Goal: Task Accomplishment & Management: Manage account settings

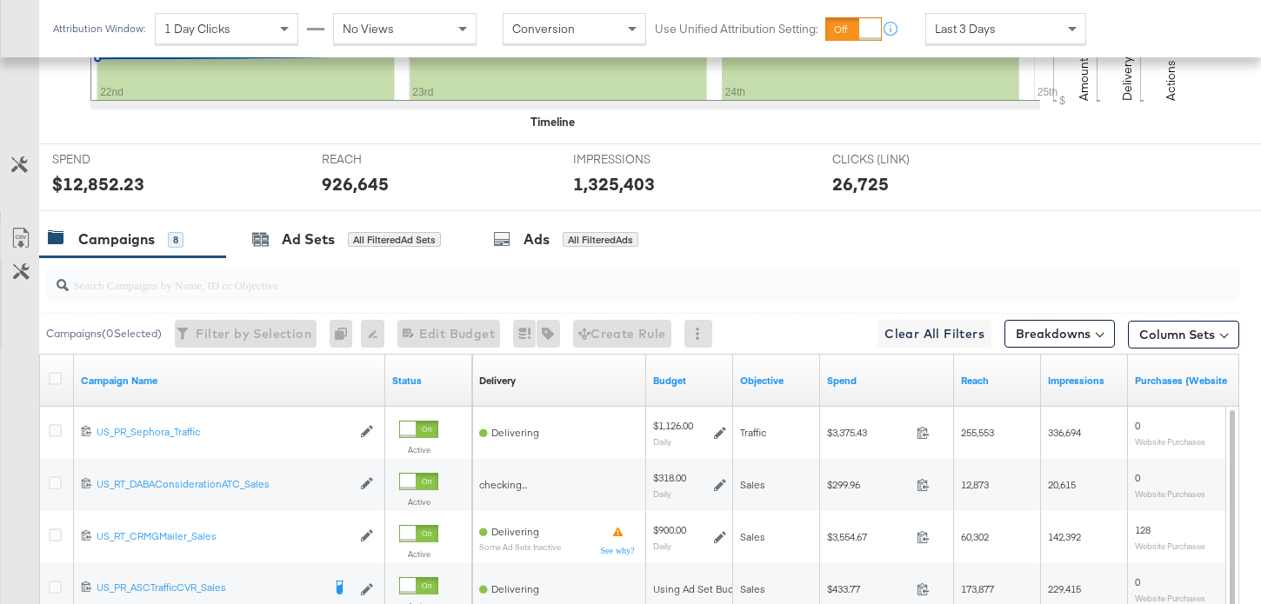
scroll to position [668, 0]
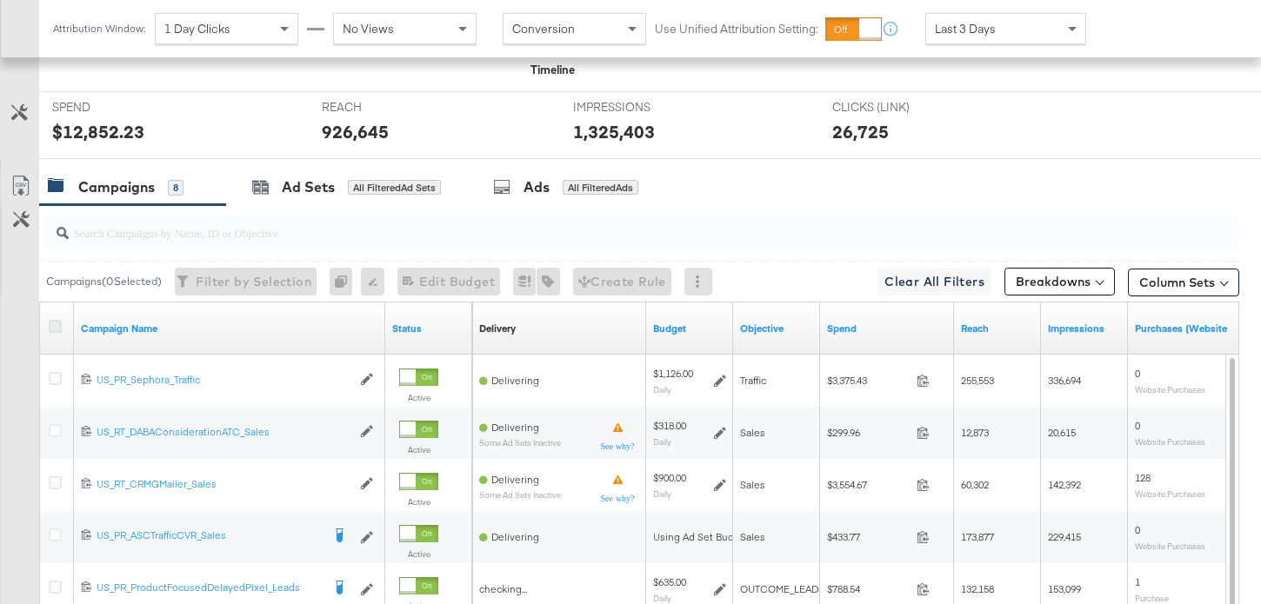
click at [59, 328] on icon at bounding box center [55, 326] width 13 height 13
click at [0, 0] on input "checkbox" at bounding box center [0, 0] width 0 height 0
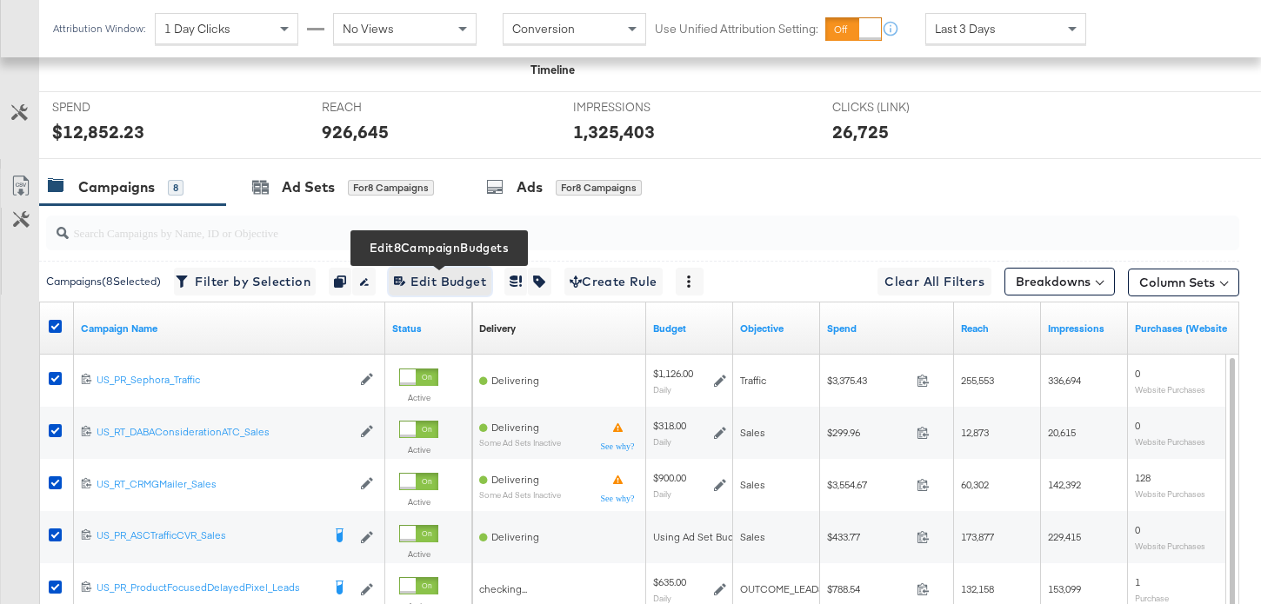
click at [458, 279] on span "Edit 8 Campaign Budgets Edit Budget" at bounding box center [440, 282] width 92 height 22
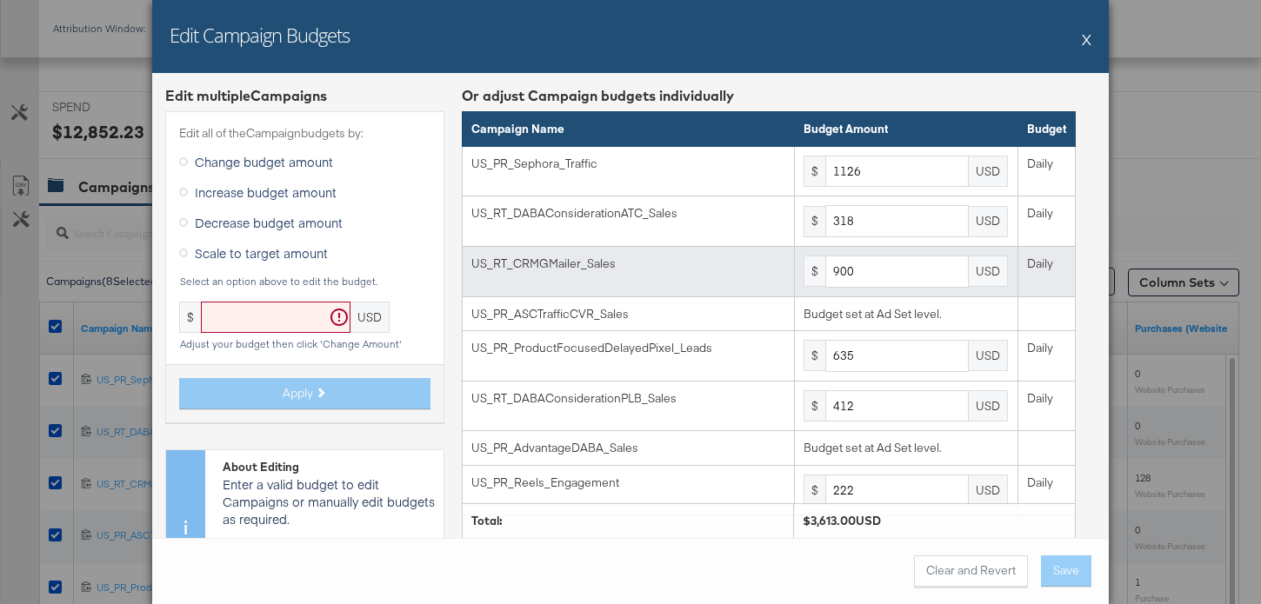
scroll to position [80, 0]
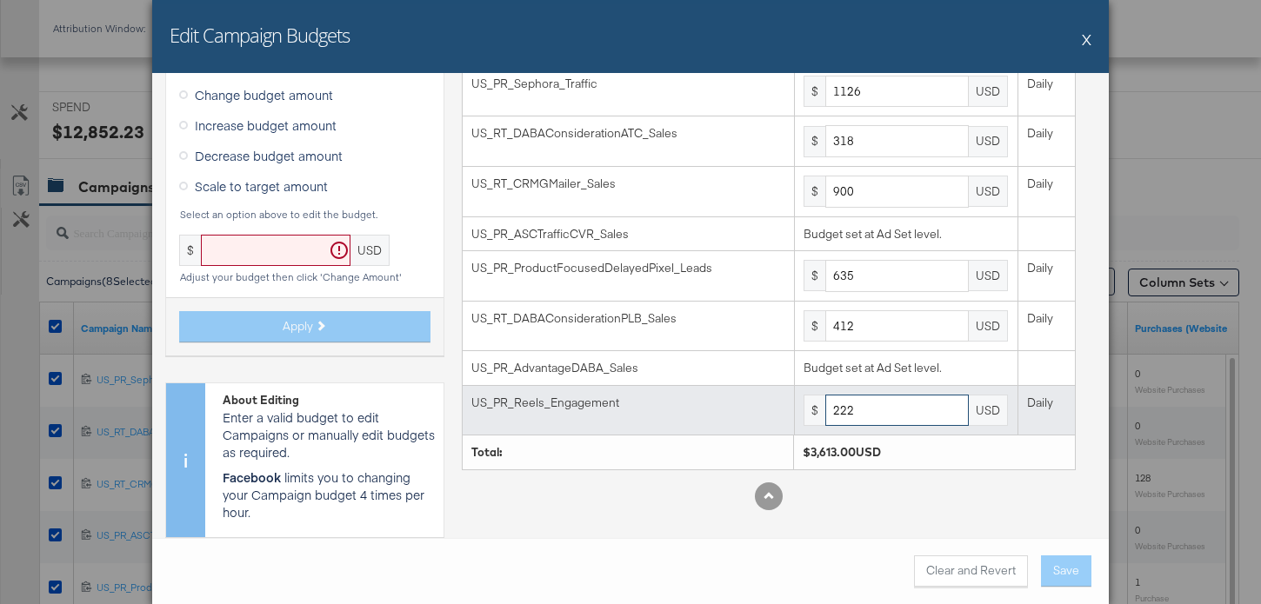
click at [864, 415] on input "222" at bounding box center [896, 411] width 143 height 32
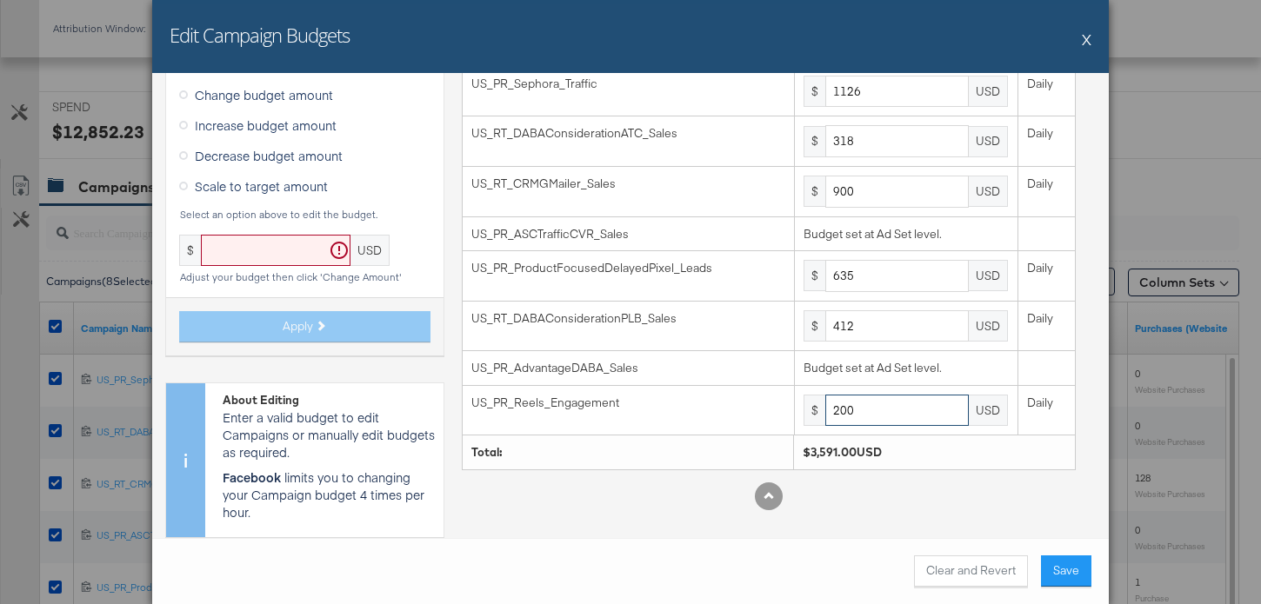
type input "200"
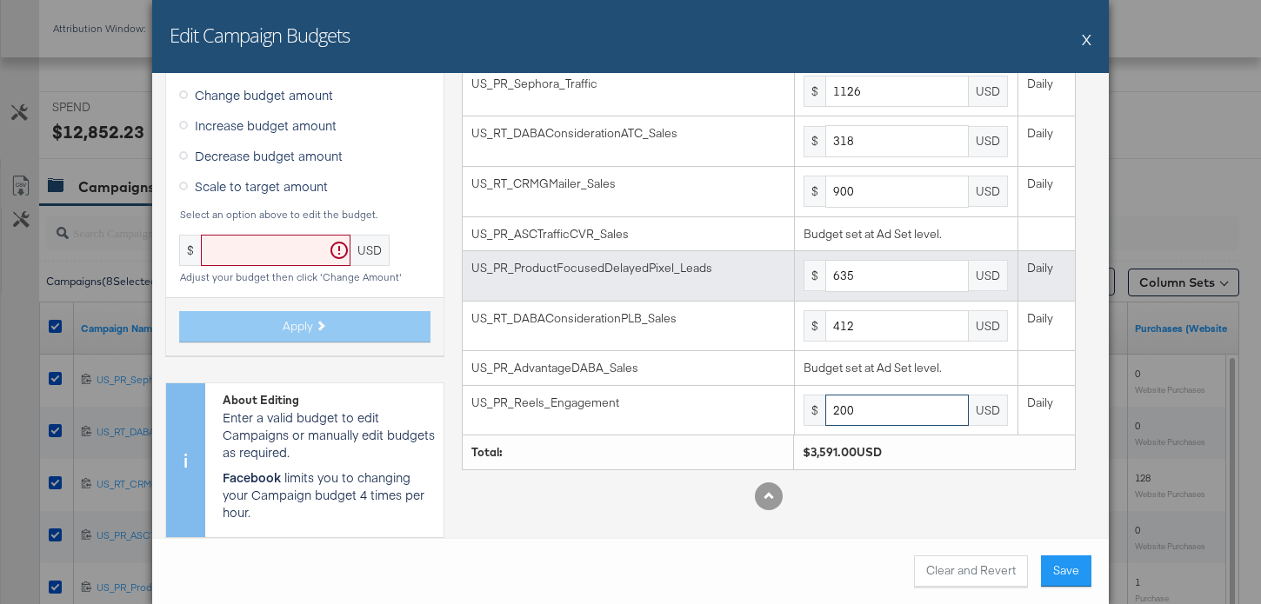
scroll to position [0, 0]
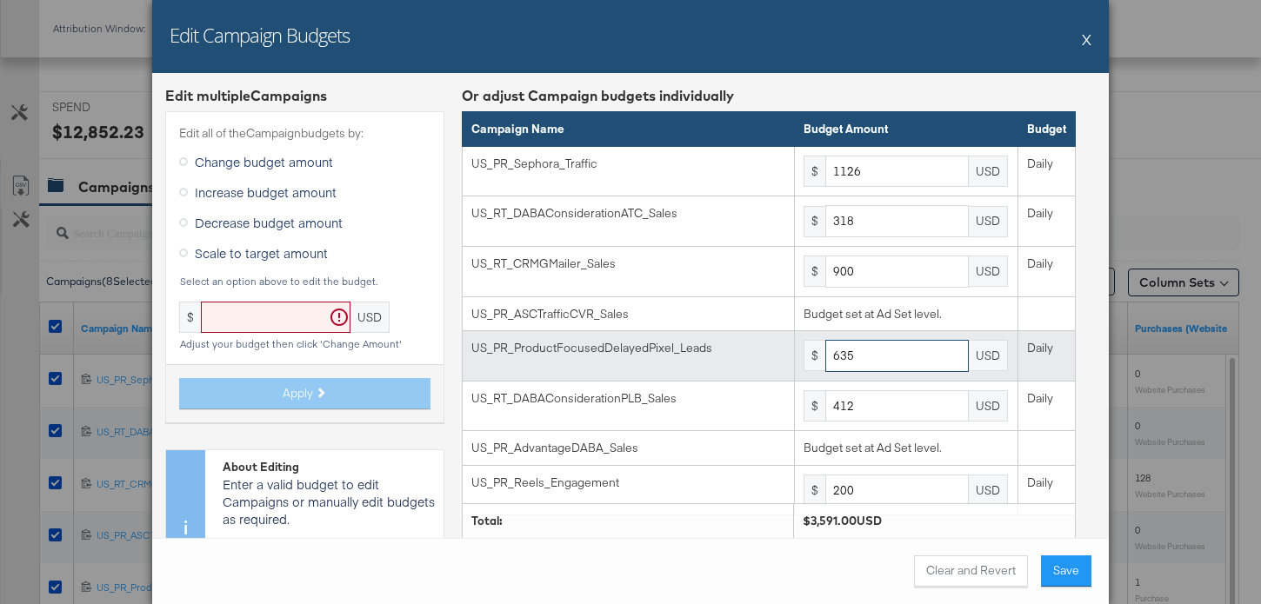
click at [876, 363] on input "635" at bounding box center [896, 356] width 143 height 32
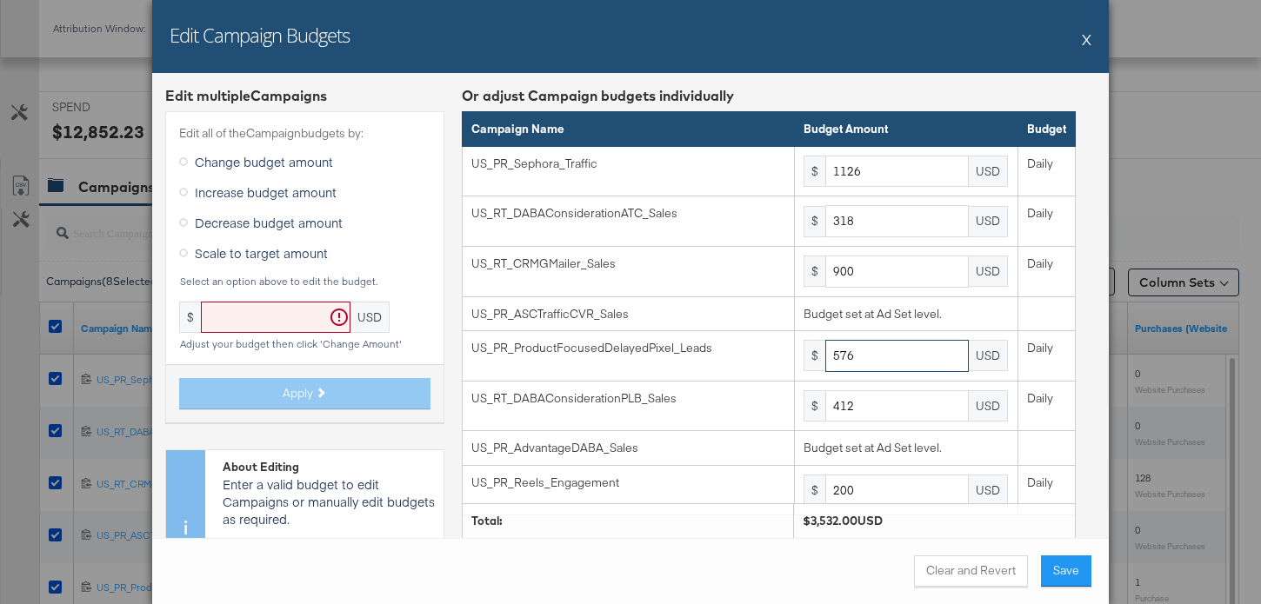
type input "576"
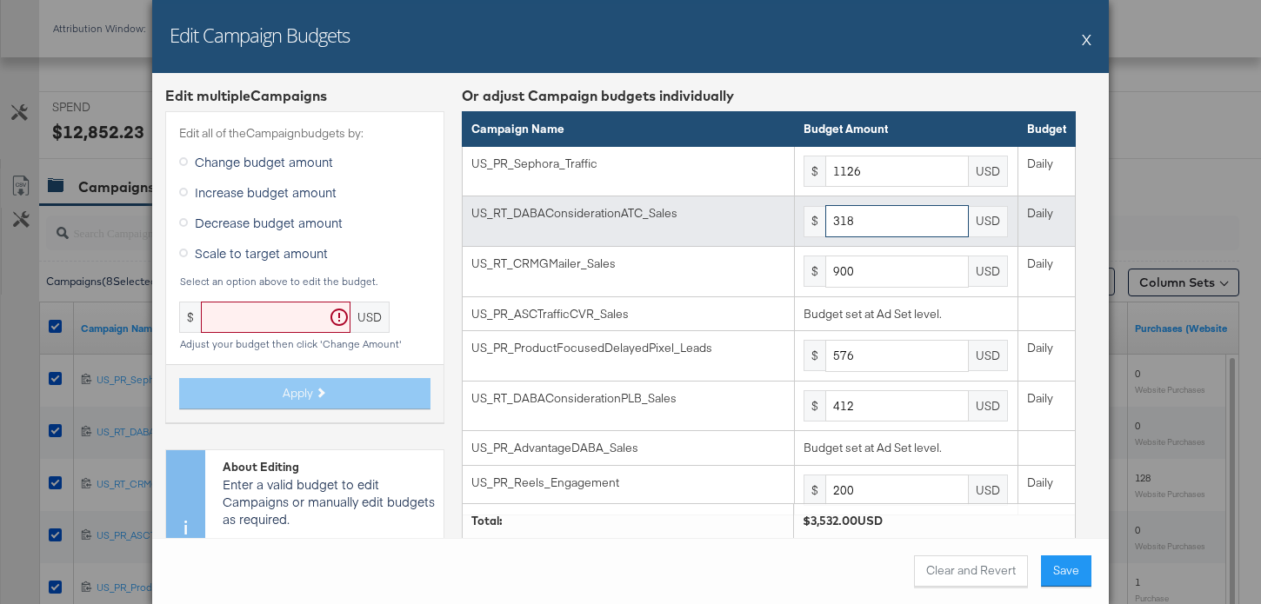
click at [903, 208] on input "318" at bounding box center [896, 221] width 143 height 32
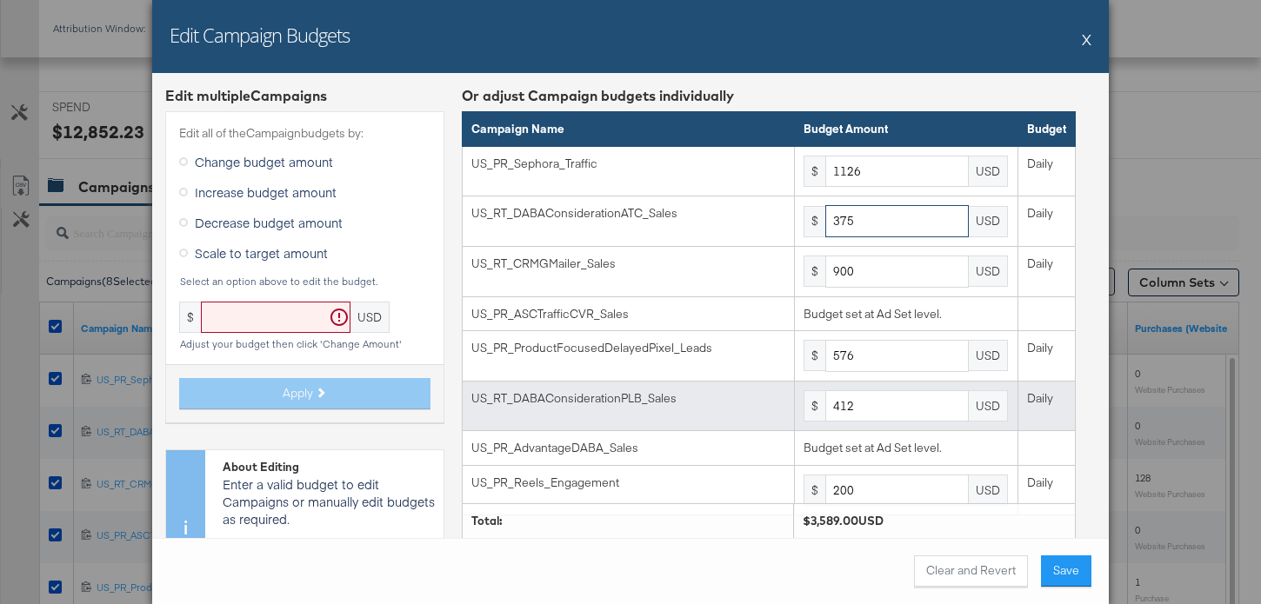
type input "375"
click at [893, 394] on input "412" at bounding box center [896, 406] width 143 height 32
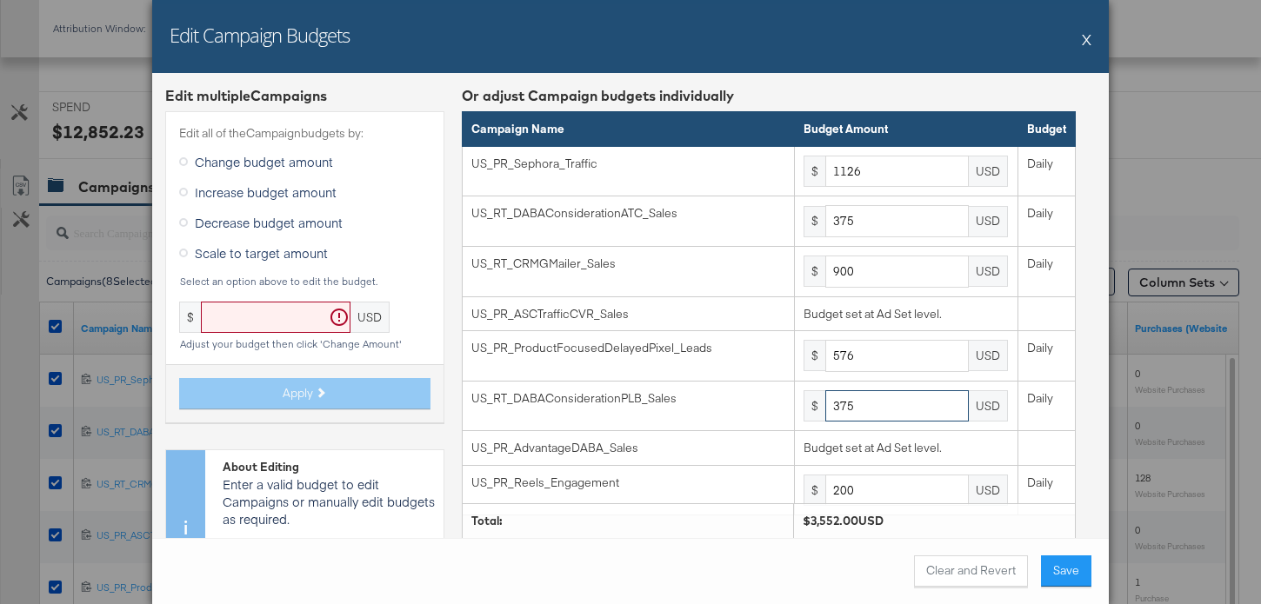
type input "375"
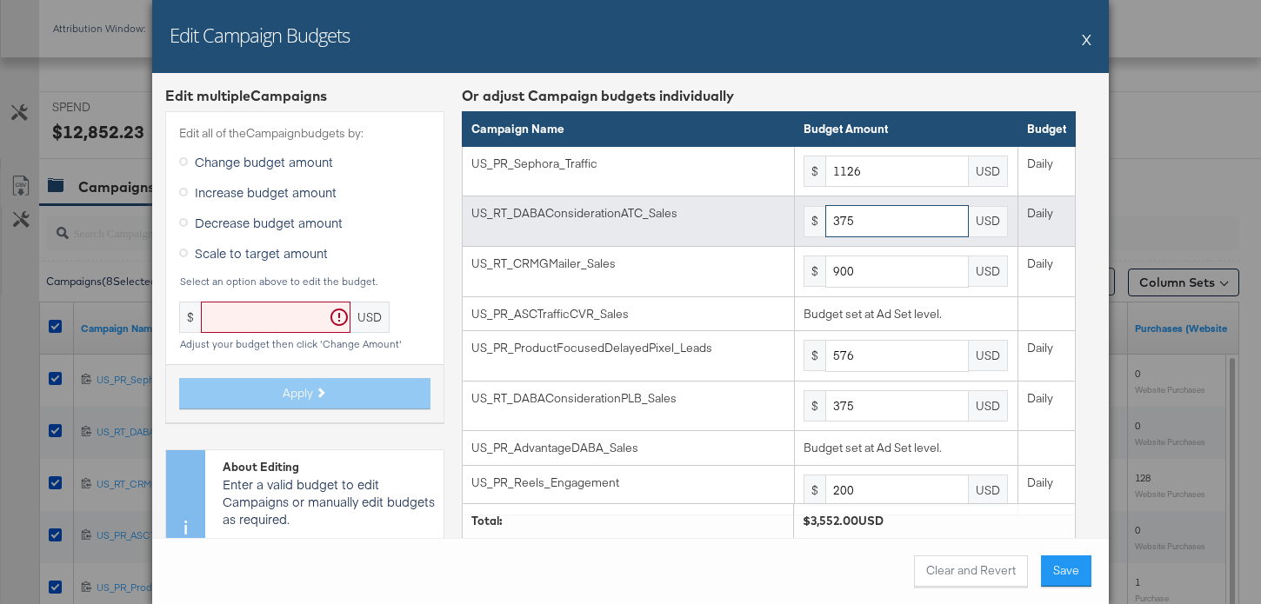
click at [890, 228] on input "375" at bounding box center [896, 221] width 143 height 32
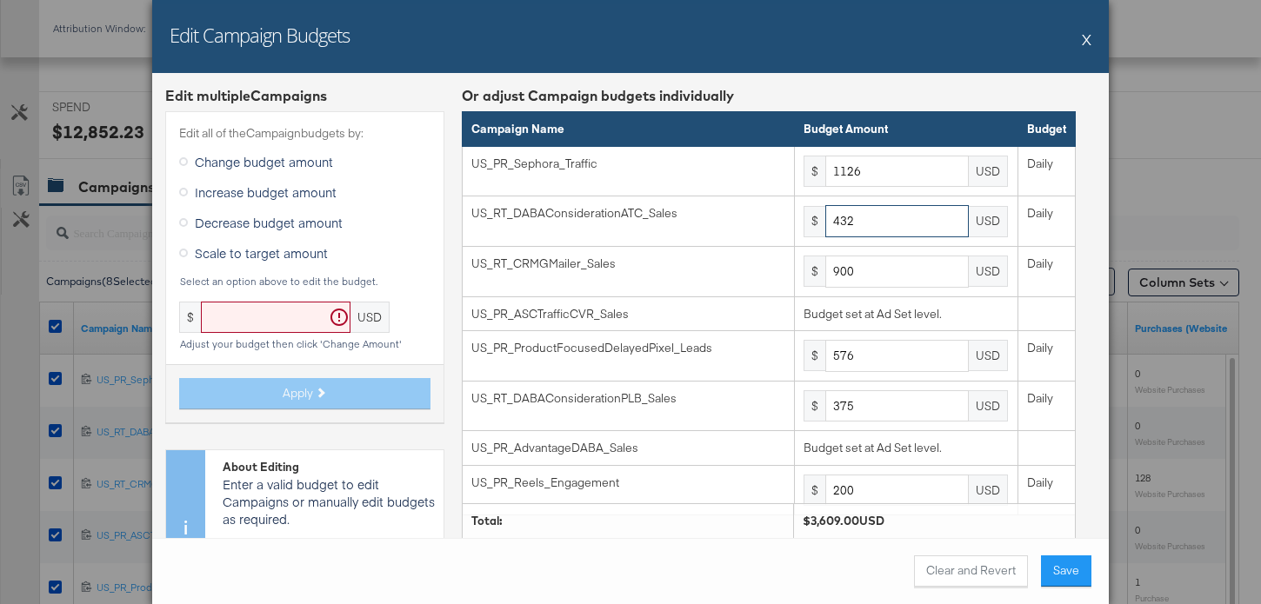
type input "432"
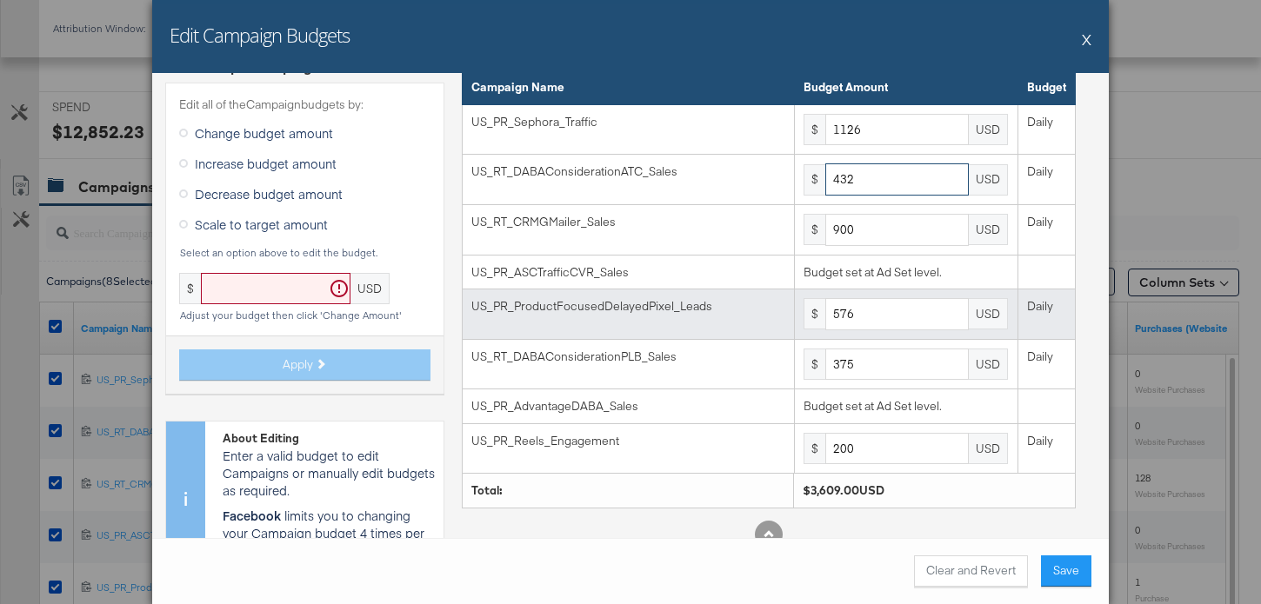
scroll to position [47, 0]
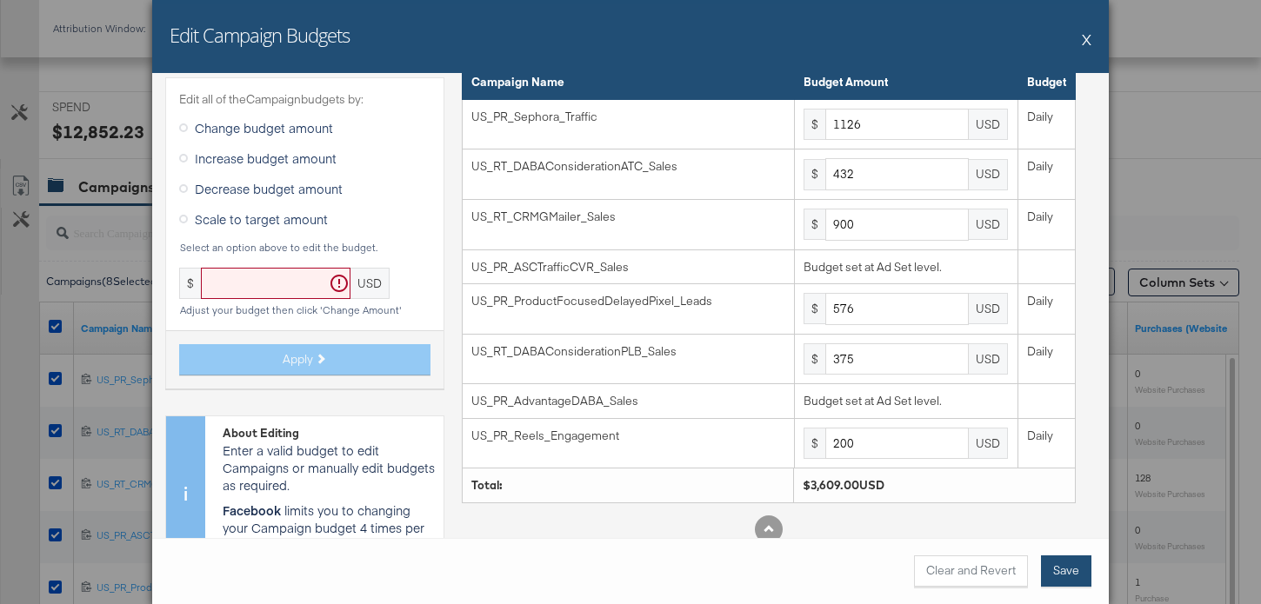
click at [1065, 582] on button "Save" at bounding box center [1066, 571] width 50 height 31
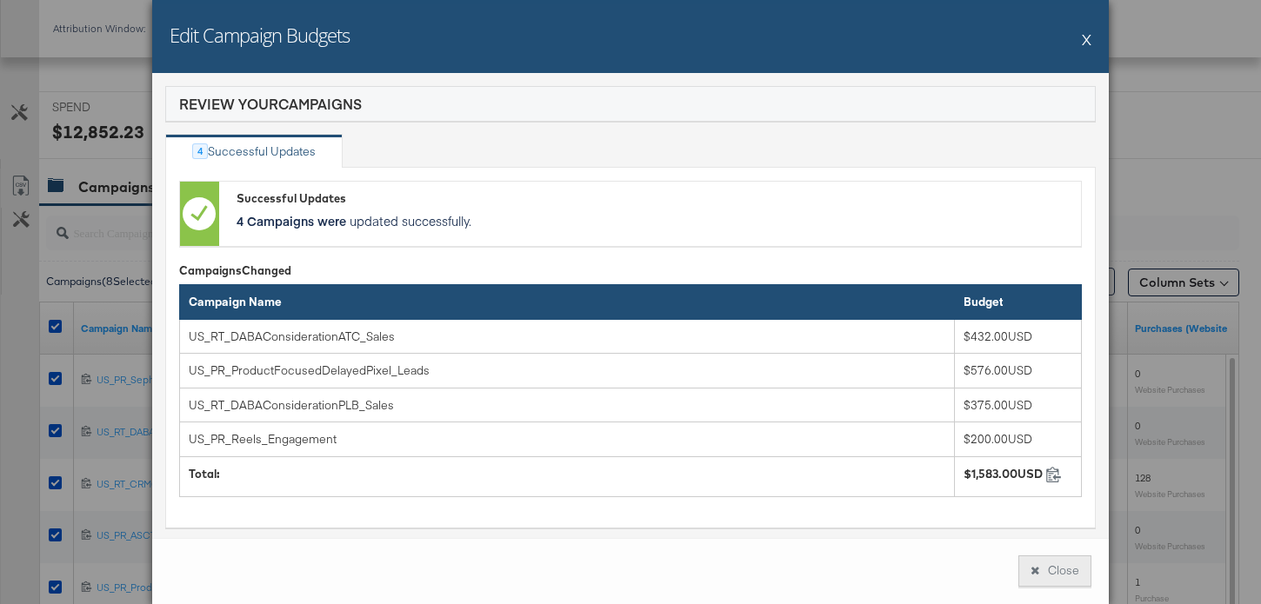
click at [1066, 578] on button "Close" at bounding box center [1054, 571] width 73 height 31
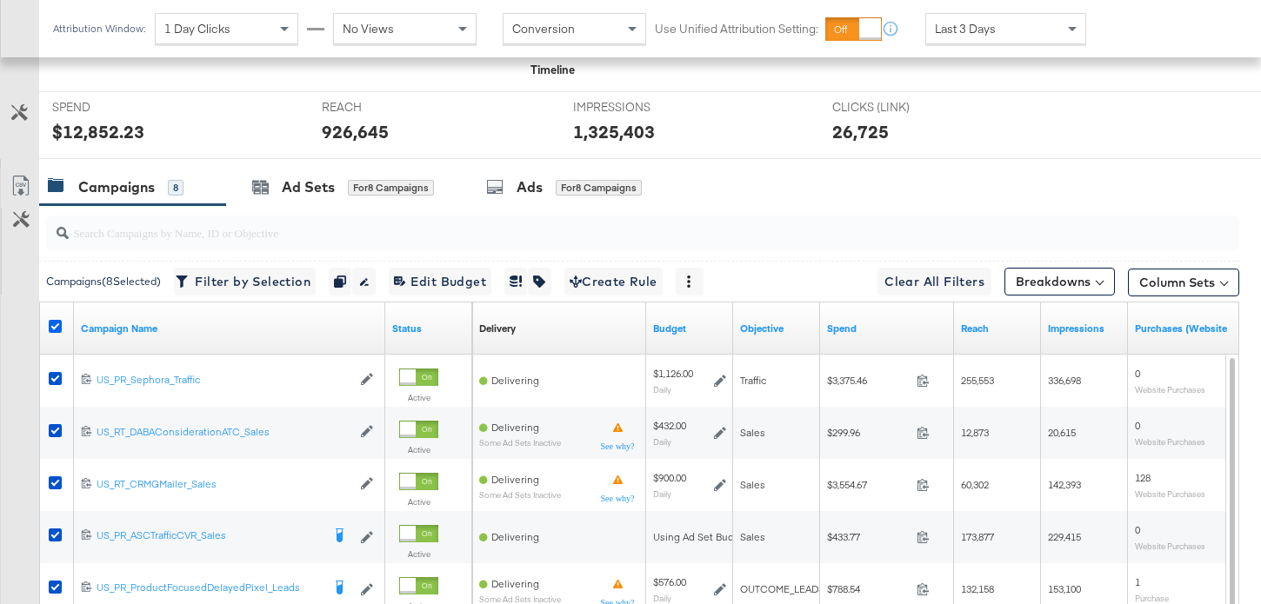
click at [56, 327] on icon at bounding box center [55, 326] width 13 height 13
click at [0, 0] on input "checkbox" at bounding box center [0, 0] width 0 height 0
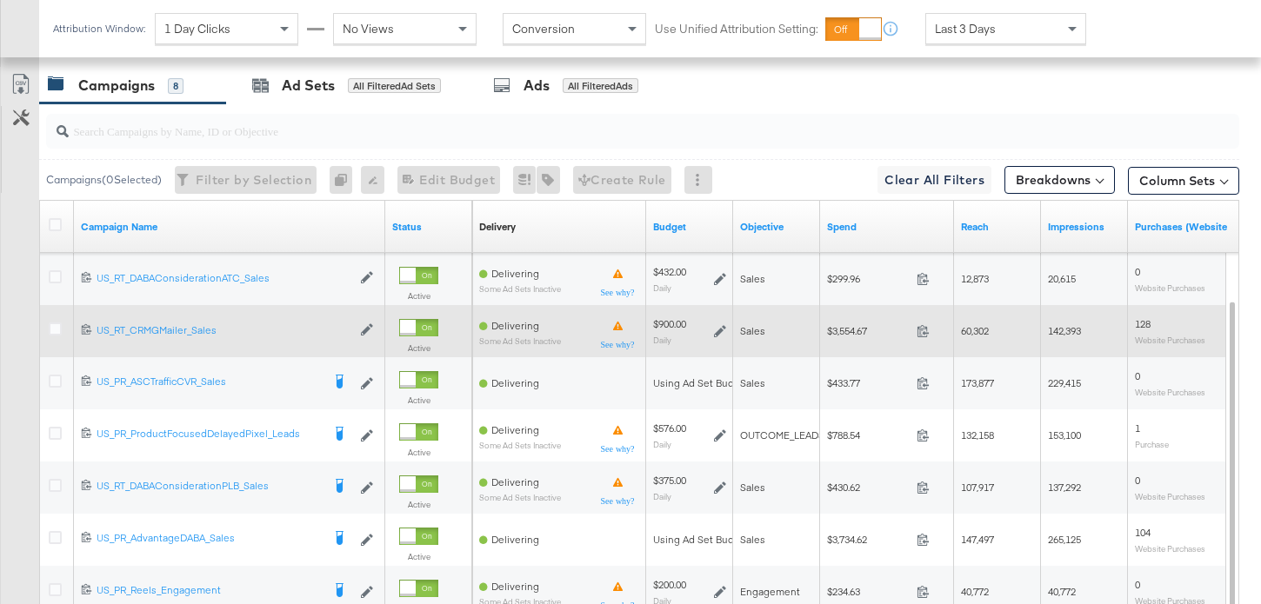
scroll to position [772, 0]
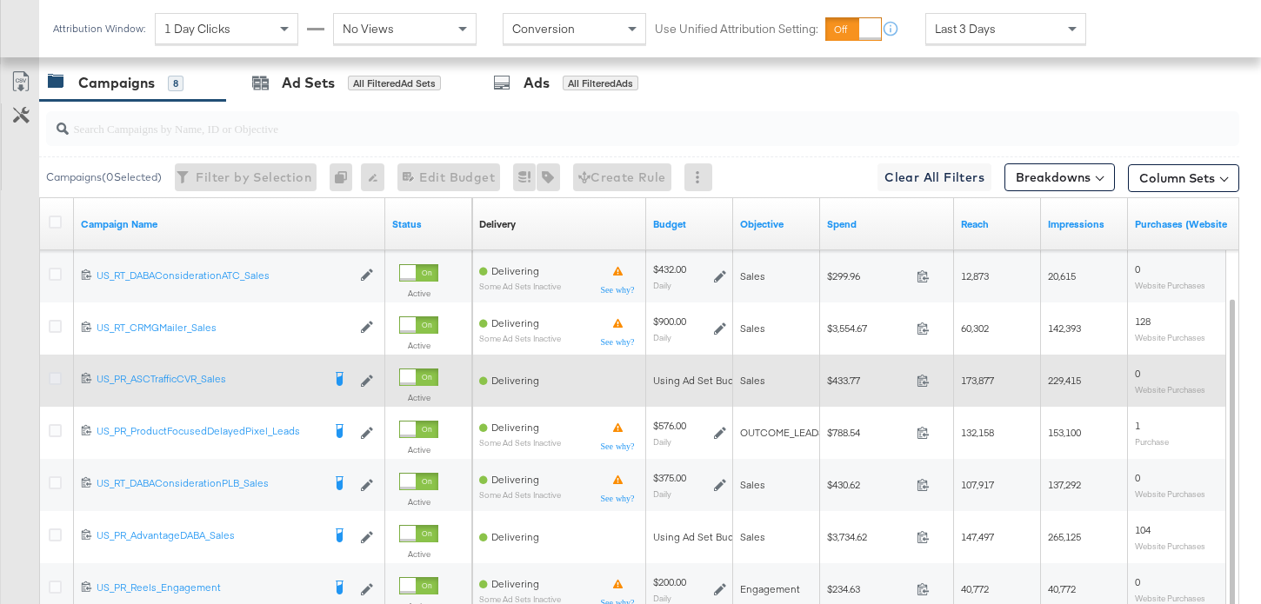
click at [54, 379] on icon at bounding box center [55, 378] width 13 height 13
click at [0, 0] on input "checkbox" at bounding box center [0, 0] width 0 height 0
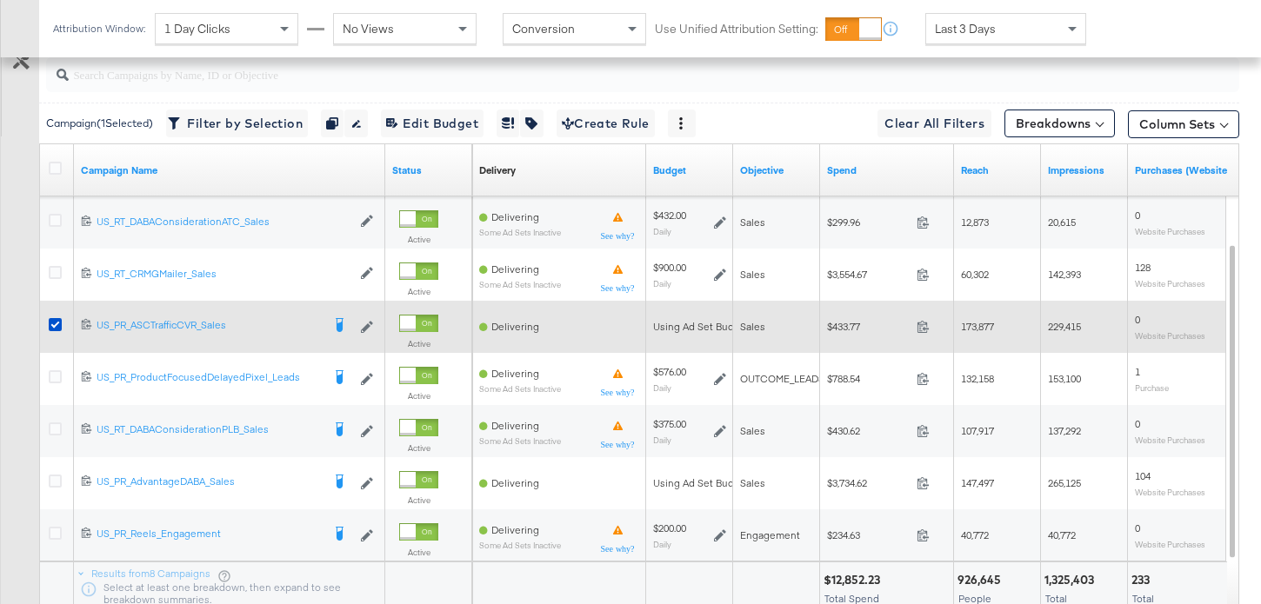
scroll to position [830, 0]
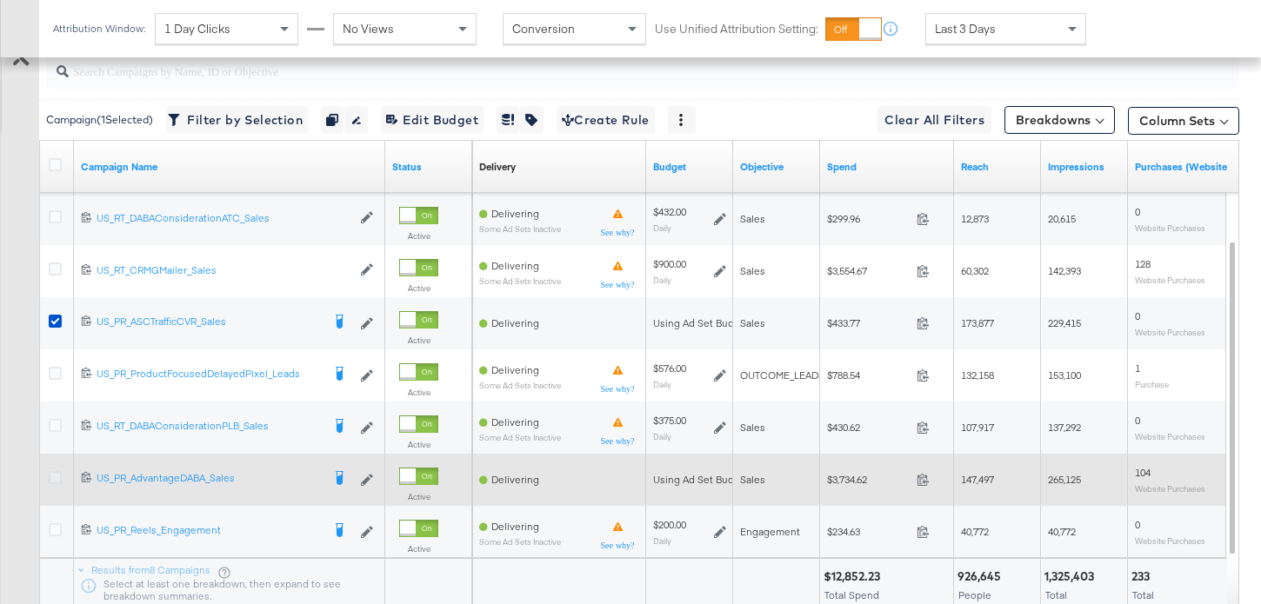
click at [52, 478] on icon at bounding box center [55, 477] width 13 height 13
click at [0, 0] on input "checkbox" at bounding box center [0, 0] width 0 height 0
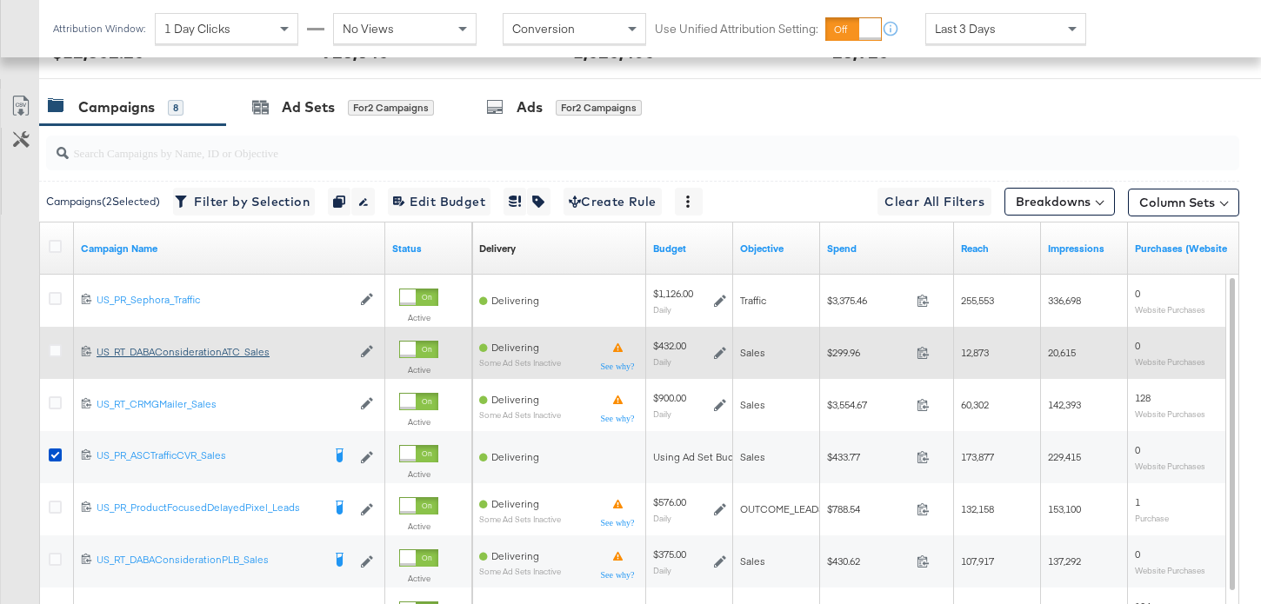
scroll to position [731, 0]
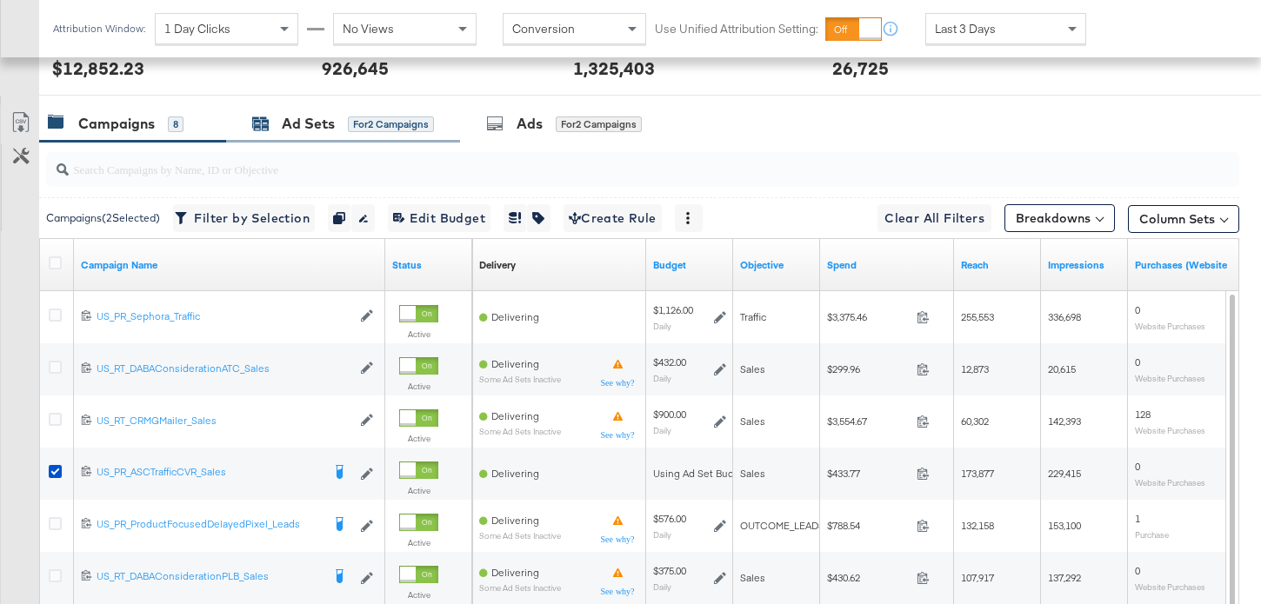
click at [309, 133] on div "Ad Sets" at bounding box center [308, 124] width 53 height 20
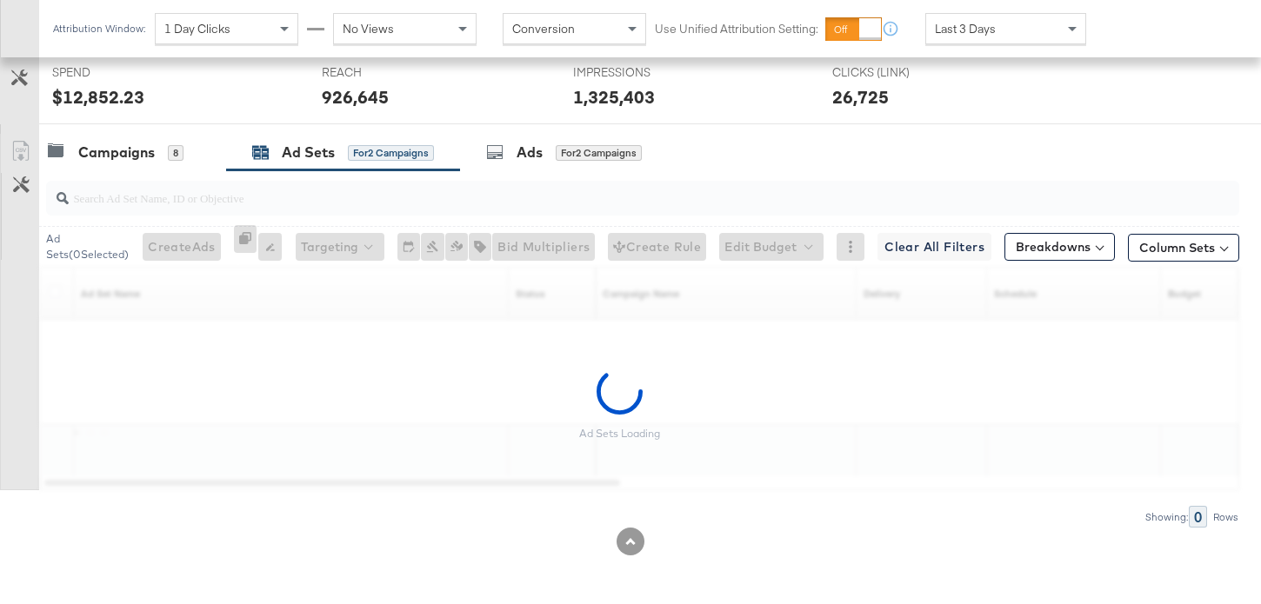
scroll to position [703, 0]
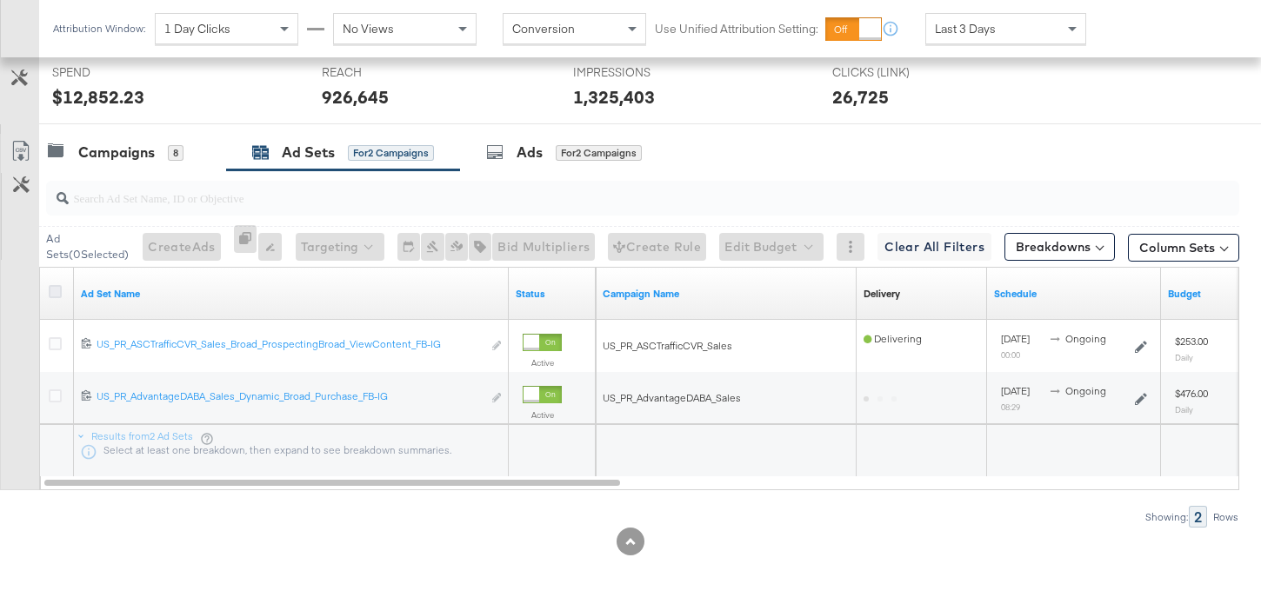
click at [56, 289] on icon at bounding box center [55, 291] width 13 height 13
click at [0, 0] on input "checkbox" at bounding box center [0, 0] width 0 height 0
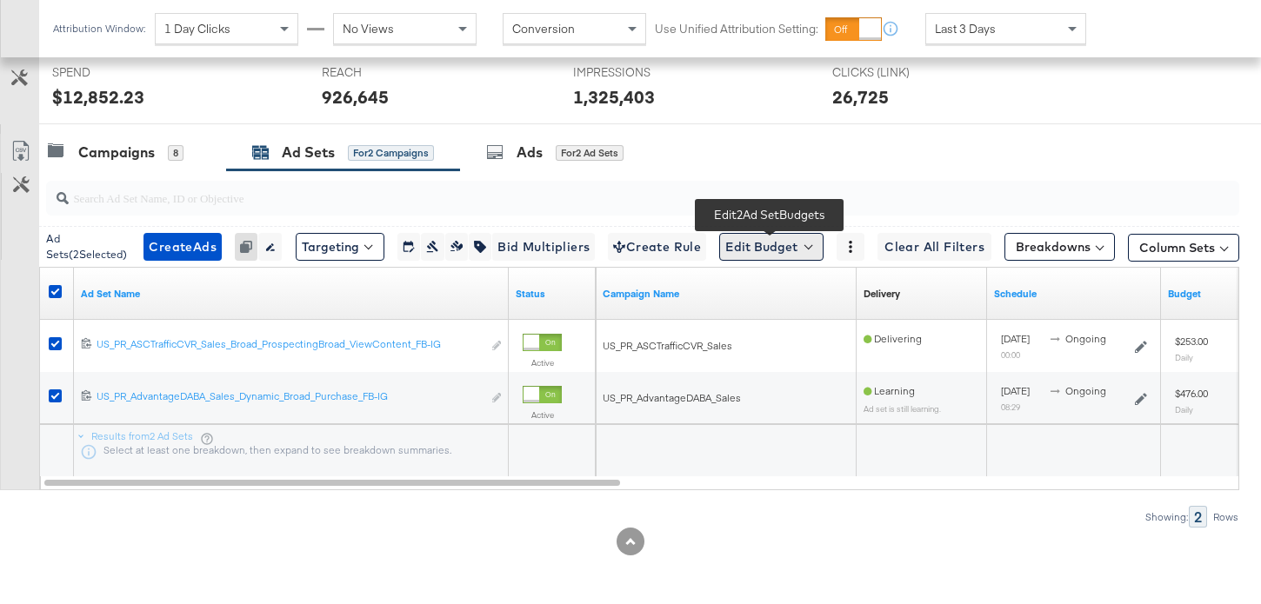
click at [733, 256] on button "Edit Budget" at bounding box center [771, 247] width 104 height 28
click at [761, 296] on span "Edit Ad Set Budget" at bounding box center [776, 292] width 99 height 23
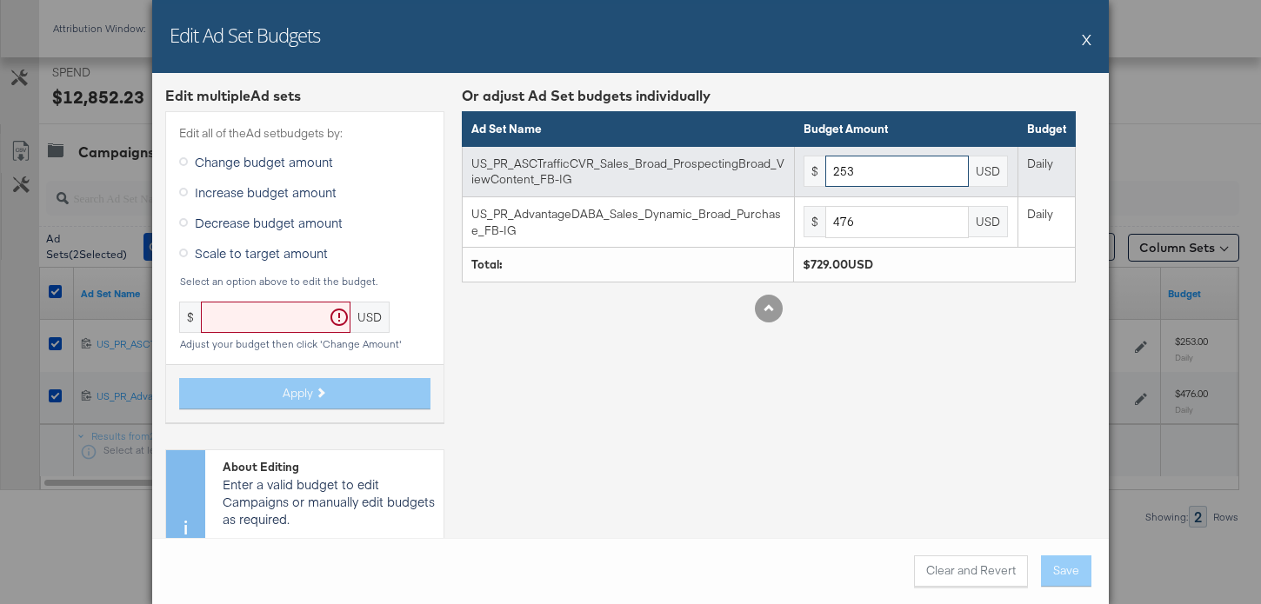
click at [872, 172] on input "253" at bounding box center [896, 172] width 143 height 32
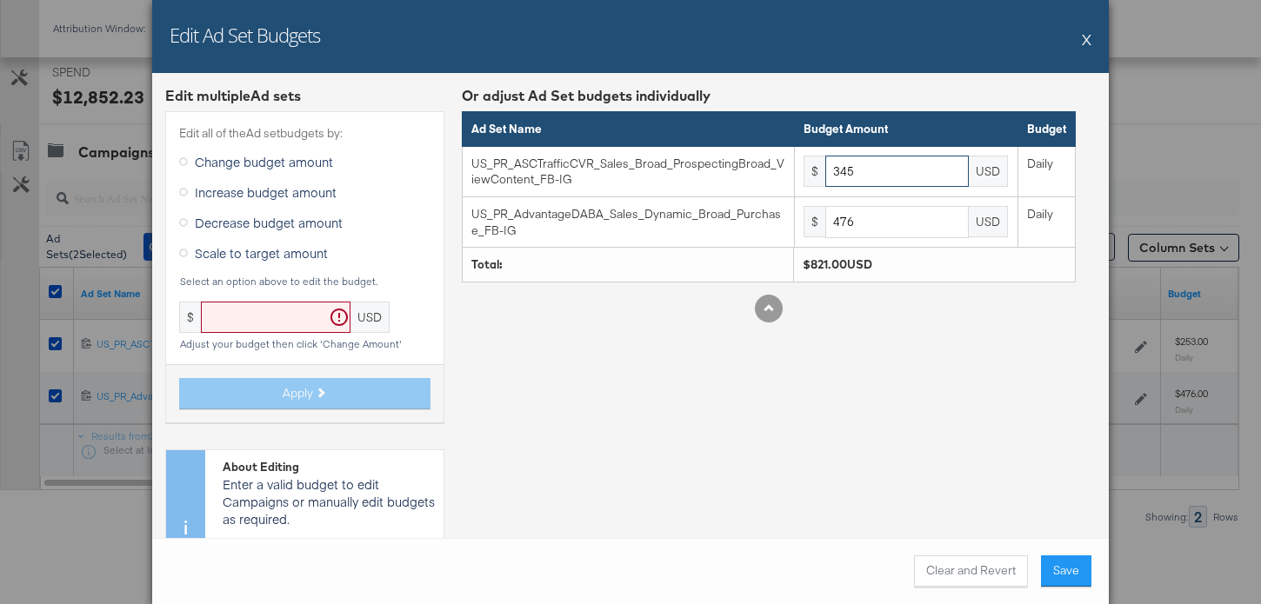
type input "345"
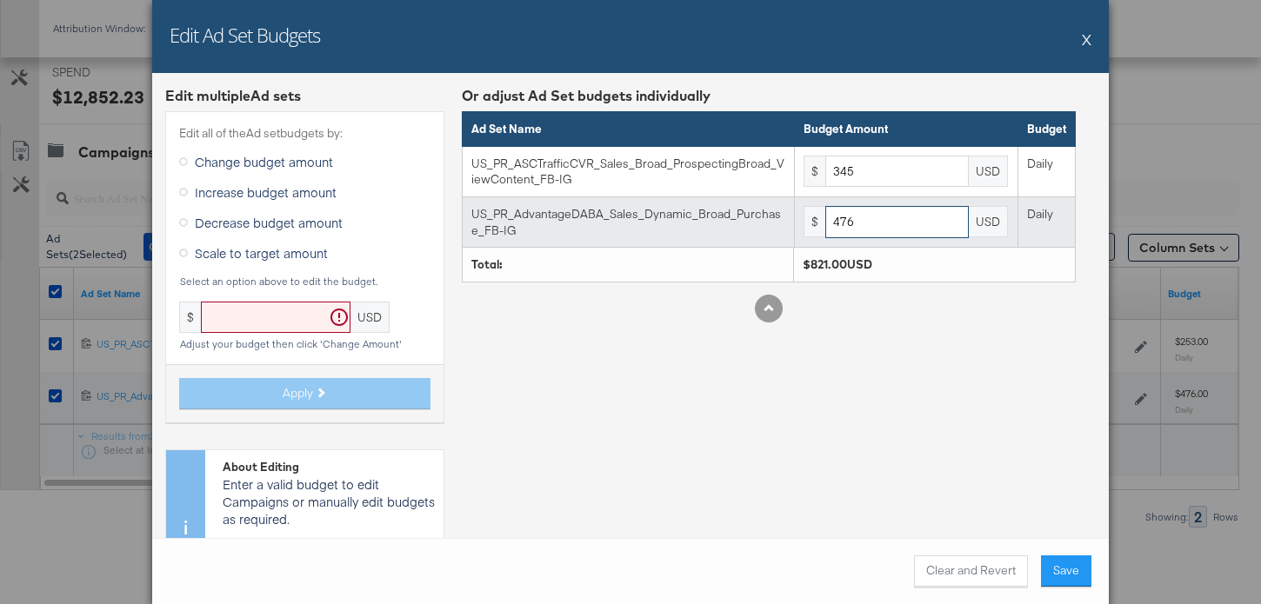
click at [892, 227] on input "476" at bounding box center [896, 222] width 143 height 32
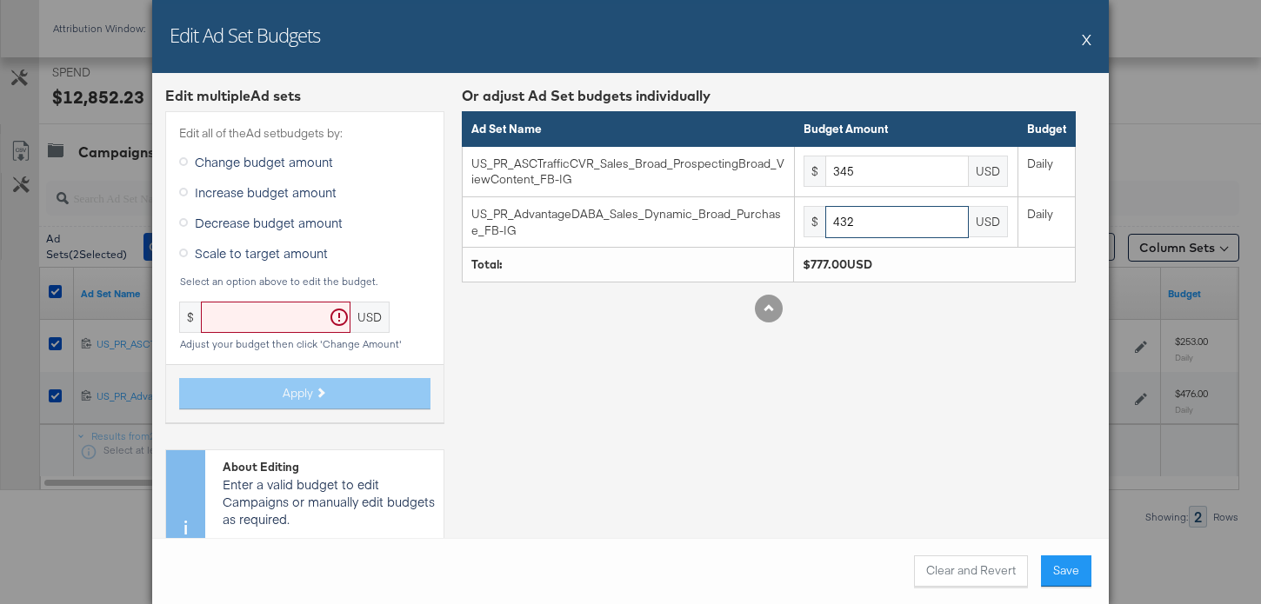
type input "432"
click at [1070, 549] on div "Clear and Revert Save" at bounding box center [630, 571] width 957 height 66
click at [1070, 554] on div "Clear and Revert Save" at bounding box center [630, 571] width 957 height 66
click at [1068, 562] on button "Save" at bounding box center [1066, 571] width 50 height 31
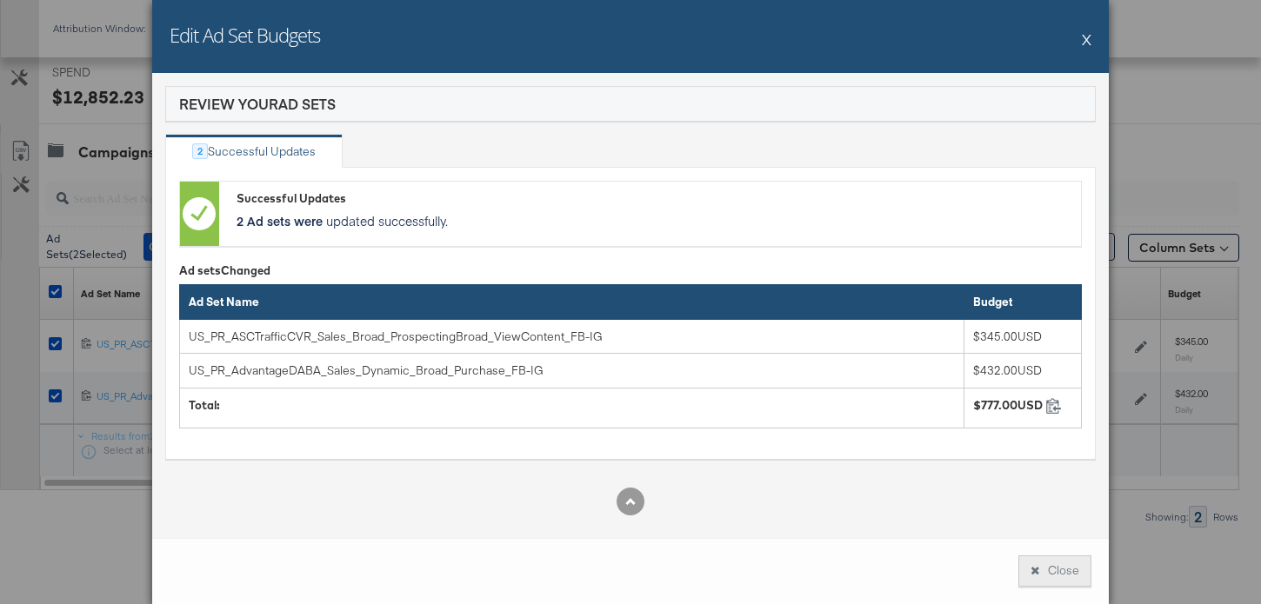
click at [1068, 563] on button "Close" at bounding box center [1054, 571] width 73 height 31
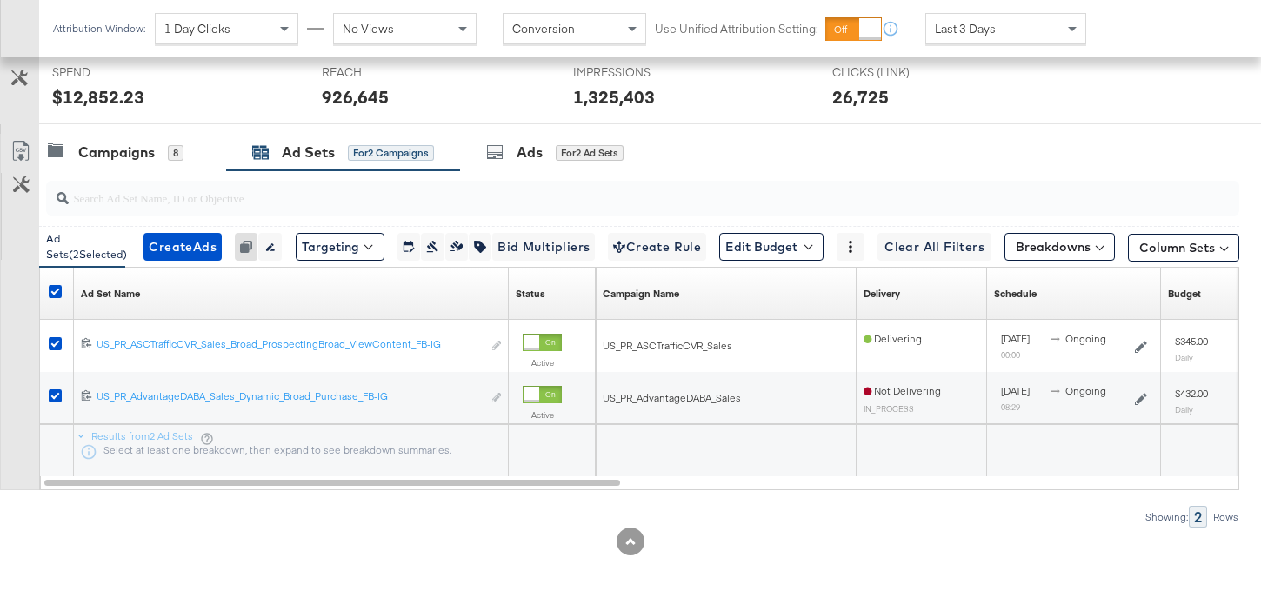
scroll to position [0, 0]
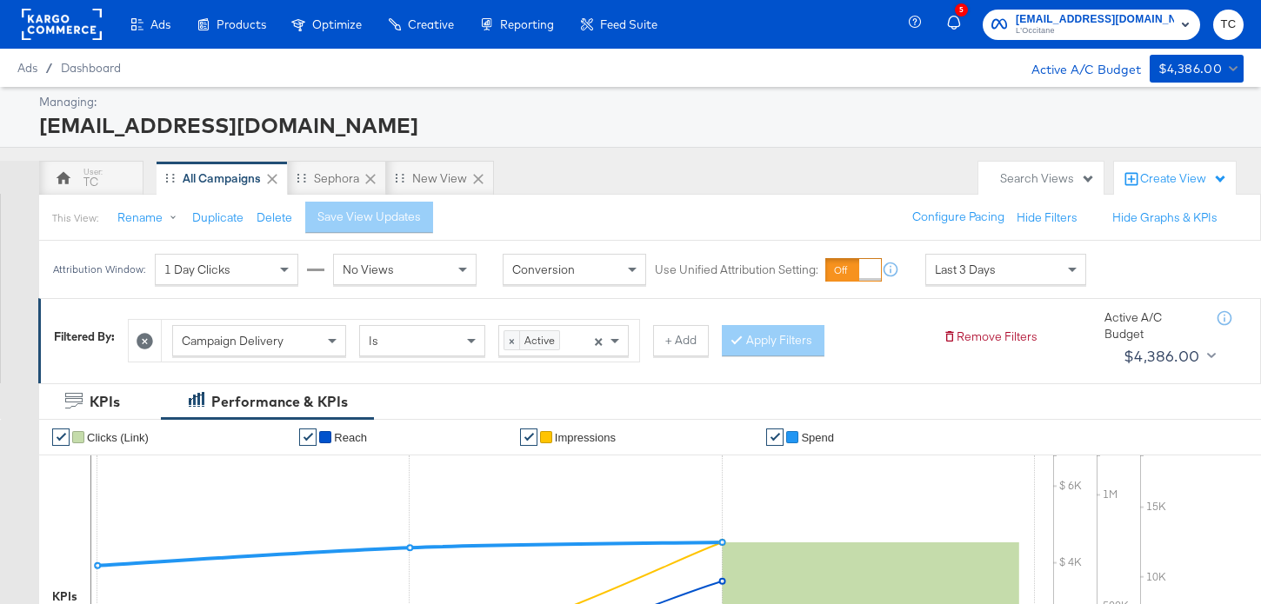
click at [144, 342] on icon at bounding box center [145, 341] width 17 height 17
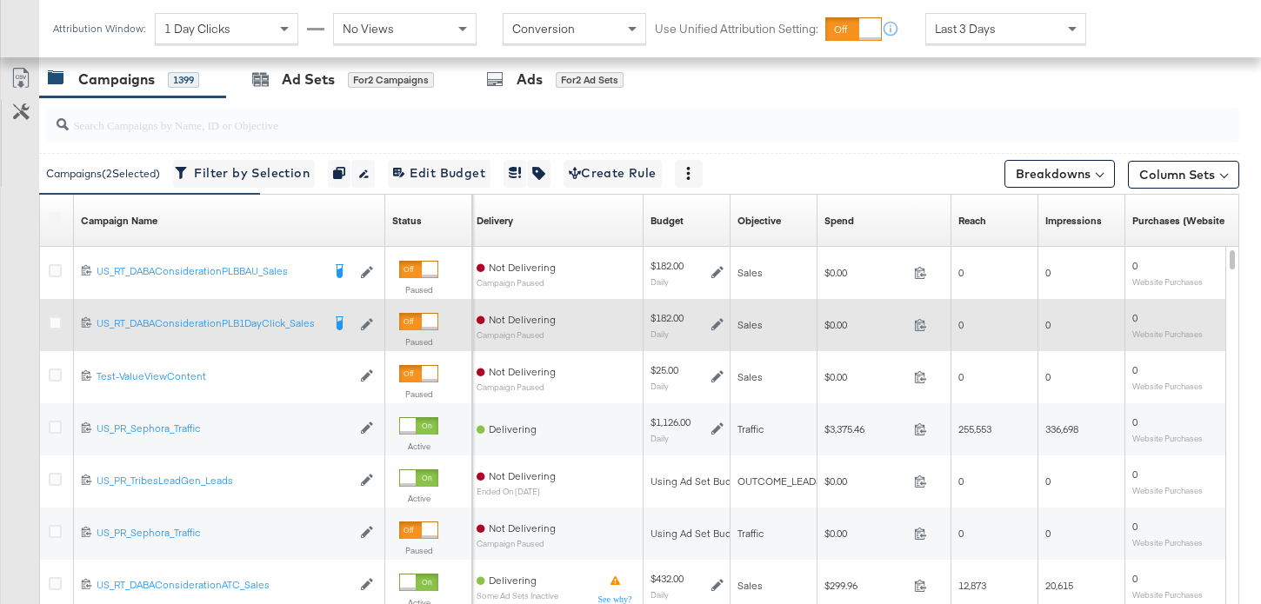
scroll to position [646, 0]
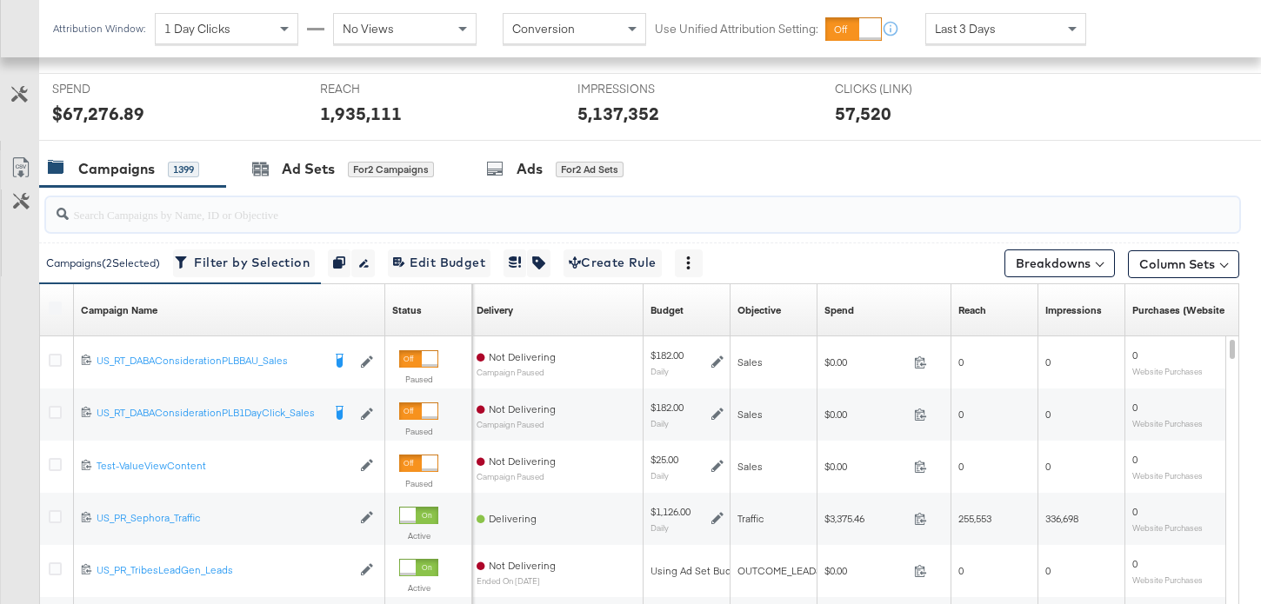
click at [175, 221] on input "search" at bounding box center [601, 207] width 1064 height 34
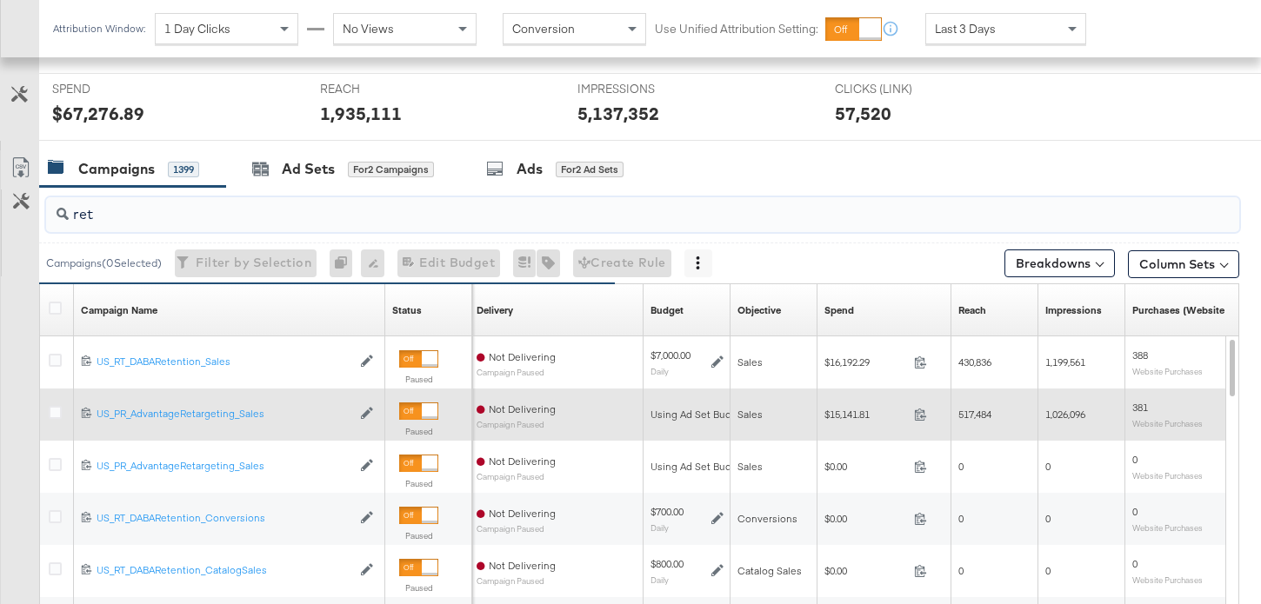
type input "ret"
click at [418, 415] on div at bounding box center [418, 411] width 39 height 17
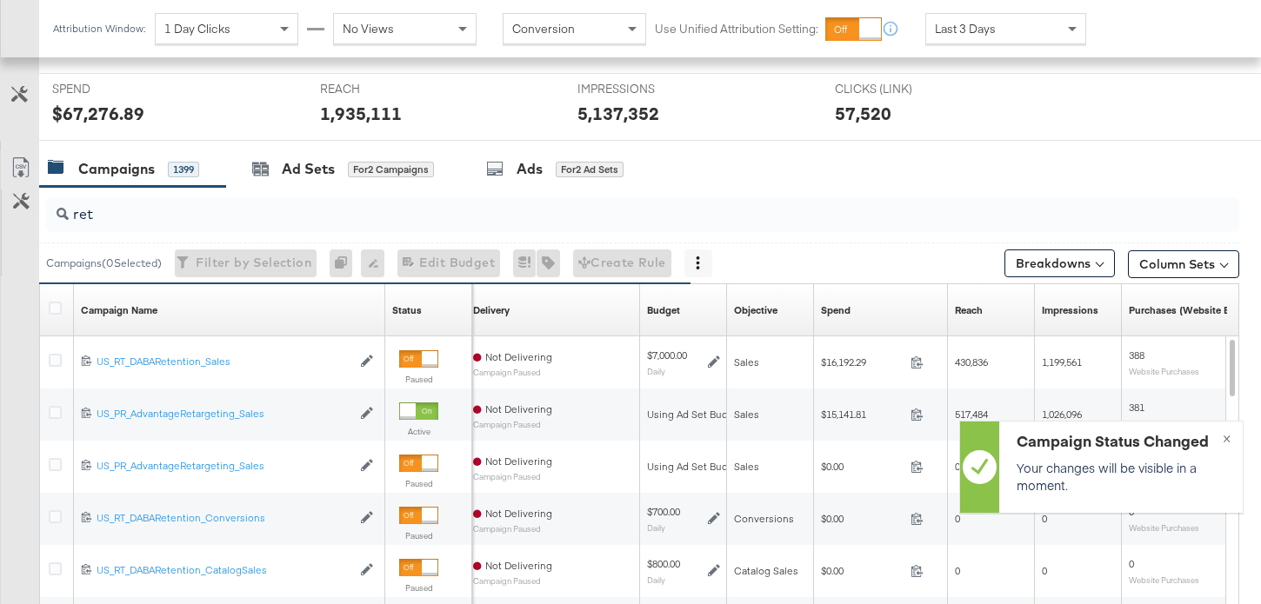
scroll to position [0, 0]
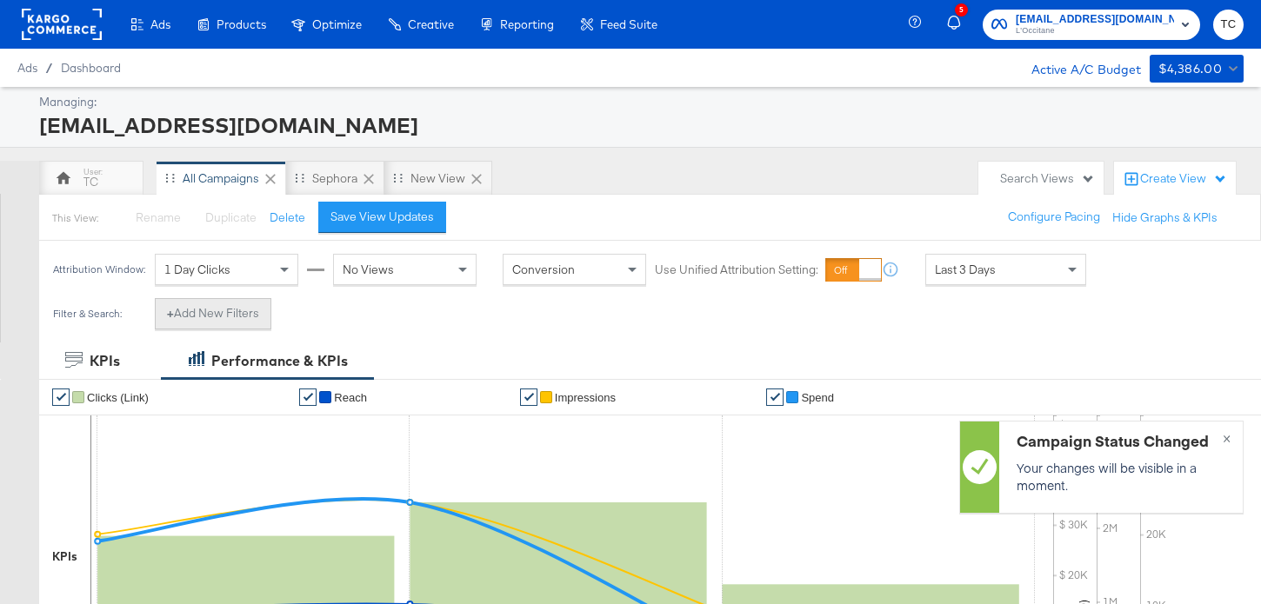
click at [263, 313] on button "+ Add New Filters" at bounding box center [213, 313] width 117 height 31
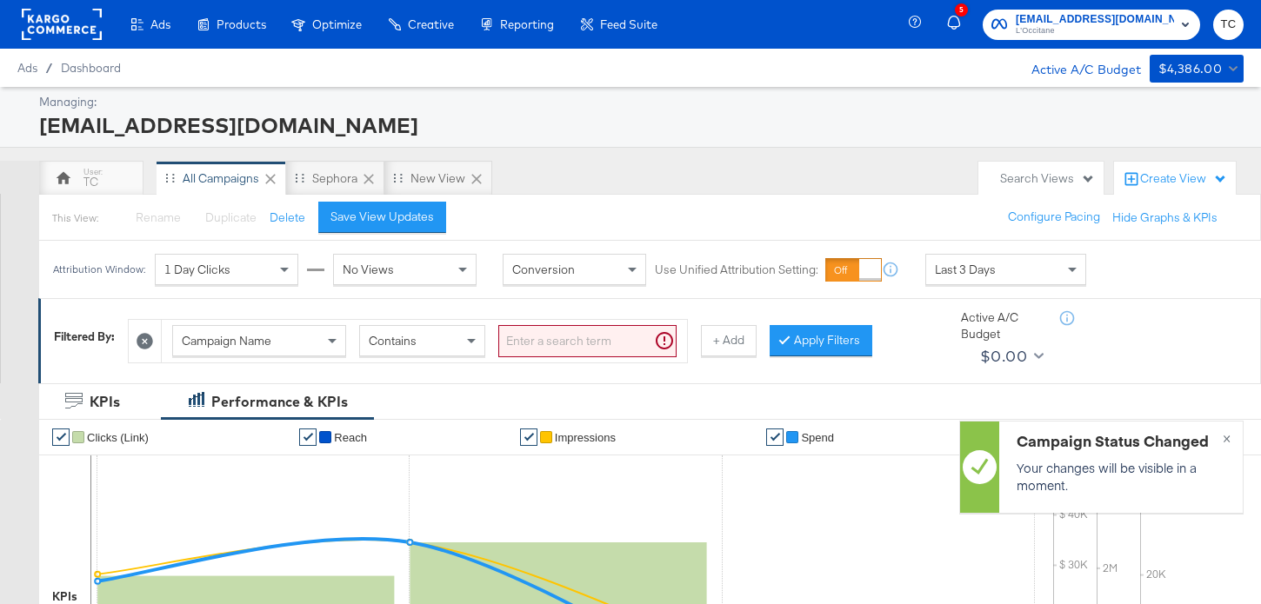
click at [267, 348] on span "Campaign Name" at bounding box center [227, 341] width 90 height 16
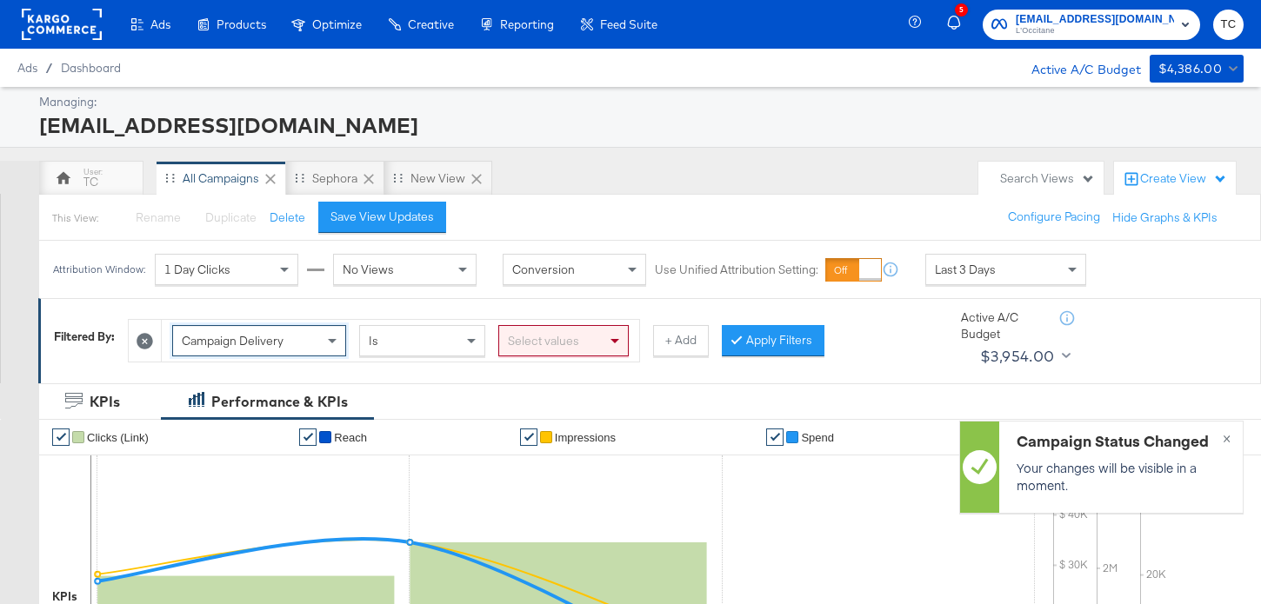
click at [551, 345] on div "Select values" at bounding box center [563, 341] width 129 height 30
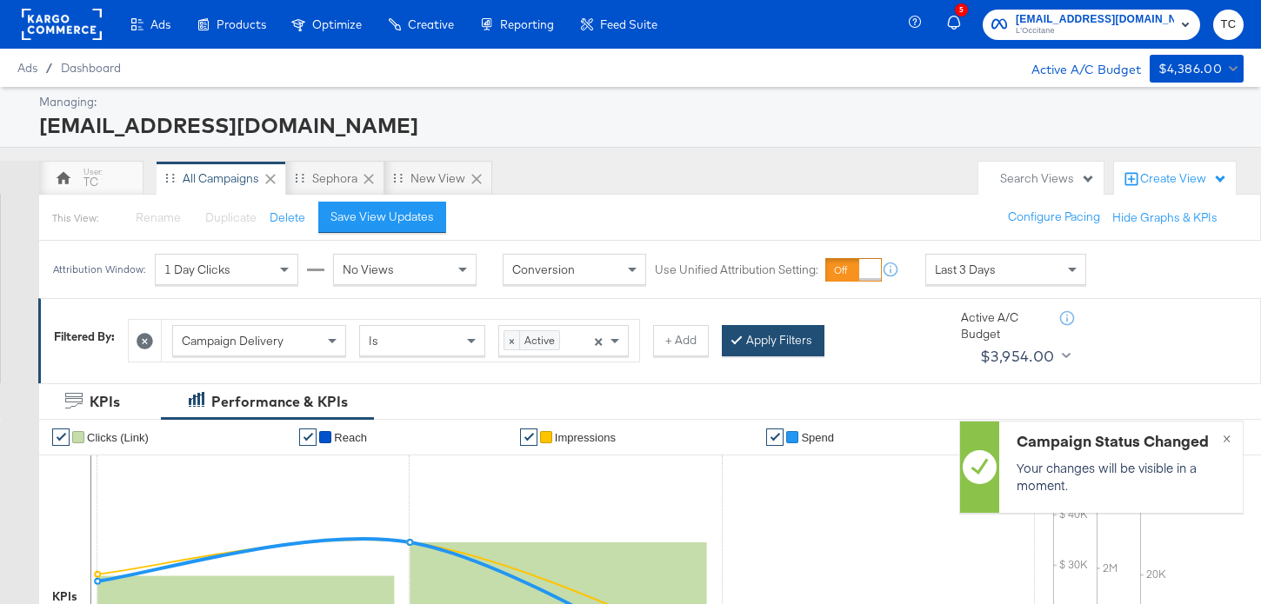
click at [785, 329] on button "Apply Filters" at bounding box center [773, 340] width 103 height 31
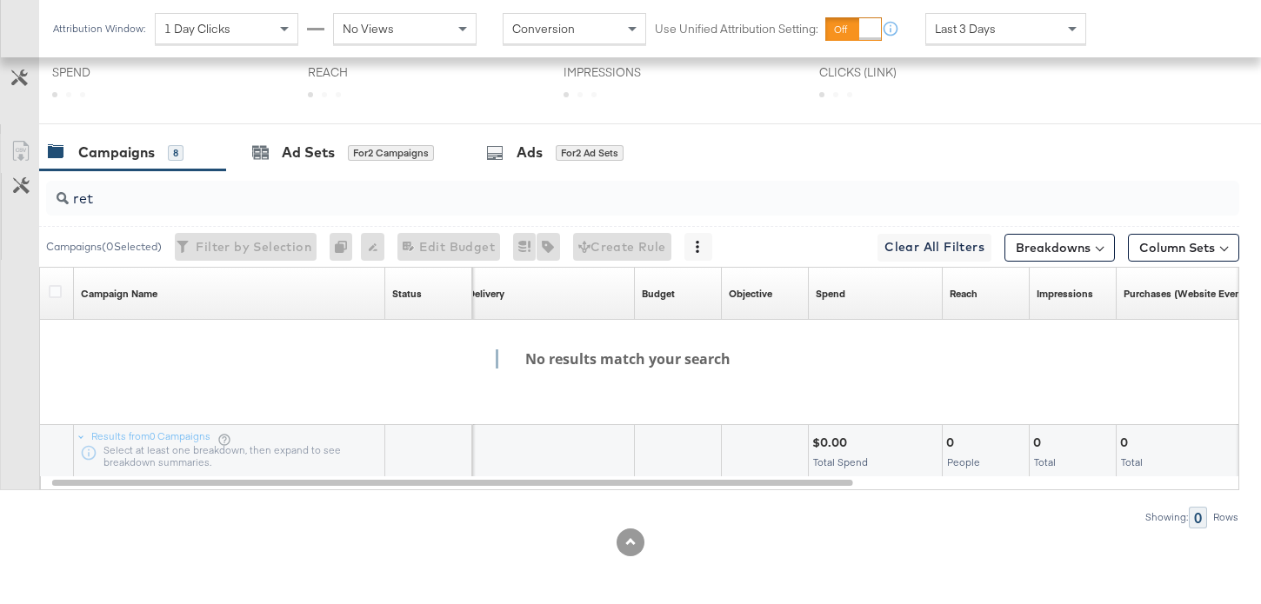
scroll to position [703, 0]
click at [210, 196] on input "ret" at bounding box center [601, 191] width 1064 height 34
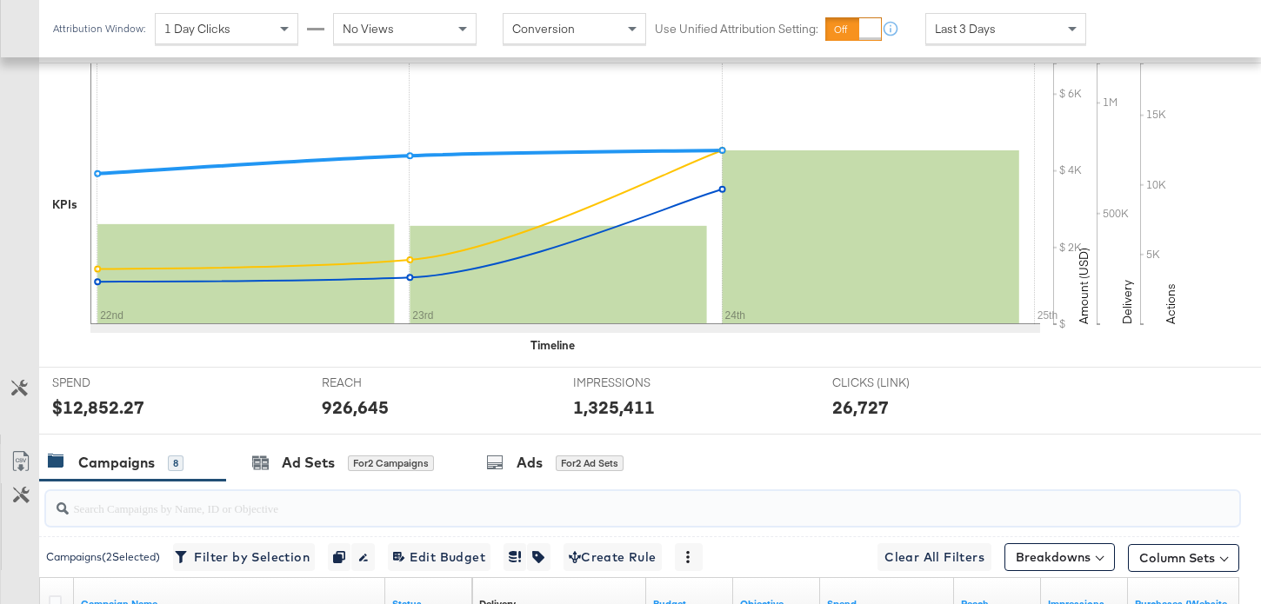
scroll to position [0, 0]
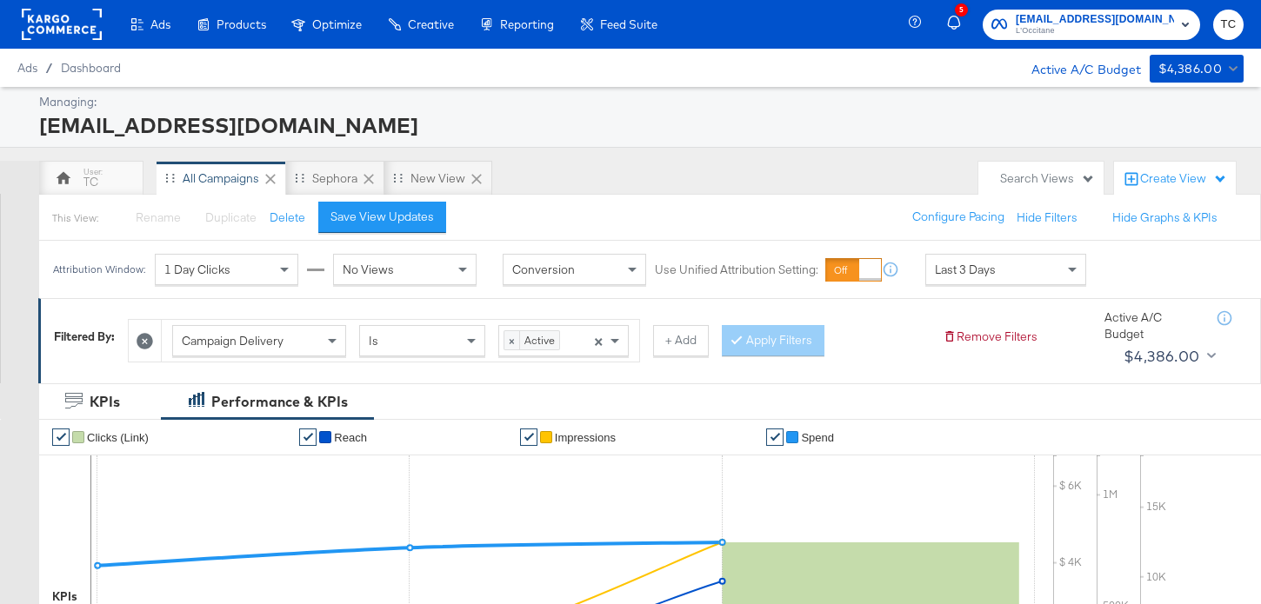
click at [145, 347] on icon at bounding box center [145, 341] width 17 height 17
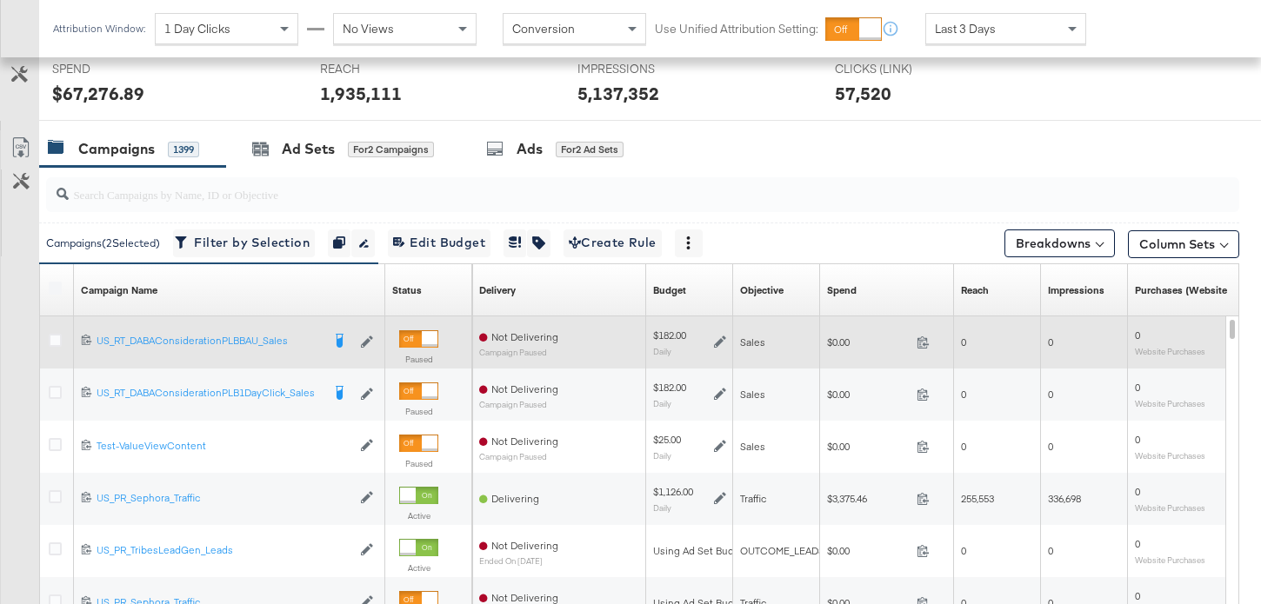
scroll to position [670, 0]
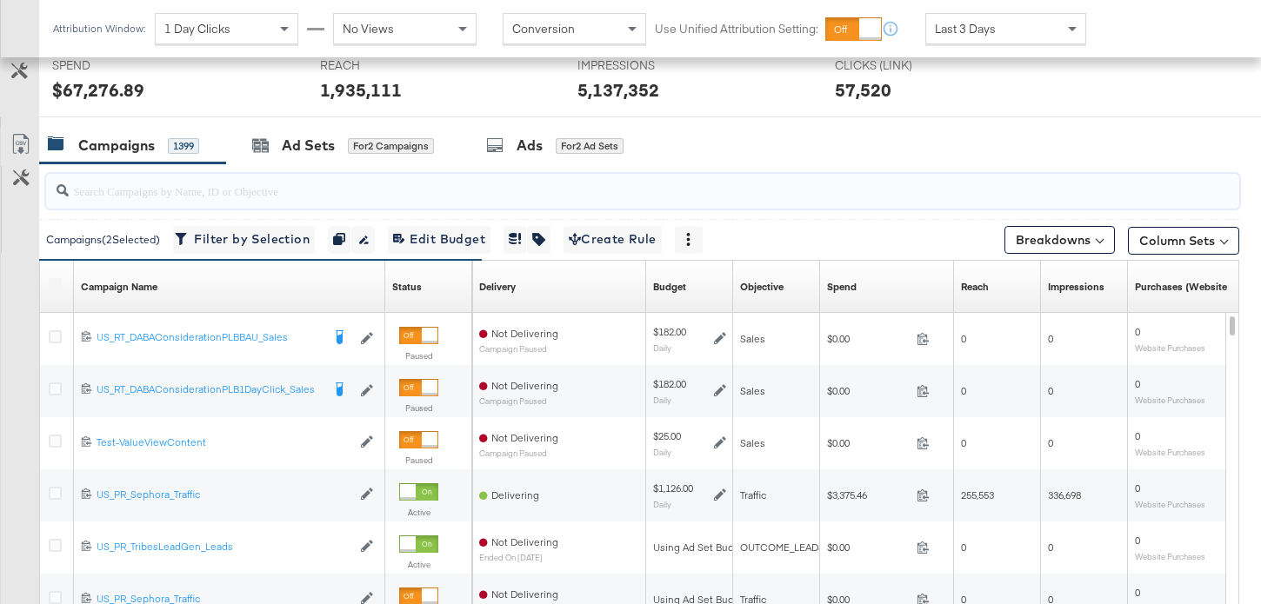
click at [134, 183] on input "search" at bounding box center [601, 184] width 1064 height 34
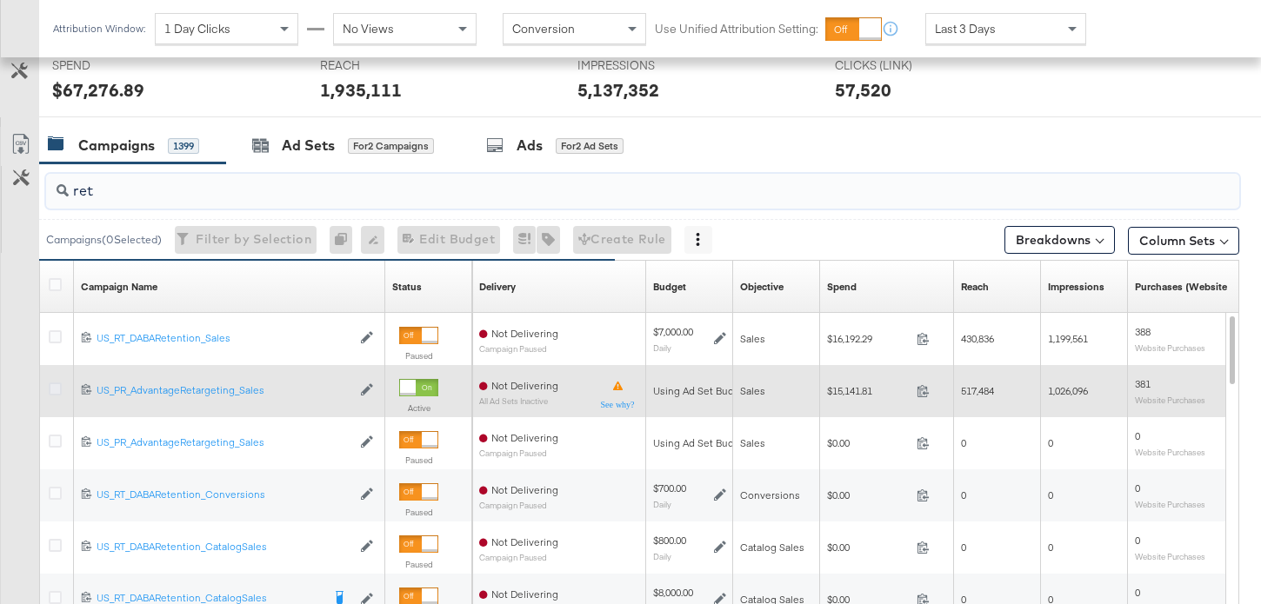
type input "ret"
click at [56, 389] on icon at bounding box center [55, 389] width 13 height 13
click at [0, 0] on input "checkbox" at bounding box center [0, 0] width 0 height 0
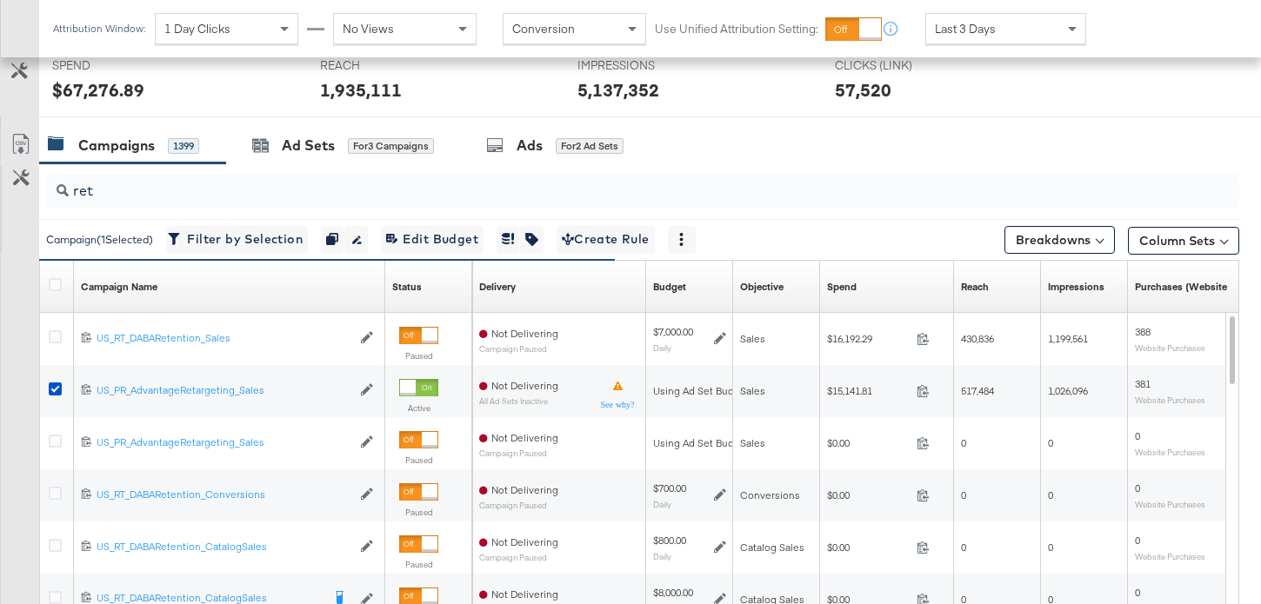
click at [308, 166] on div "ret" at bounding box center [639, 191] width 1200 height 56
click at [309, 146] on div "Ad Sets" at bounding box center [308, 146] width 53 height 20
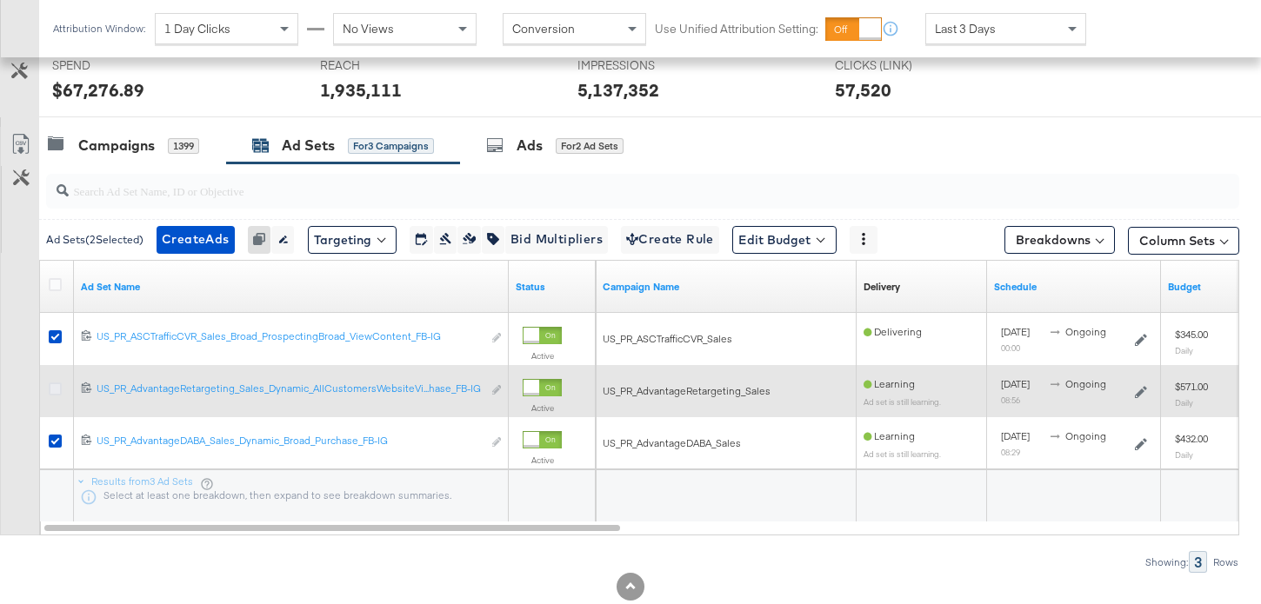
click at [55, 385] on icon at bounding box center [55, 389] width 13 height 13
click at [0, 0] on input "checkbox" at bounding box center [0, 0] width 0 height 0
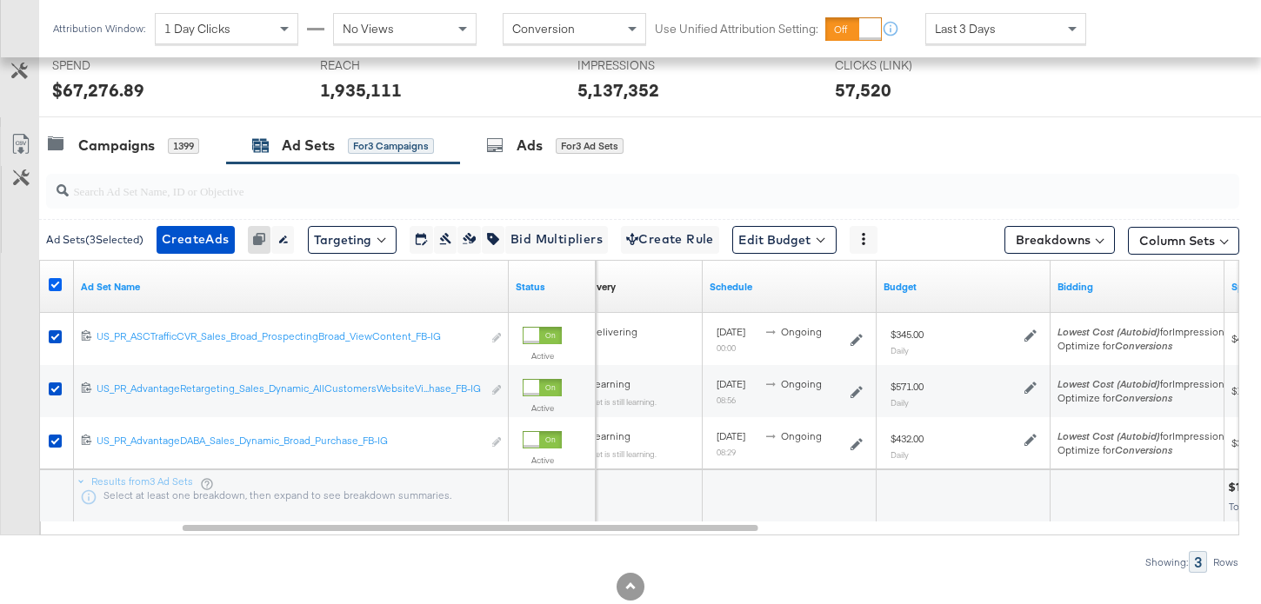
click at [59, 282] on icon at bounding box center [55, 284] width 13 height 13
click at [0, 0] on input "checkbox" at bounding box center [0, 0] width 0 height 0
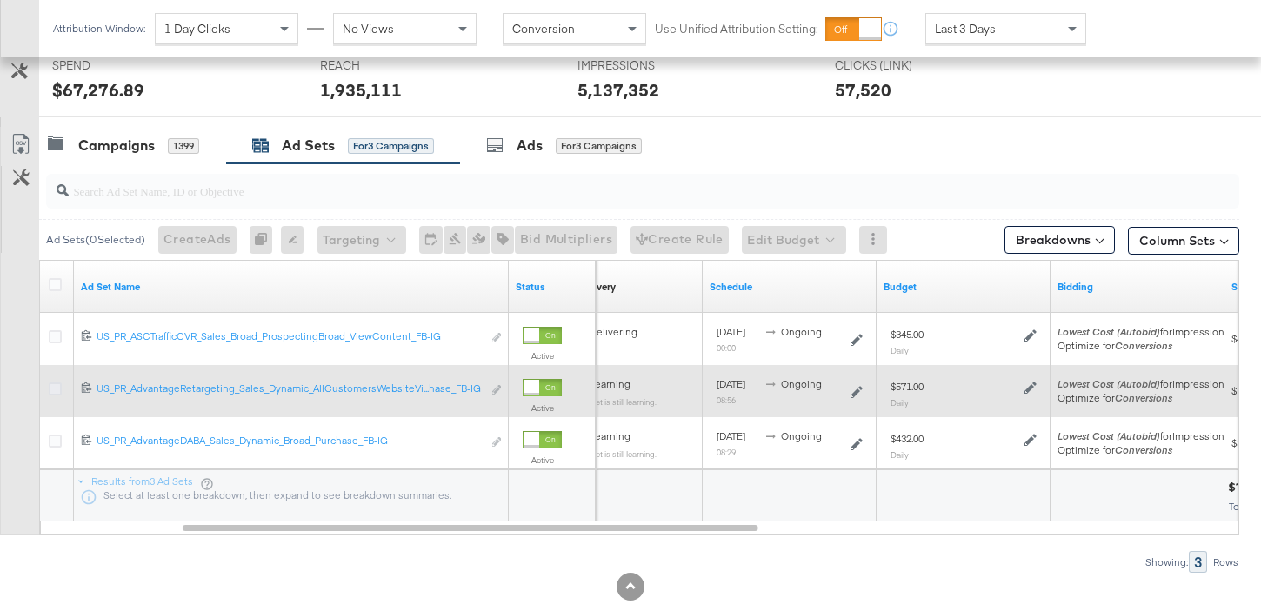
click at [56, 388] on icon at bounding box center [55, 389] width 13 height 13
click at [0, 0] on input "checkbox" at bounding box center [0, 0] width 0 height 0
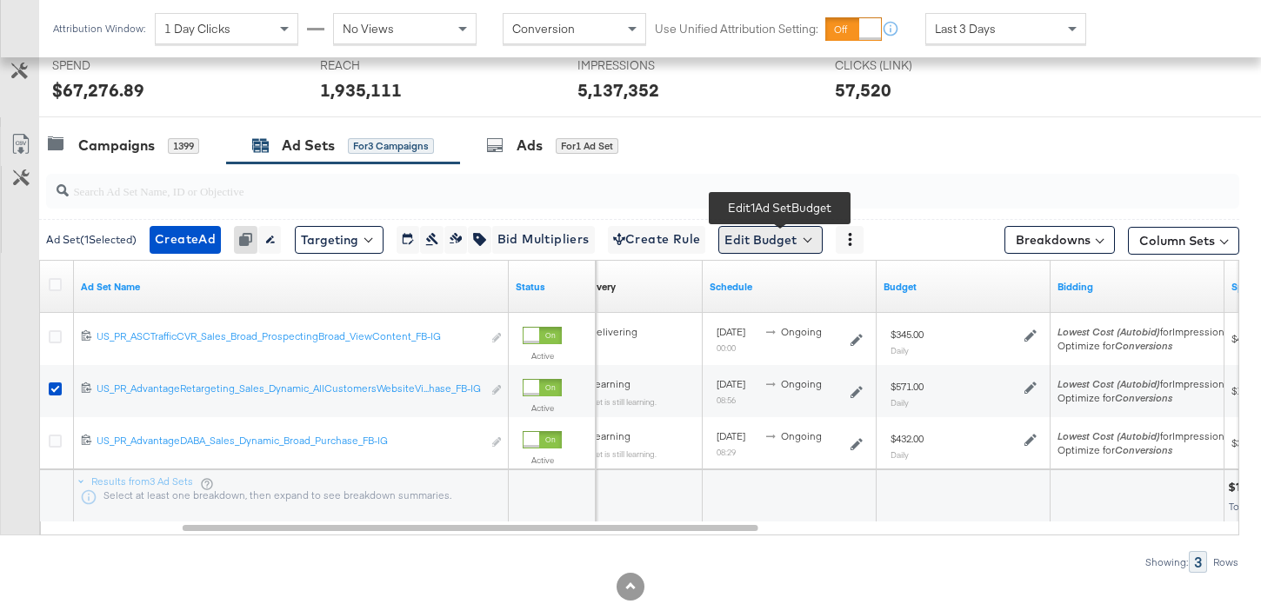
click at [776, 247] on button "Edit Budget" at bounding box center [770, 240] width 104 height 28
click at [784, 279] on span "Edit Ad Set Budget" at bounding box center [775, 285] width 99 height 23
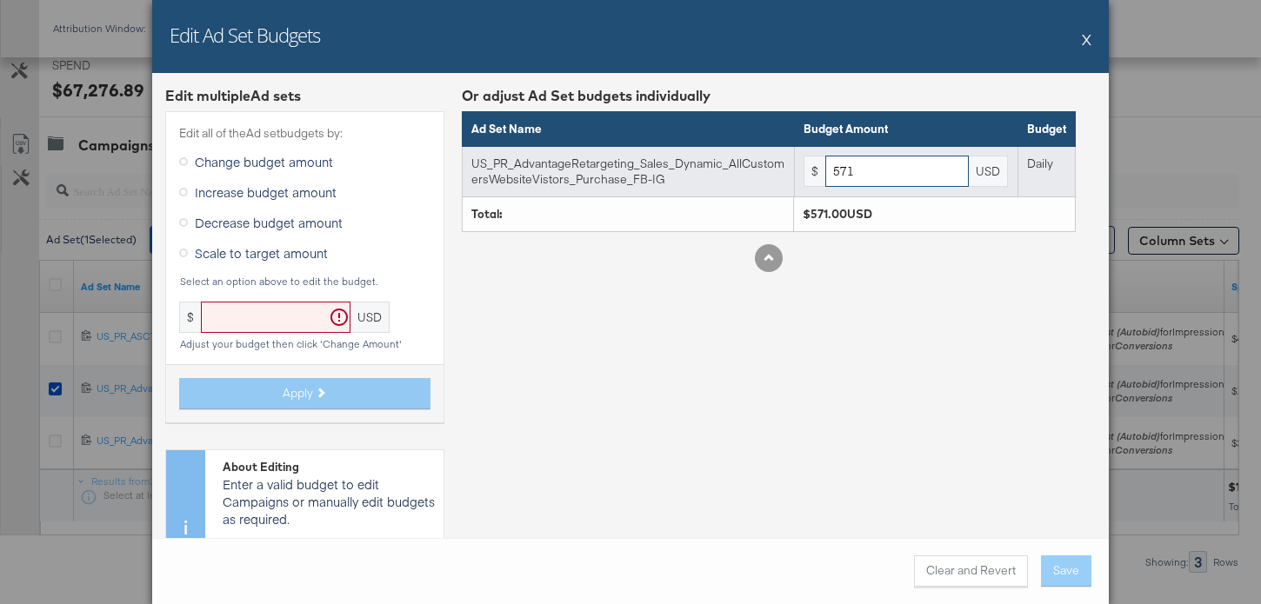
click at [884, 180] on input "571" at bounding box center [896, 172] width 143 height 32
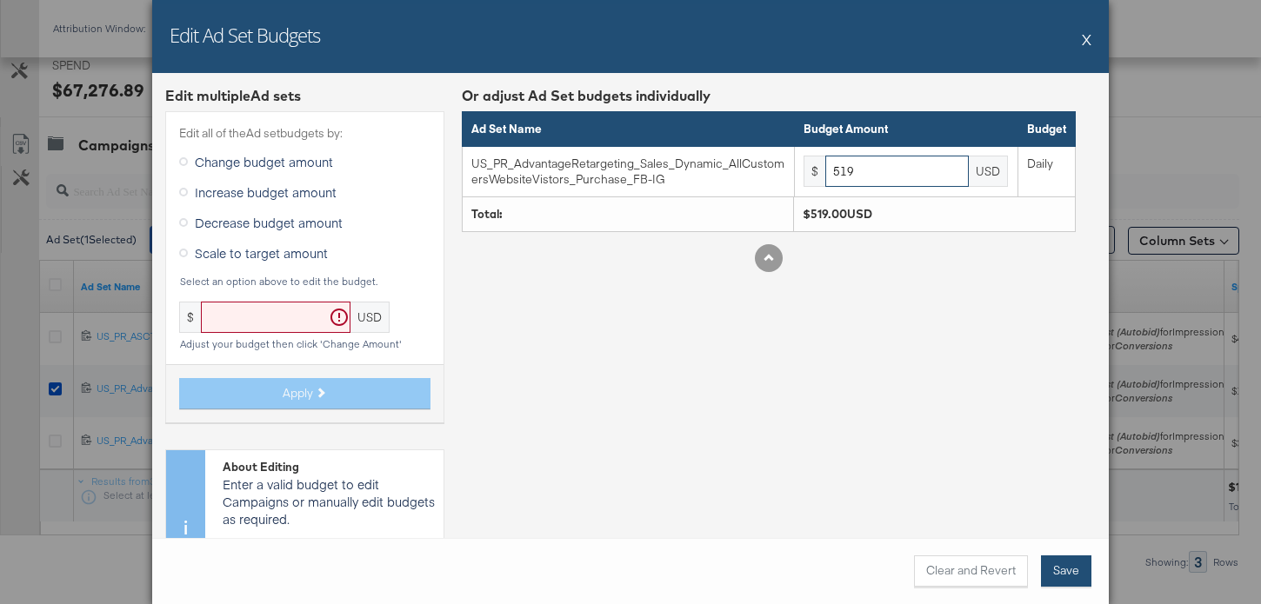
type input "519"
click at [1067, 565] on button "Save" at bounding box center [1066, 571] width 50 height 31
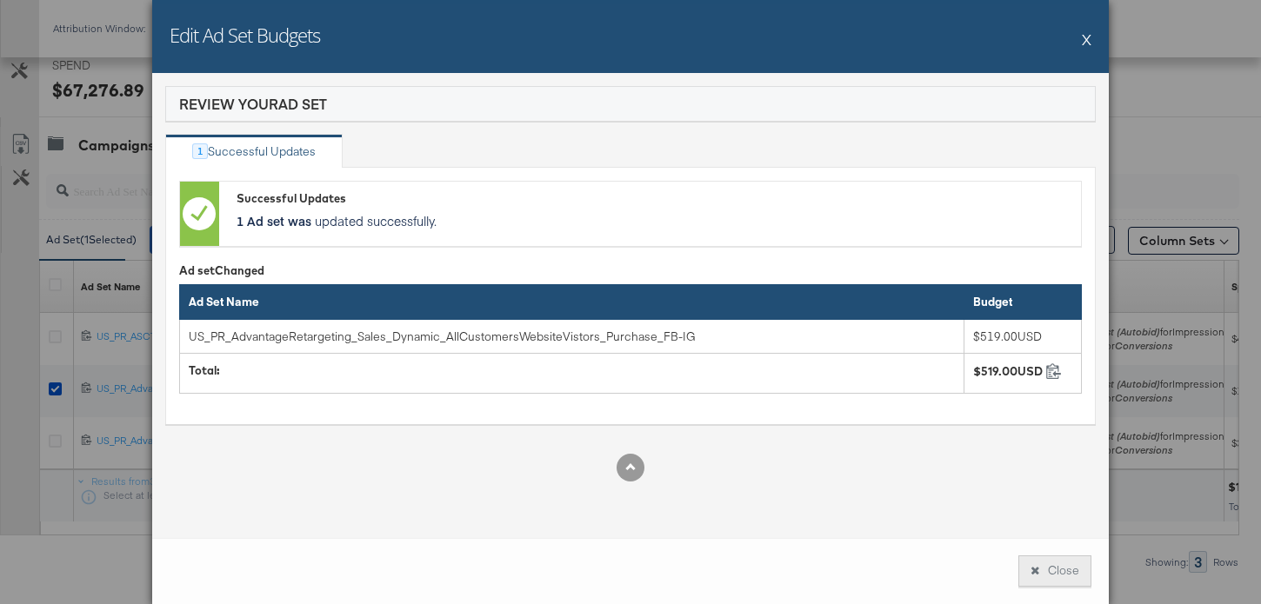
click at [1054, 574] on button "Close" at bounding box center [1054, 571] width 73 height 31
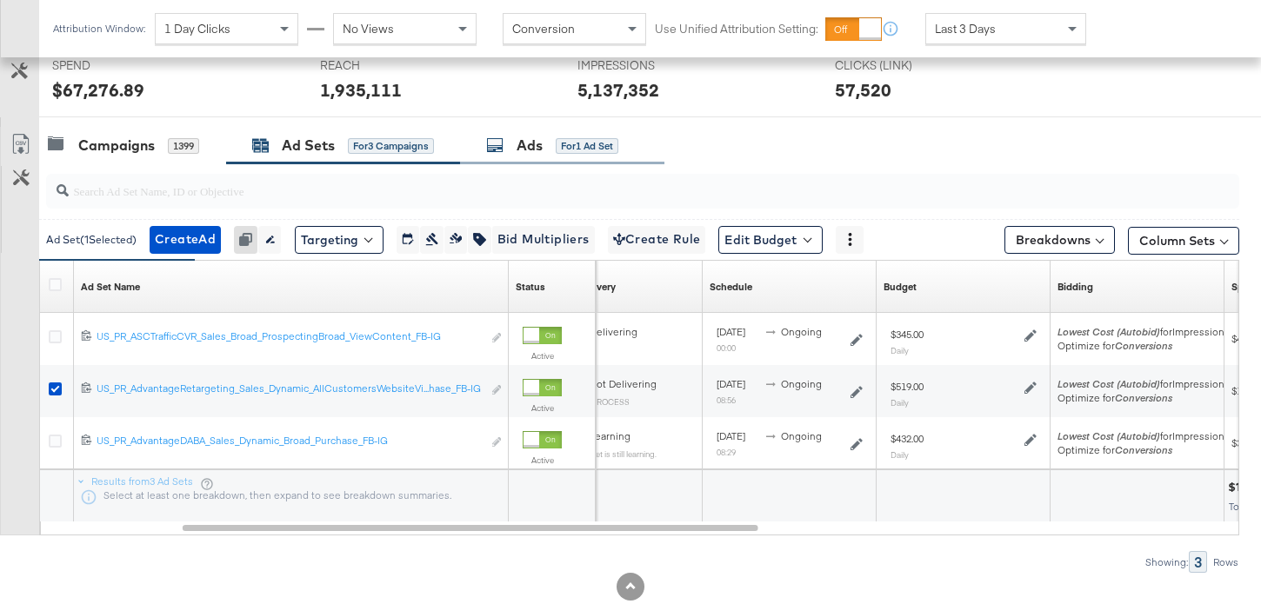
click at [526, 163] on div "Ads for 1 Ad Set" at bounding box center [562, 145] width 204 height 37
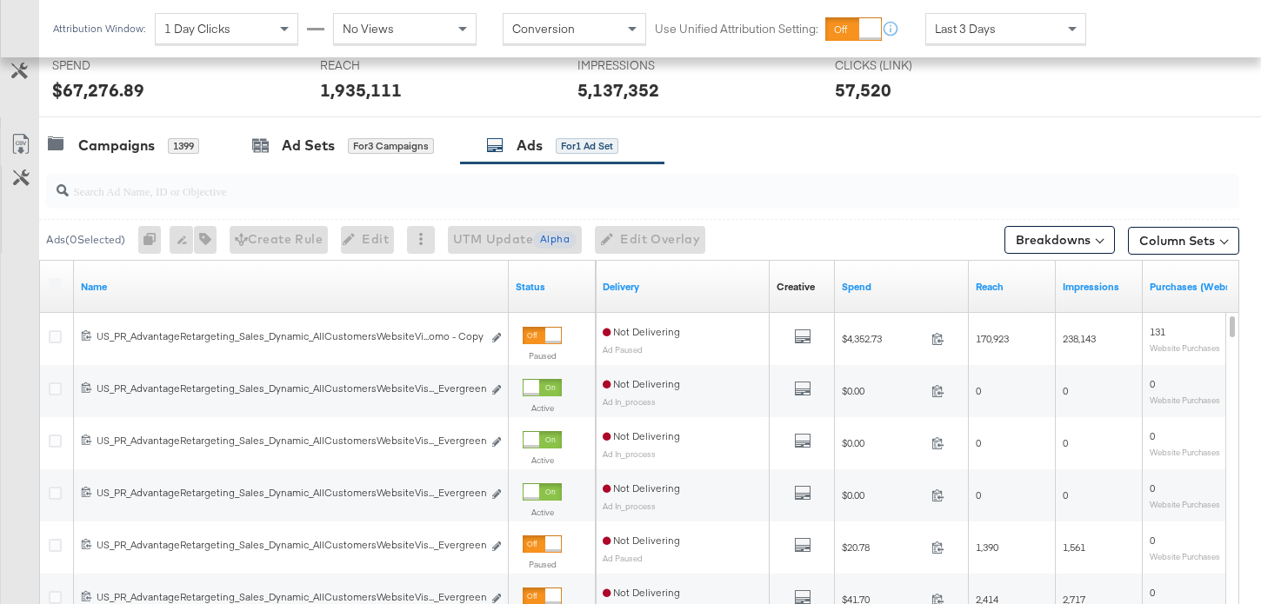
click at [969, 18] on div "Last 3 Days" at bounding box center [1005, 29] width 159 height 30
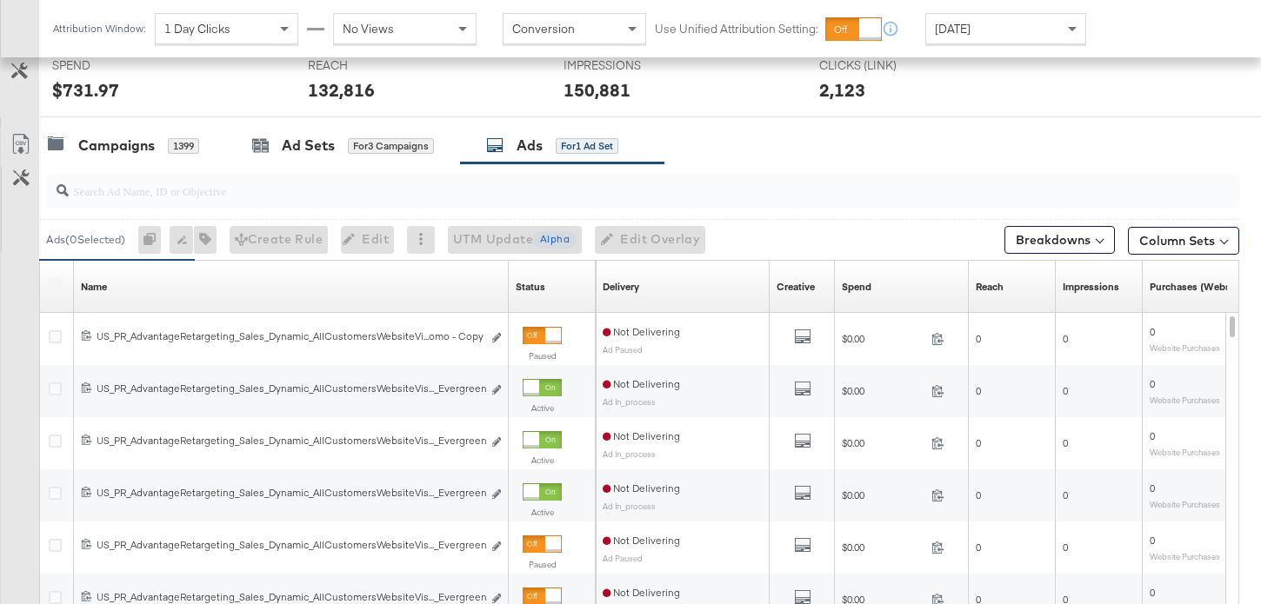
click at [546, 285] on div "Status Sorting Unavailable" at bounding box center [552, 287] width 87 height 28
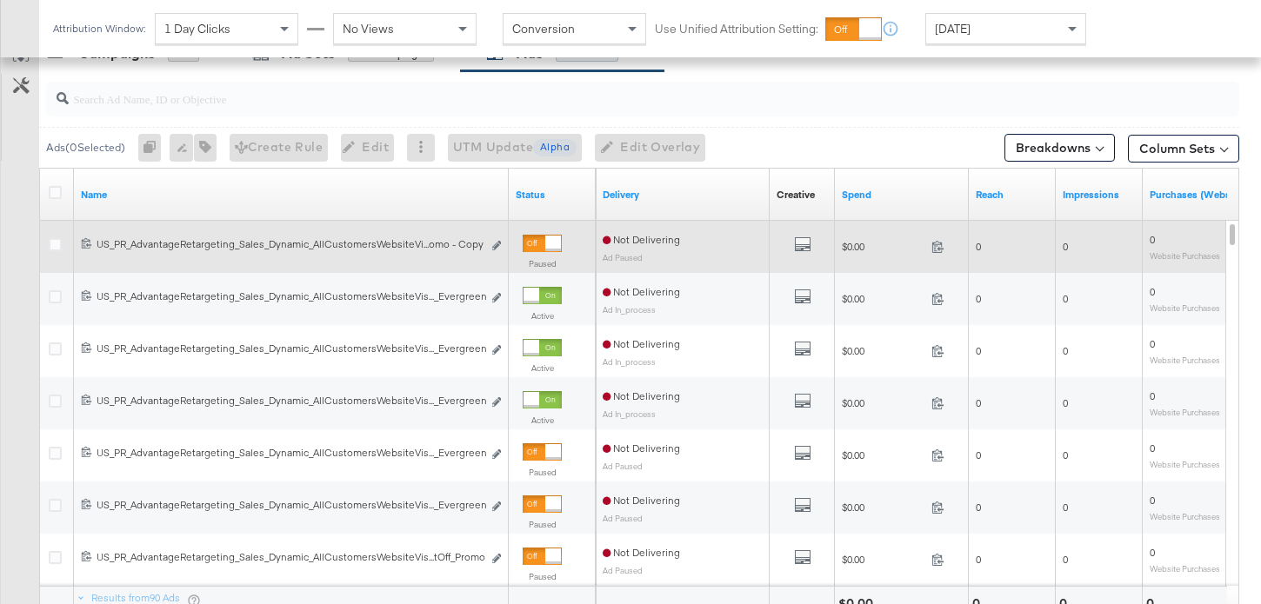
scroll to position [771, 0]
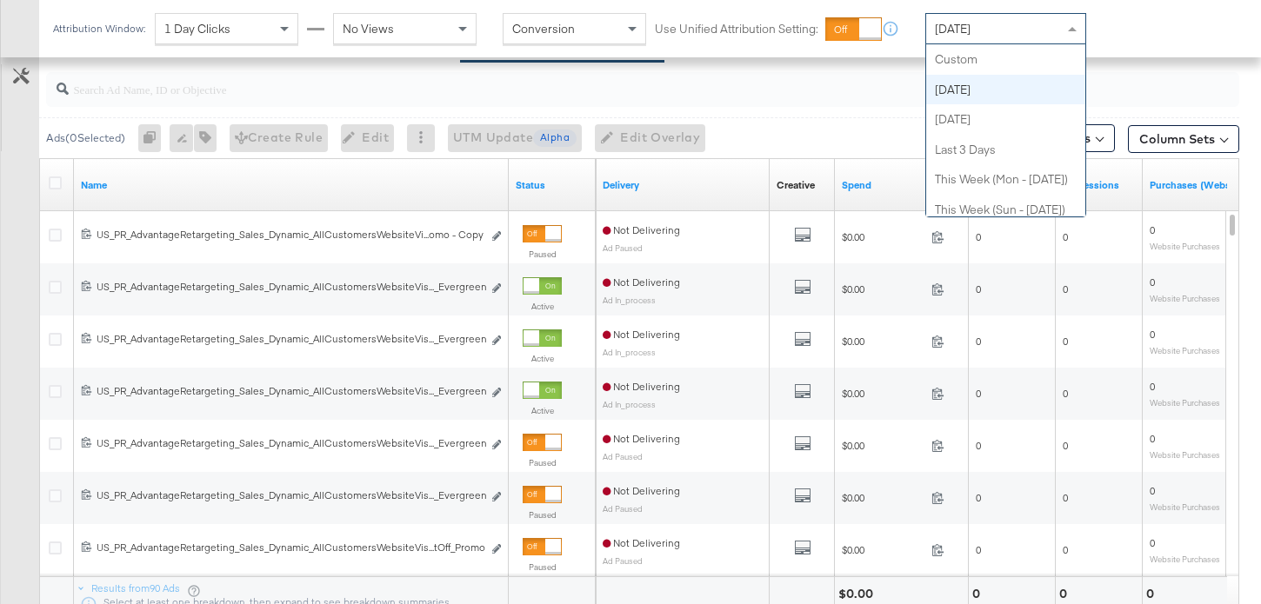
click at [971, 30] on div "Today" at bounding box center [1005, 29] width 159 height 30
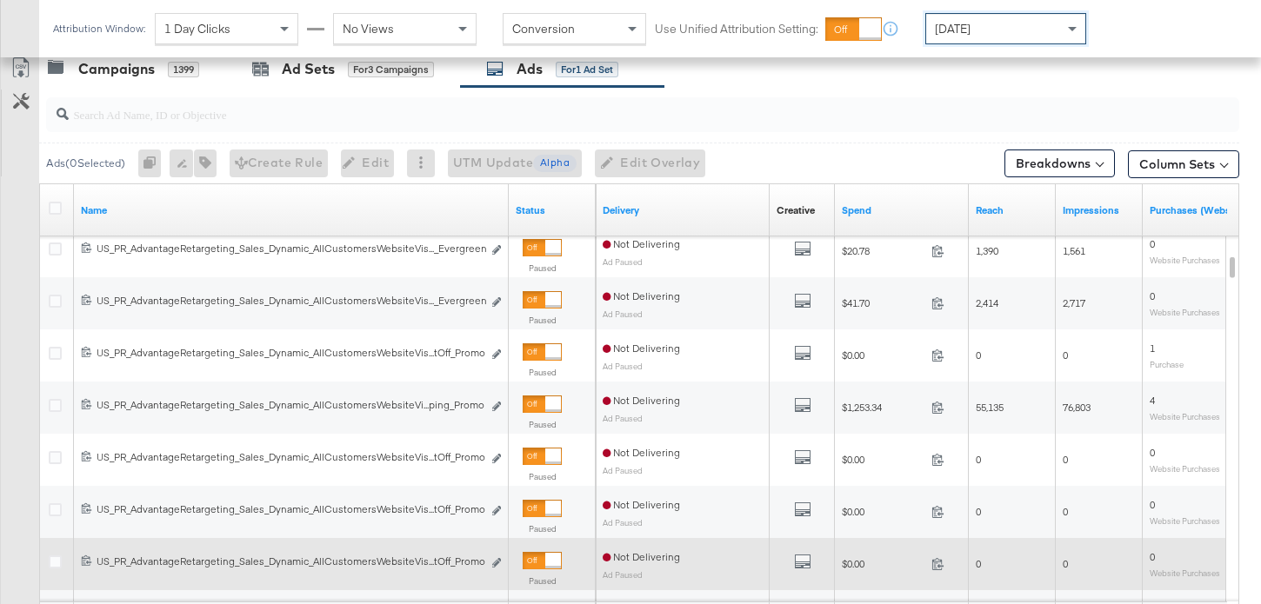
scroll to position [316, 0]
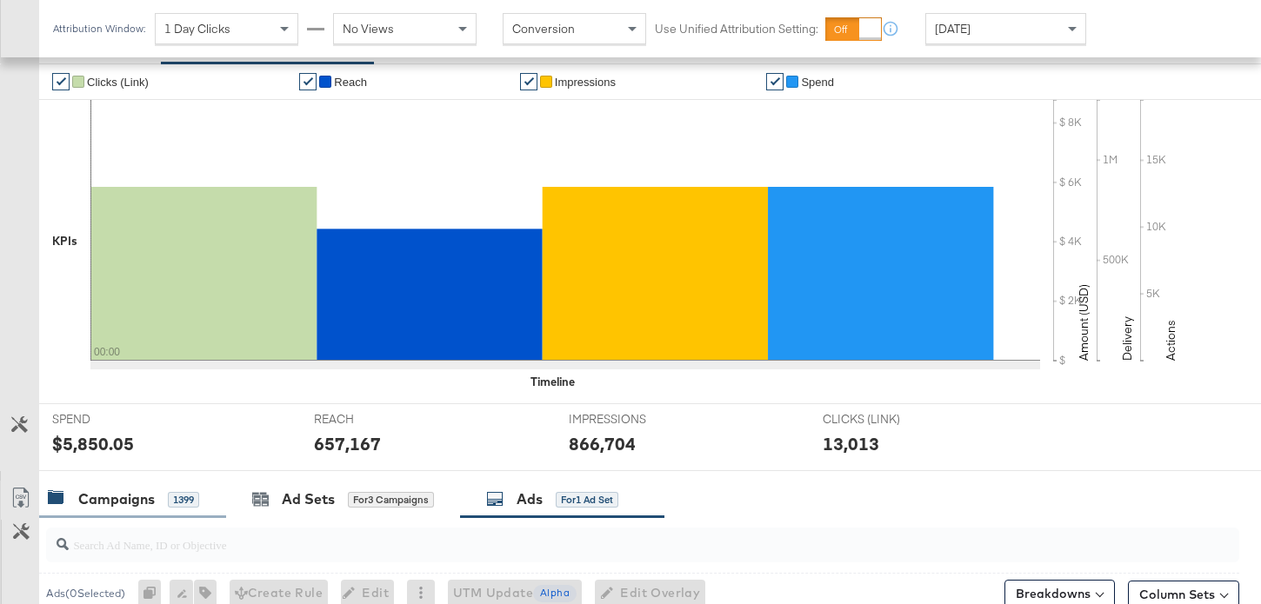
click at [126, 487] on div "Campaigns 1399" at bounding box center [132, 499] width 187 height 37
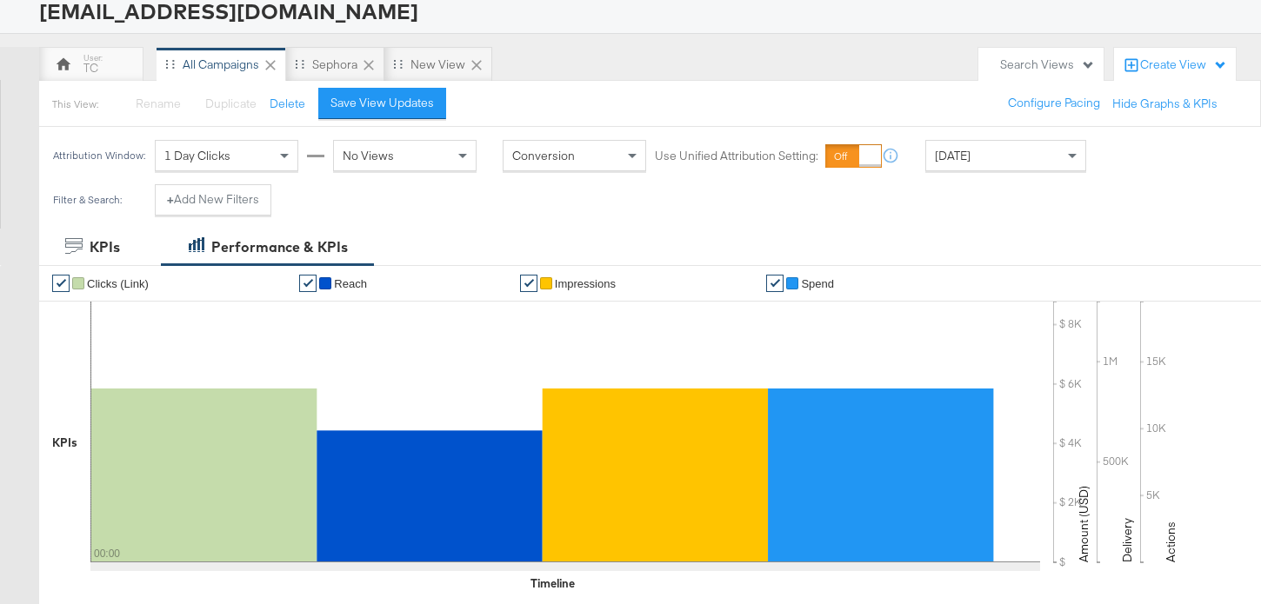
scroll to position [0, 0]
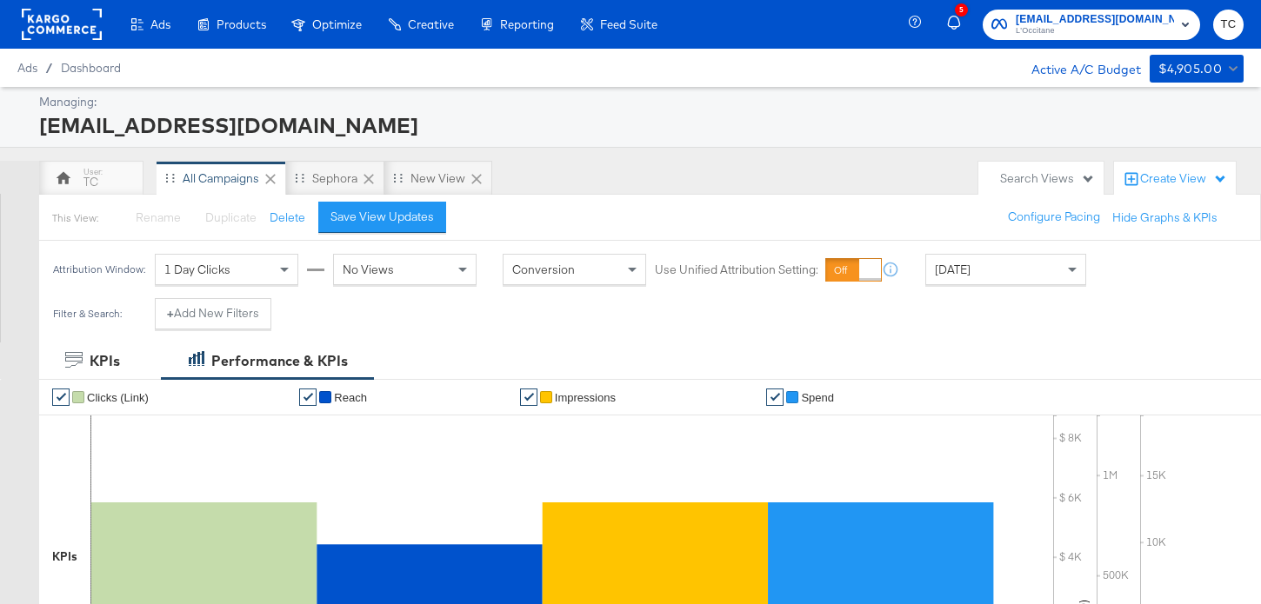
click at [1083, 29] on span "L'Occitane" at bounding box center [1095, 31] width 158 height 14
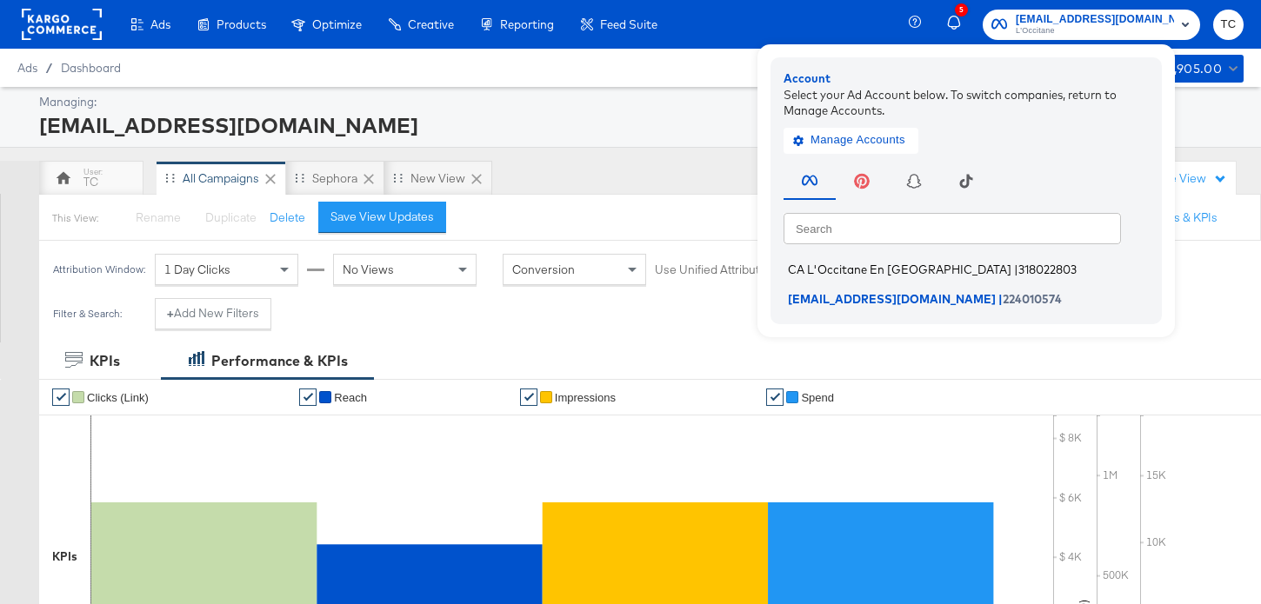
click at [1018, 263] on span "318022803" at bounding box center [1047, 270] width 58 height 14
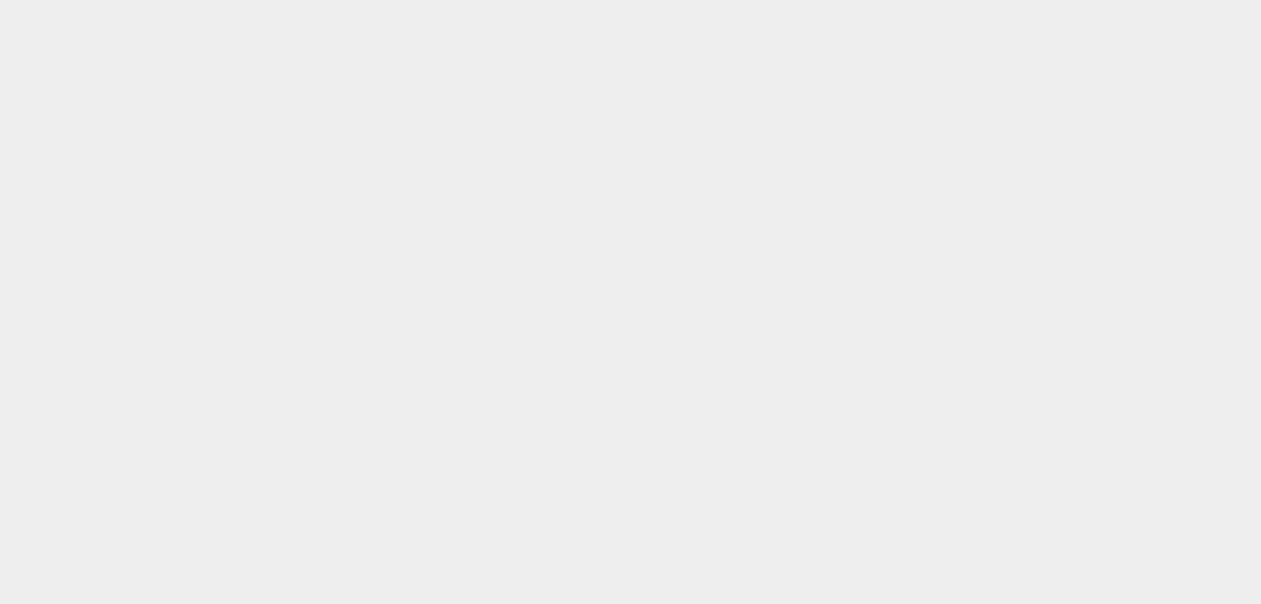
click at [983, 267] on body at bounding box center [630, 281] width 1261 height 562
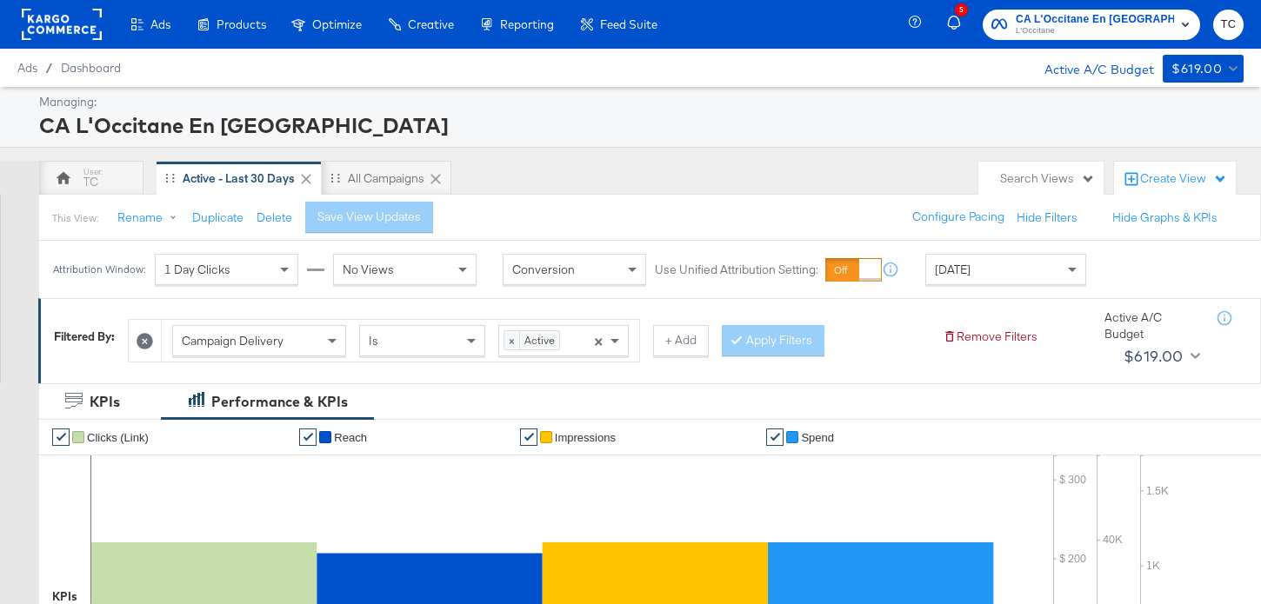
scroll to position [788, 0]
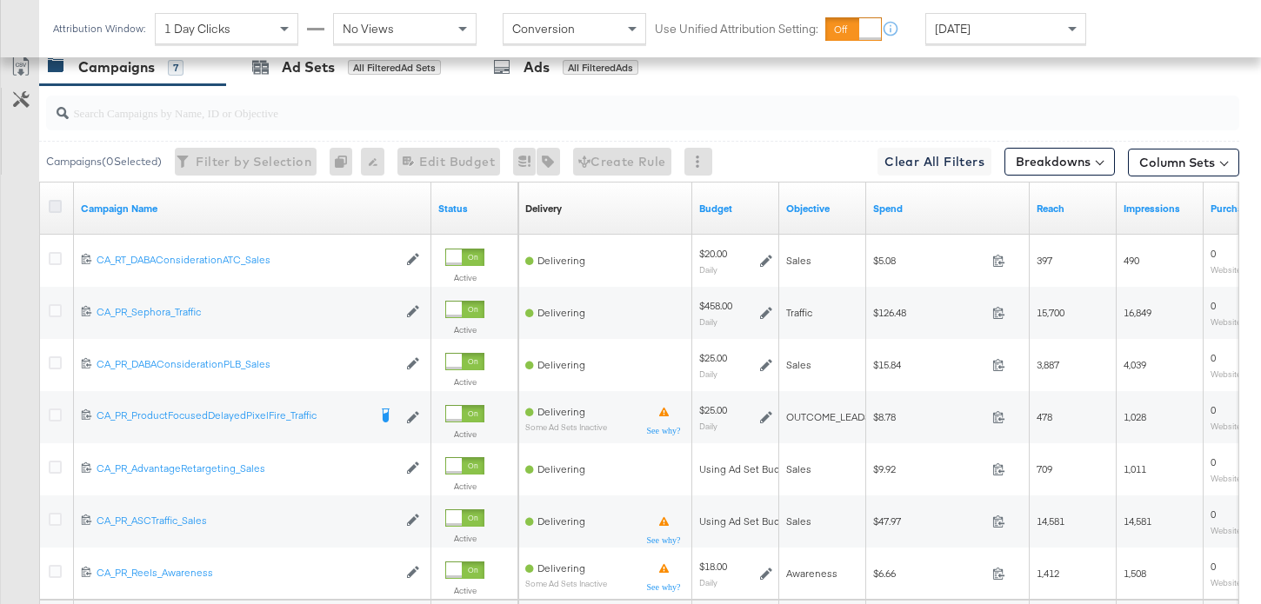
click at [53, 208] on icon at bounding box center [55, 206] width 13 height 13
click at [0, 0] on input "checkbox" at bounding box center [0, 0] width 0 height 0
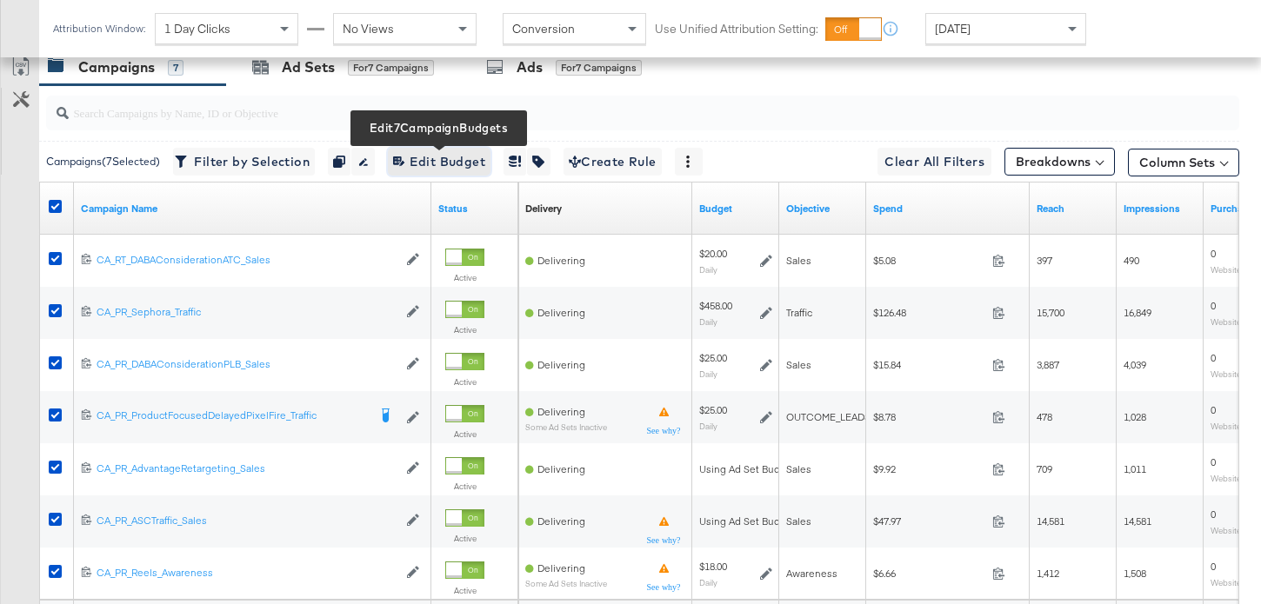
click at [423, 159] on span "Edit 7 Campaign Budgets Edit Budget" at bounding box center [439, 162] width 92 height 22
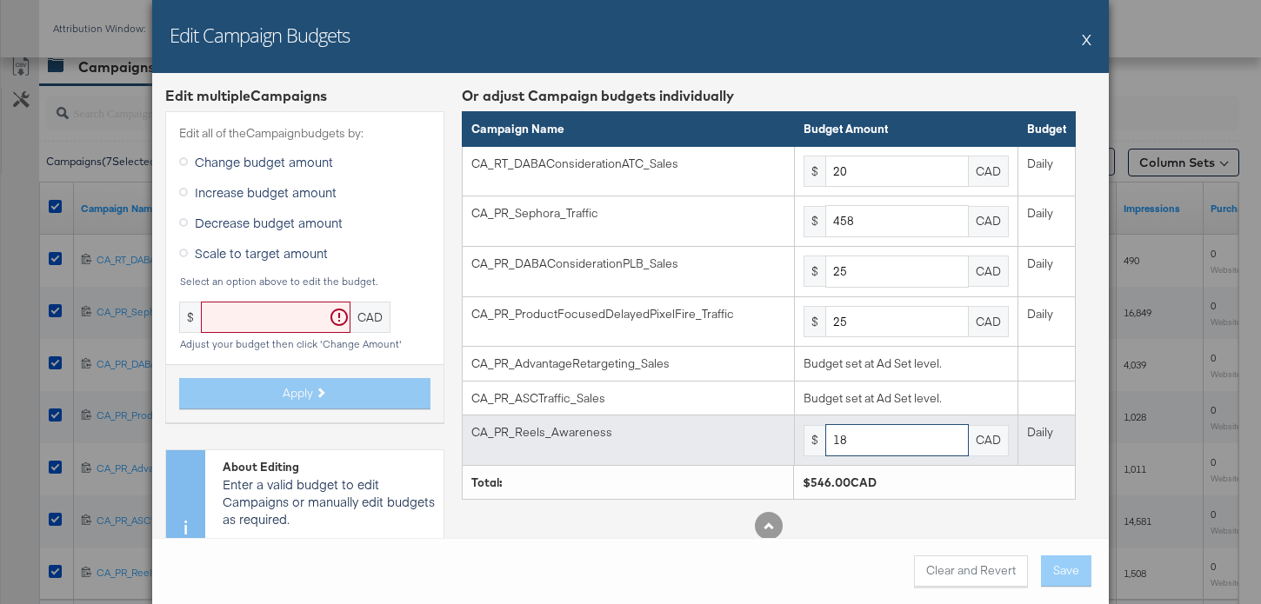
click at [875, 443] on input "18" at bounding box center [896, 440] width 143 height 32
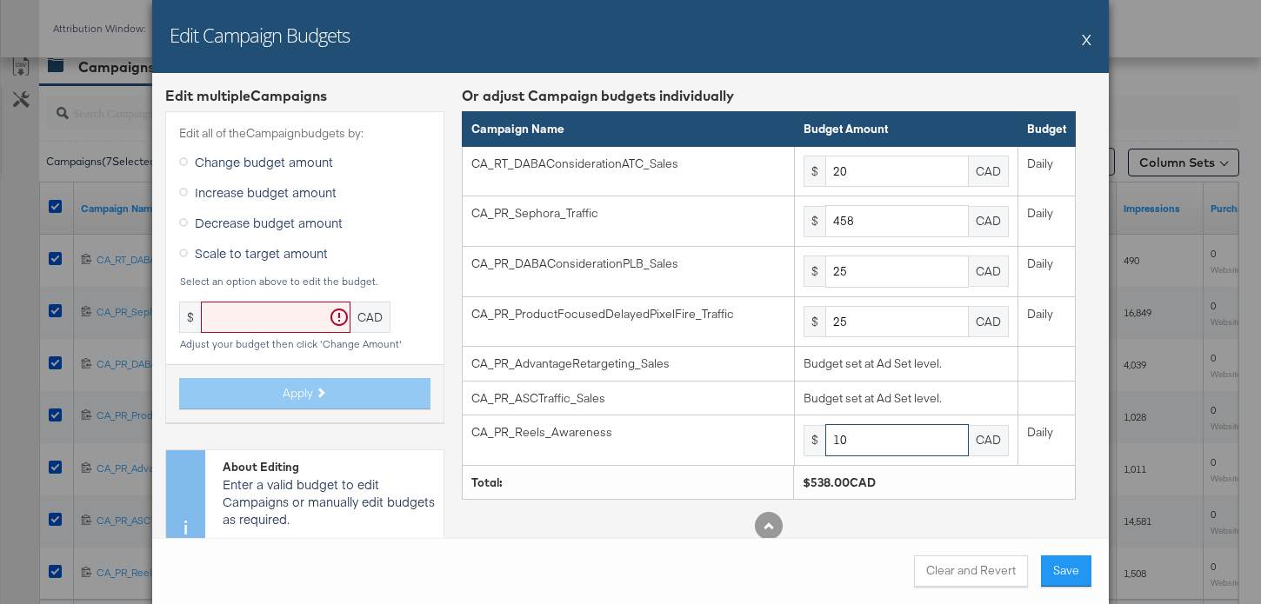
type input "10"
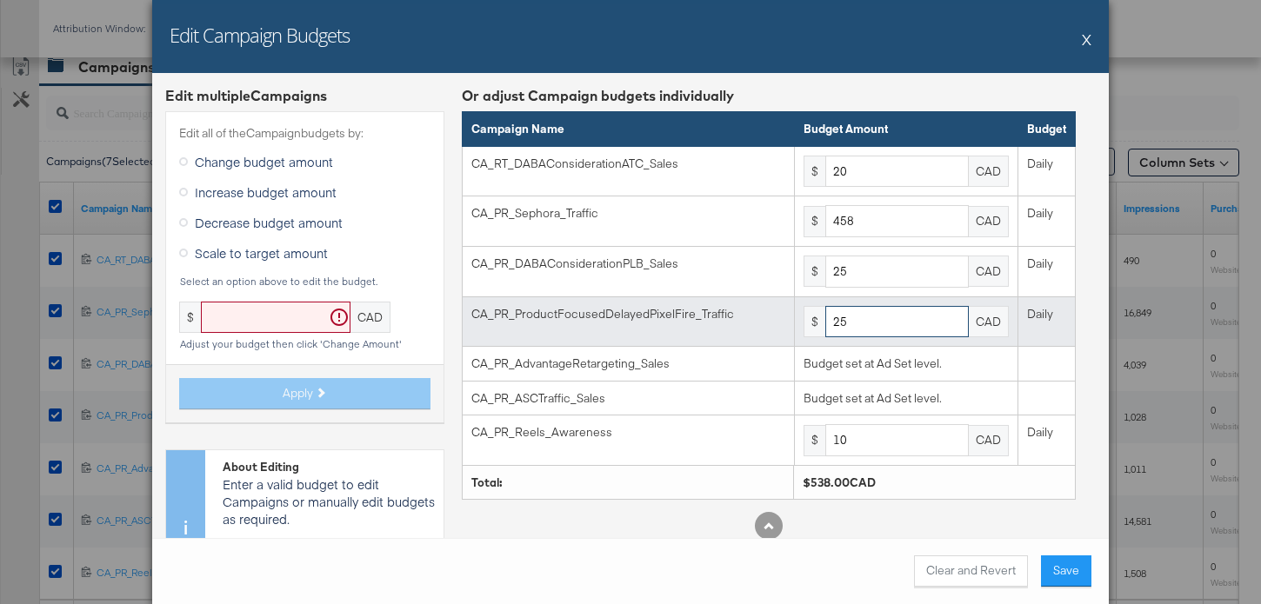
click at [924, 319] on input "25" at bounding box center [896, 322] width 143 height 32
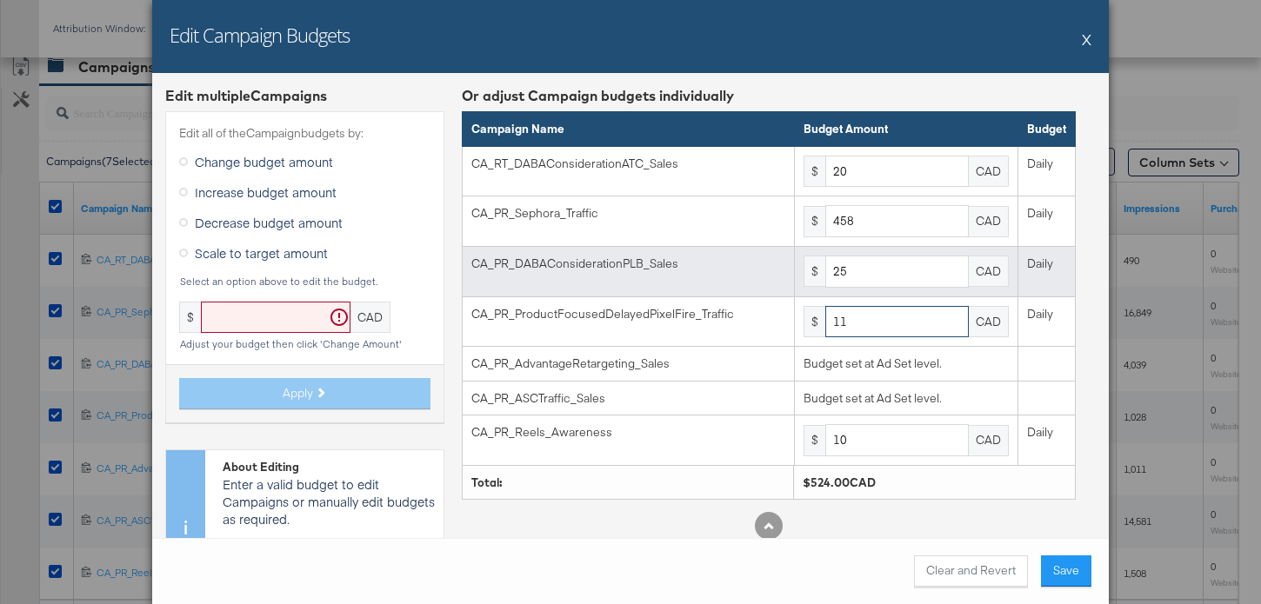
type input "11"
click at [870, 280] on input "25" at bounding box center [896, 272] width 143 height 32
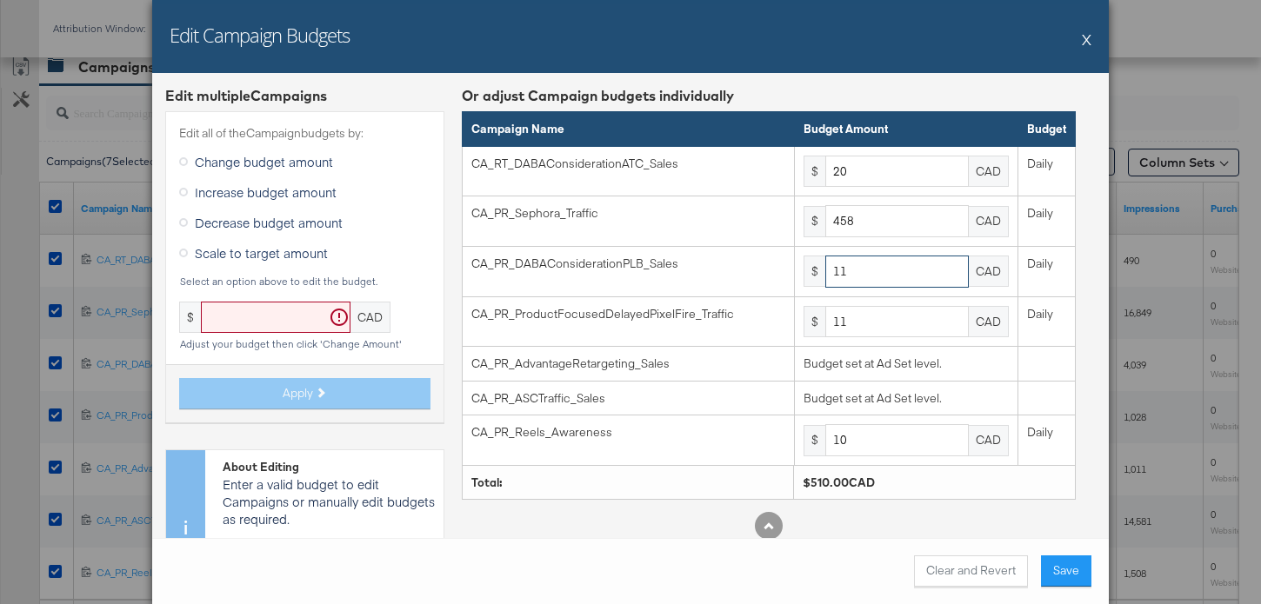
type input "11"
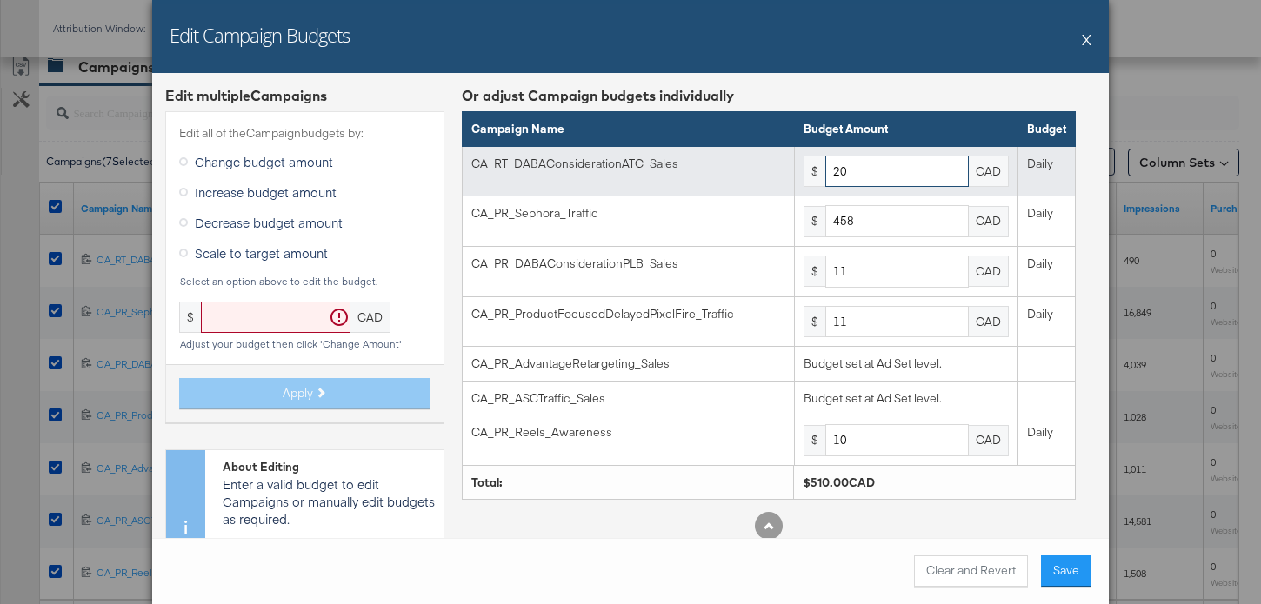
click at [888, 164] on input "20" at bounding box center [896, 172] width 143 height 32
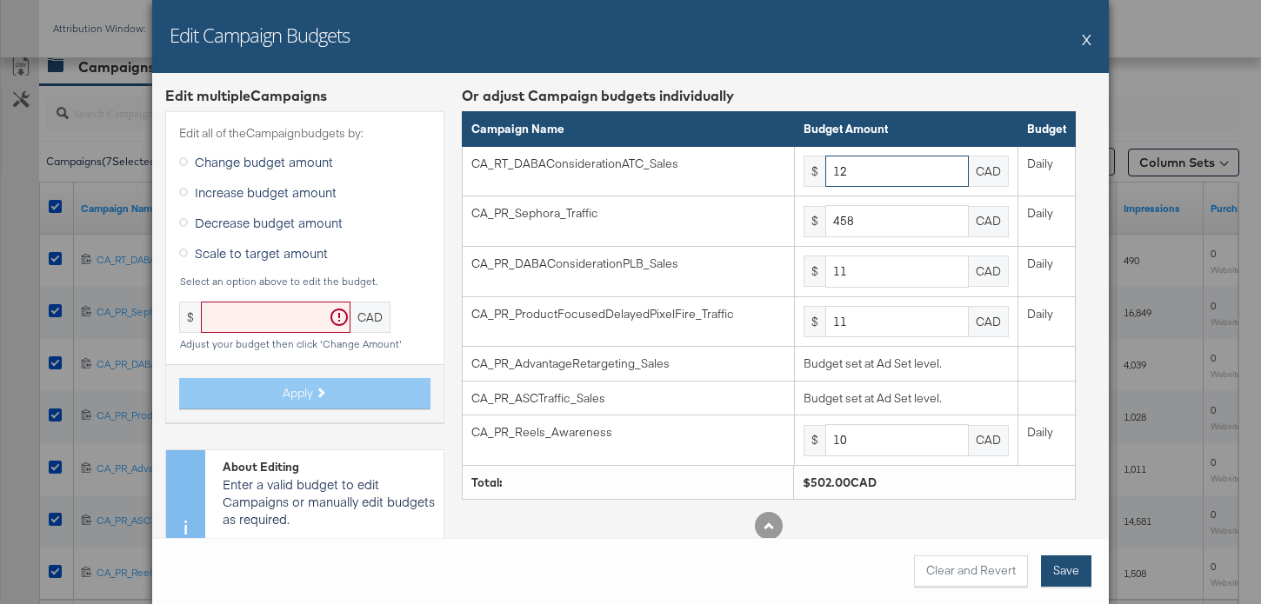
type input "12"
click at [1071, 573] on button "Save" at bounding box center [1066, 571] width 50 height 31
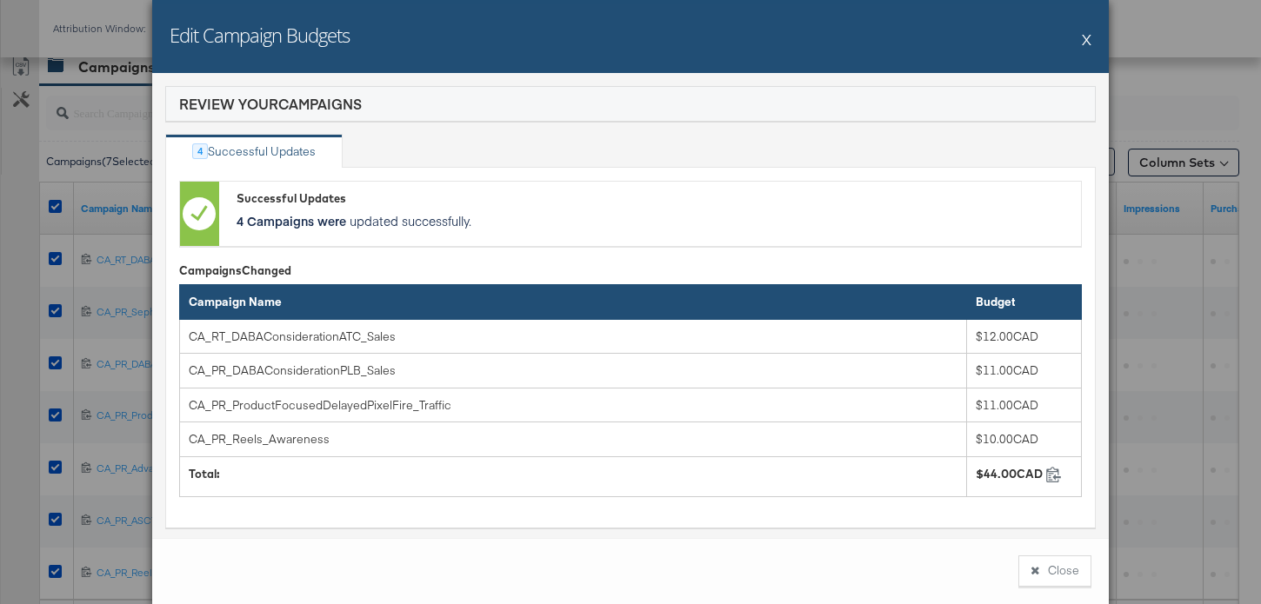
click at [1071, 572] on button "Close" at bounding box center [1054, 571] width 73 height 31
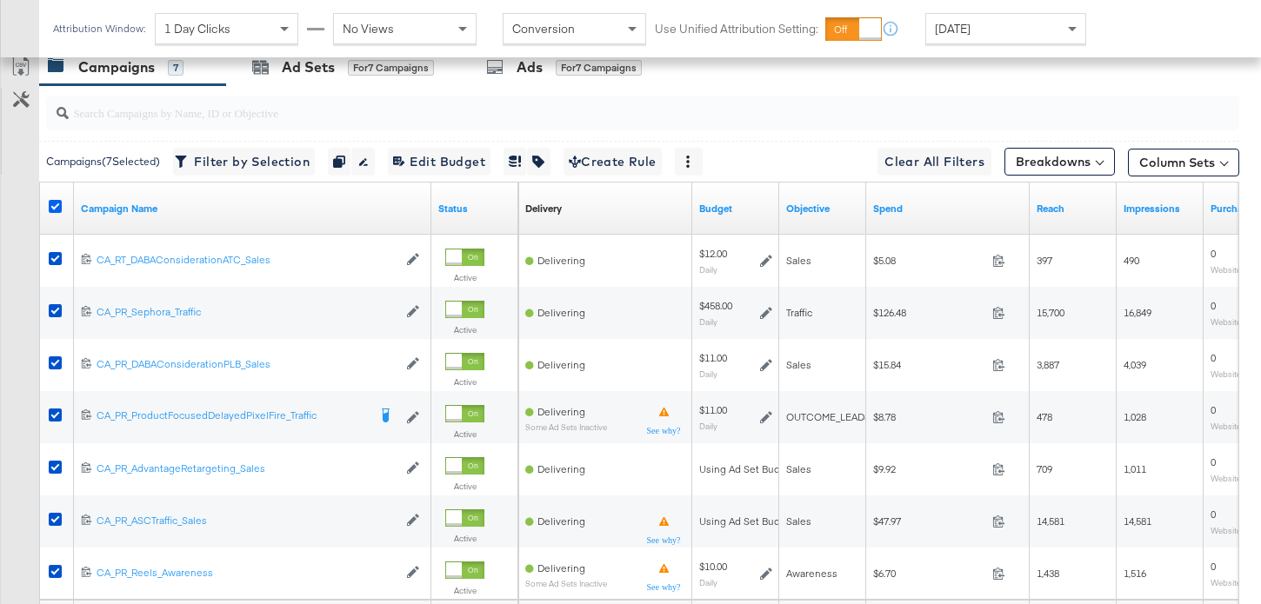
click at [50, 201] on icon at bounding box center [55, 206] width 13 height 13
click at [0, 0] on input "checkbox" at bounding box center [0, 0] width 0 height 0
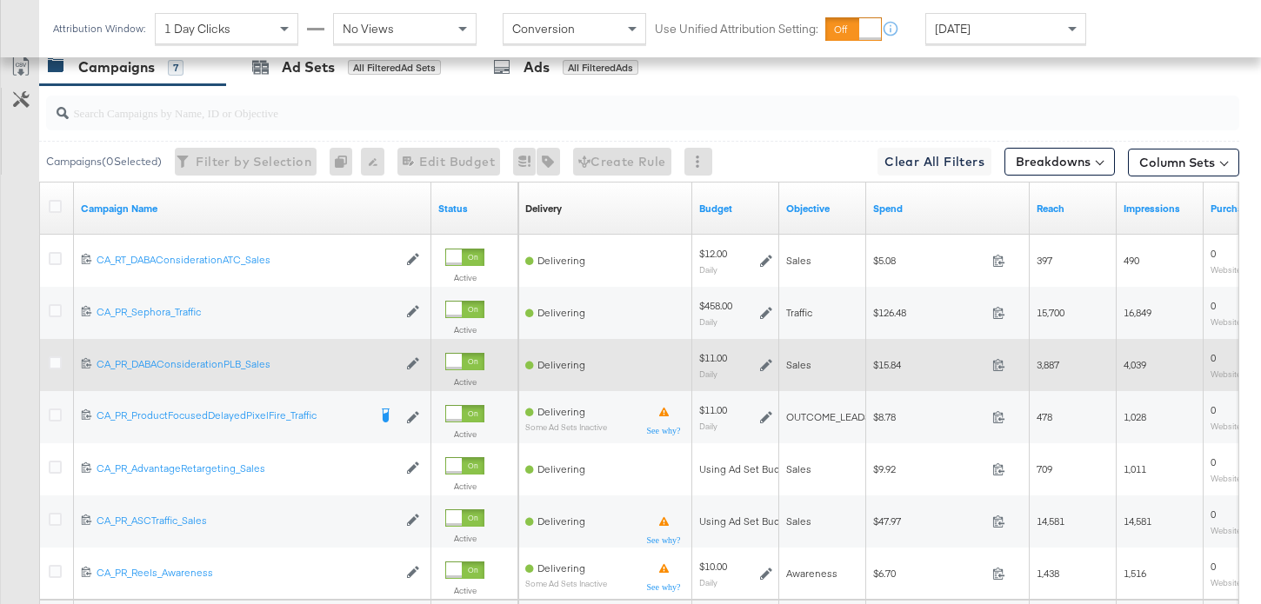
scroll to position [810, 0]
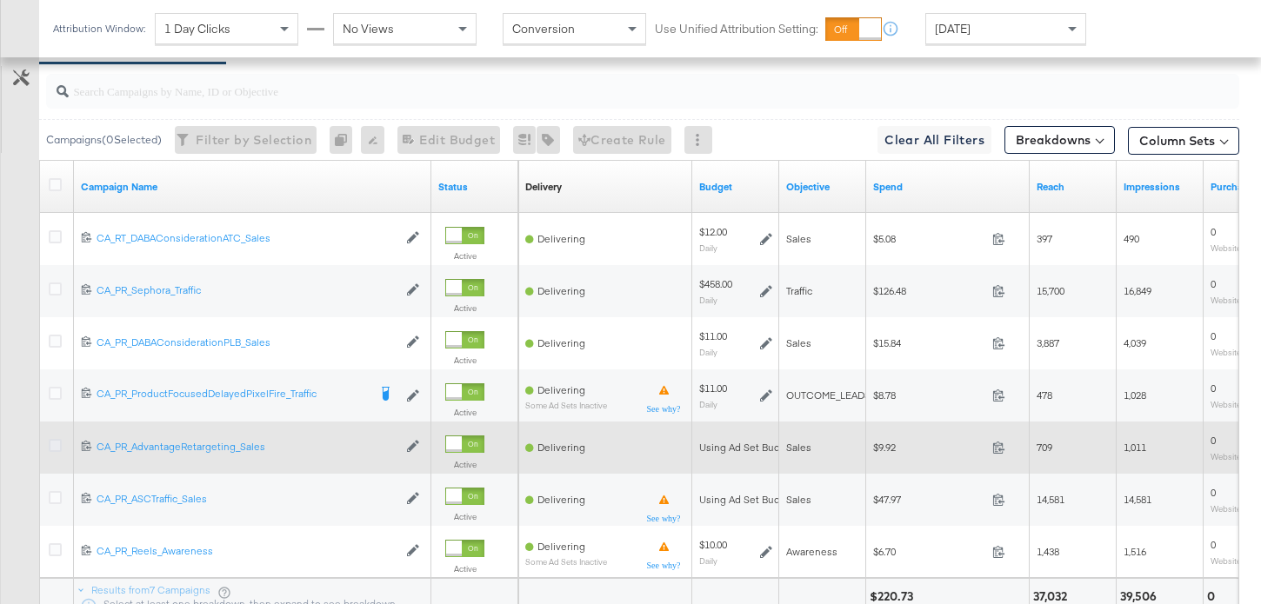
click at [53, 446] on icon at bounding box center [55, 445] width 13 height 13
click at [0, 0] on input "checkbox" at bounding box center [0, 0] width 0 height 0
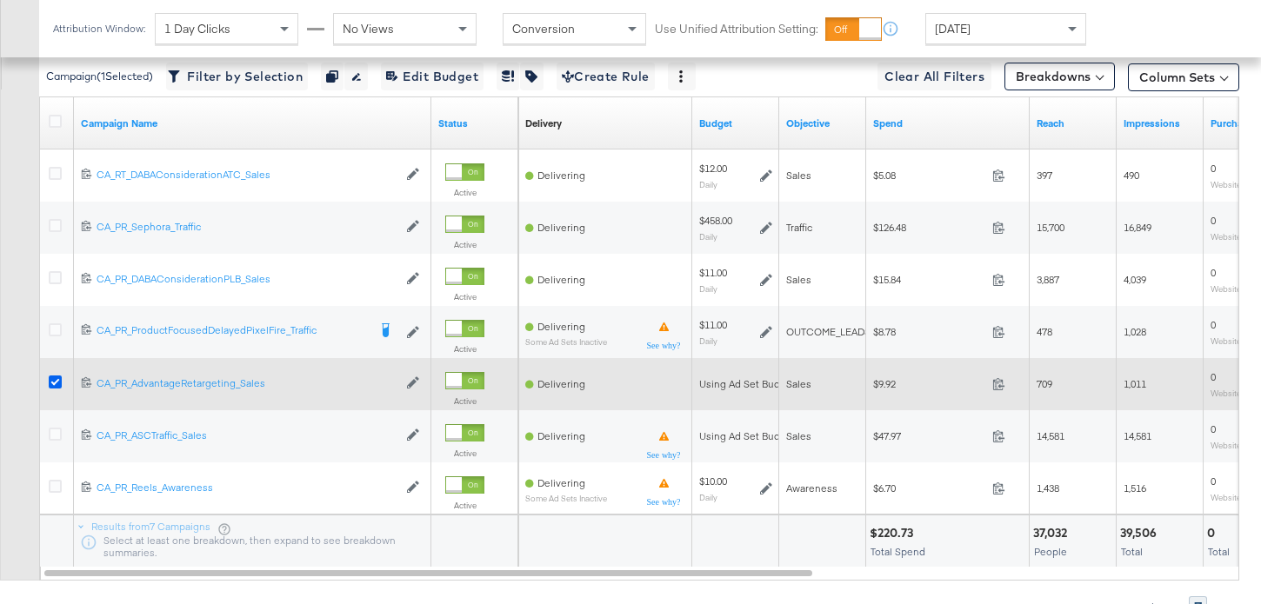
scroll to position [874, 0]
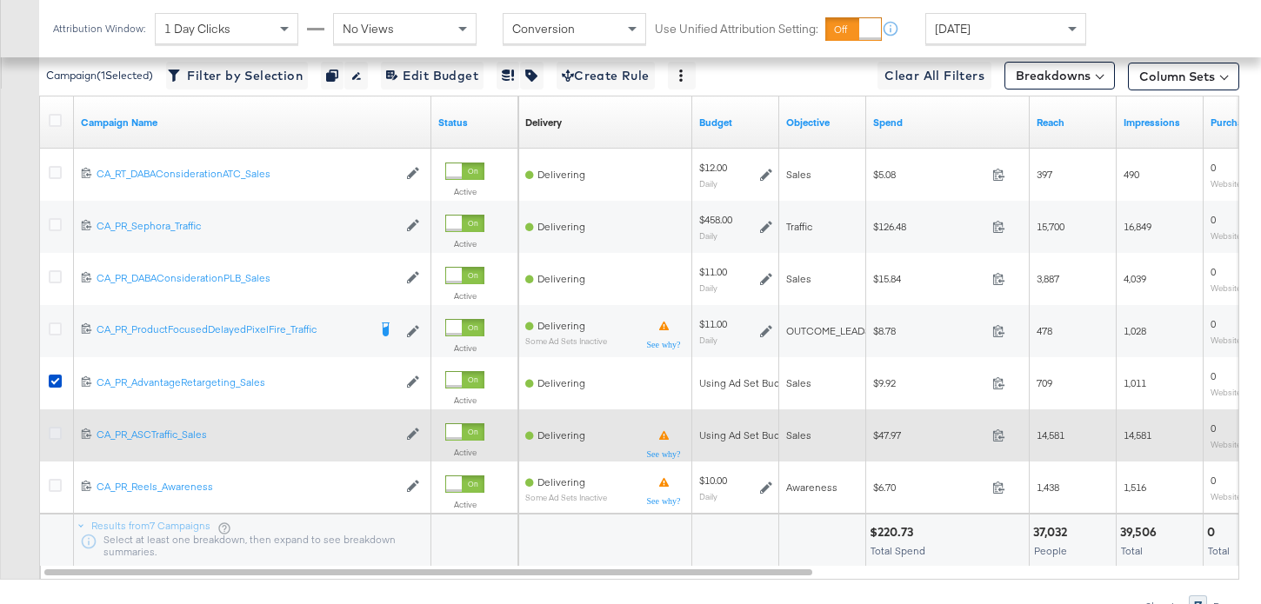
click at [56, 437] on icon at bounding box center [55, 433] width 13 height 13
click at [0, 0] on input "checkbox" at bounding box center [0, 0] width 0 height 0
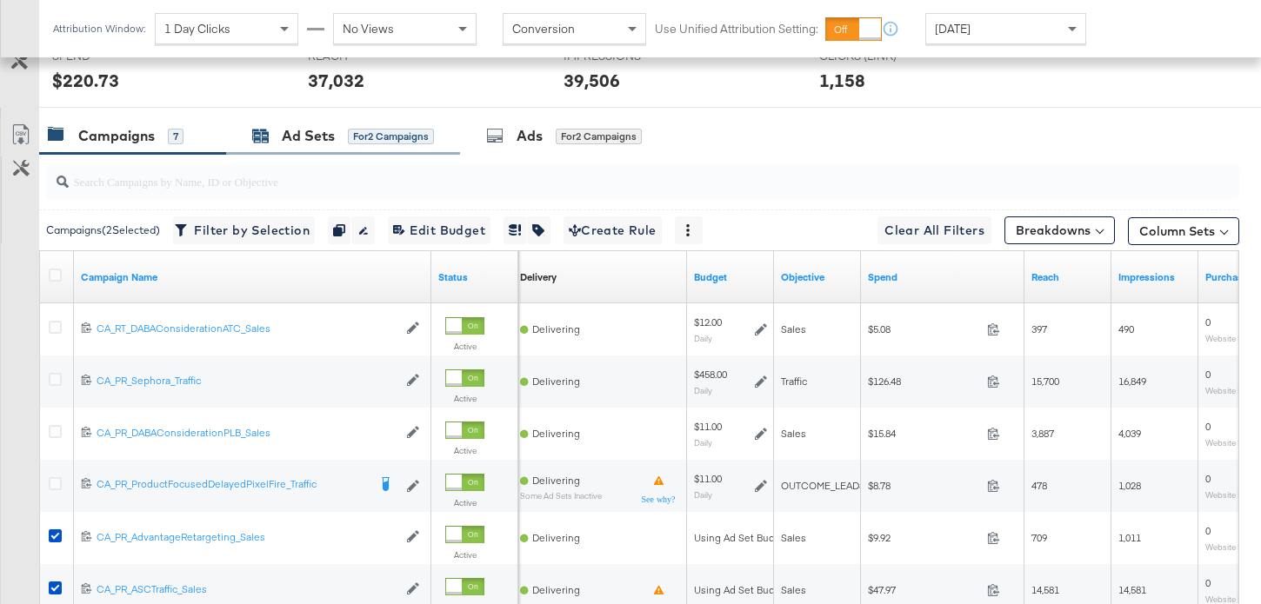
click at [321, 139] on div "Ad Sets" at bounding box center [308, 136] width 53 height 20
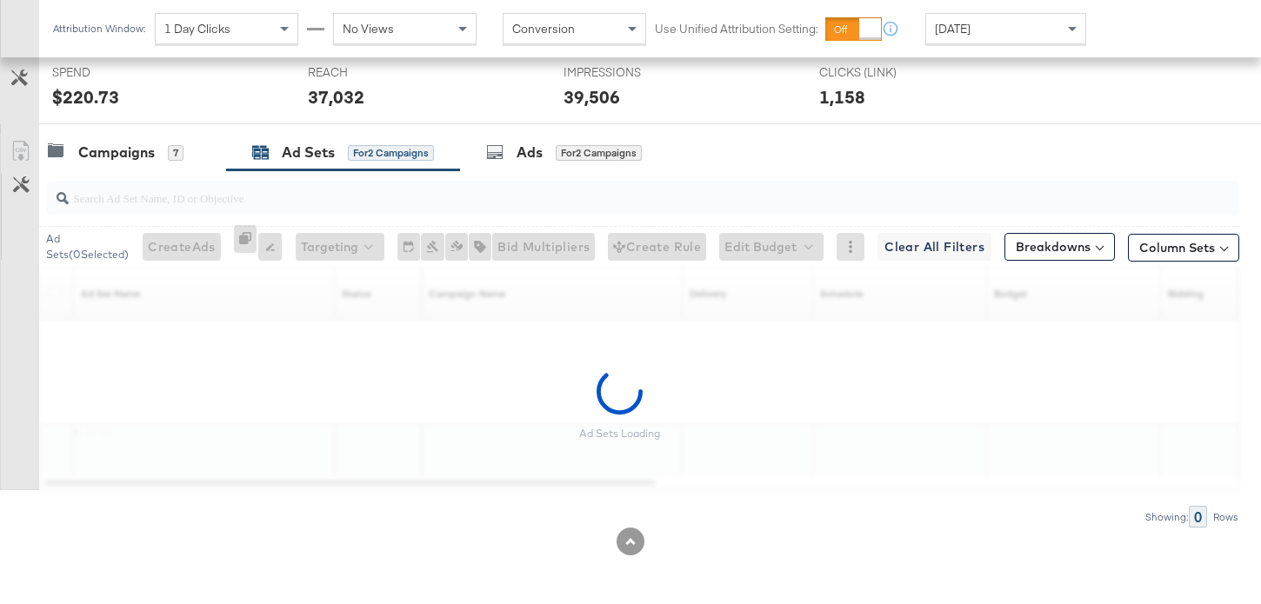
scroll to position [703, 0]
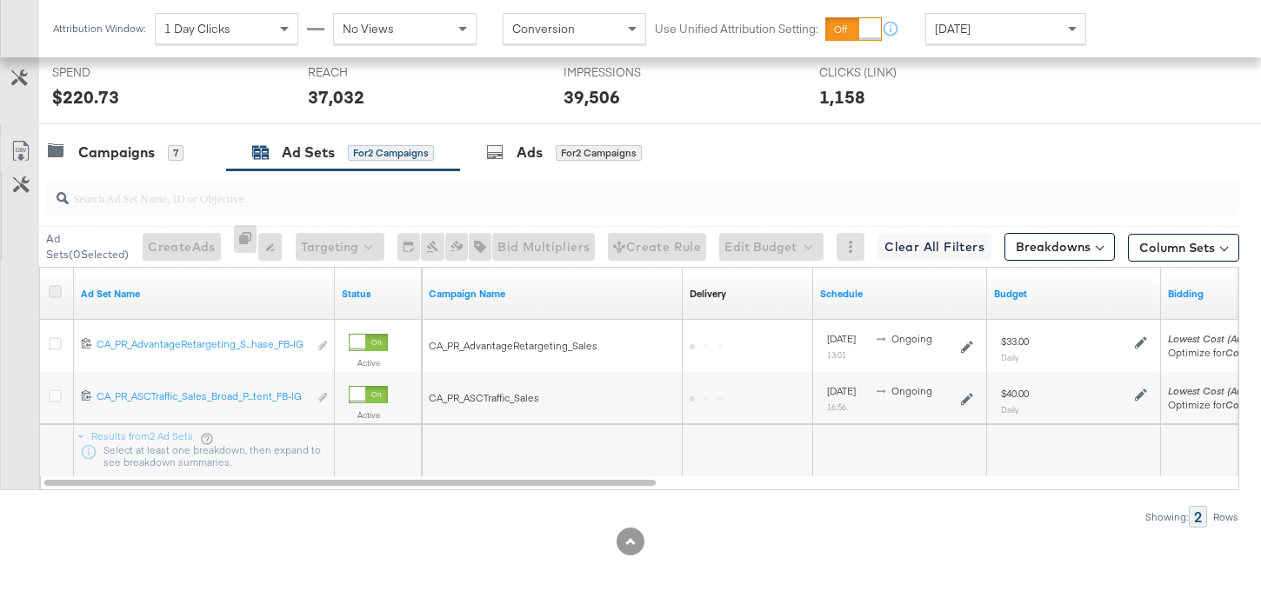
click at [56, 290] on icon at bounding box center [55, 291] width 13 height 13
click at [0, 0] on input "checkbox" at bounding box center [0, 0] width 0 height 0
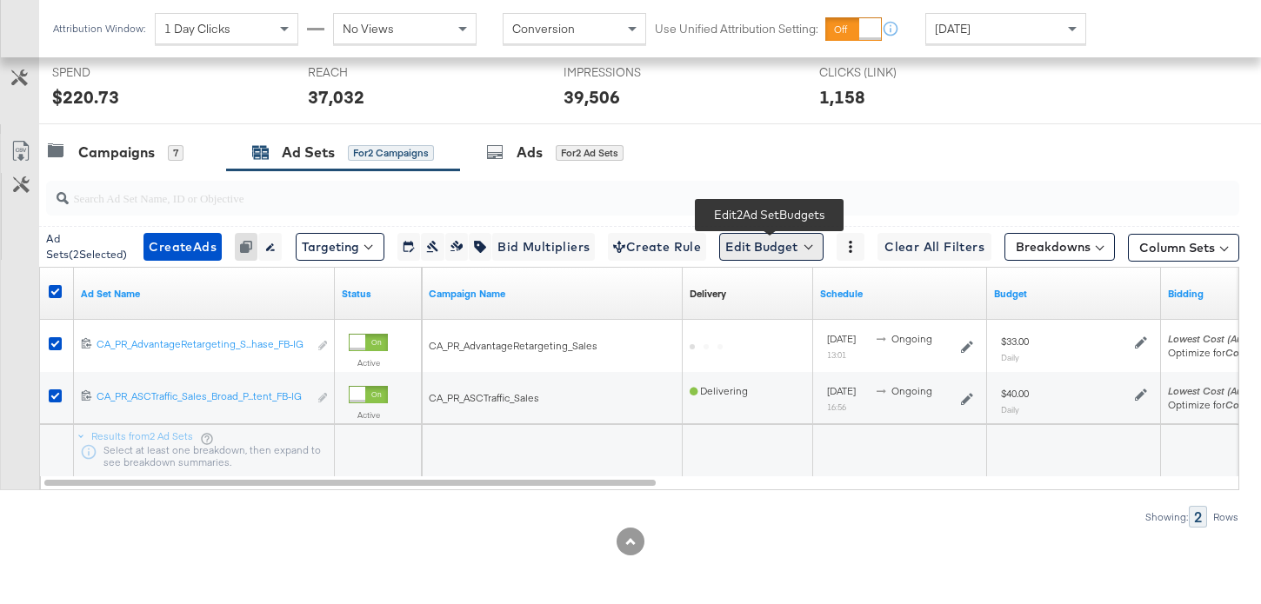
click at [772, 245] on button "Edit Budget" at bounding box center [771, 247] width 104 height 28
click at [774, 290] on span "Edit Ad Set Budget" at bounding box center [776, 292] width 99 height 23
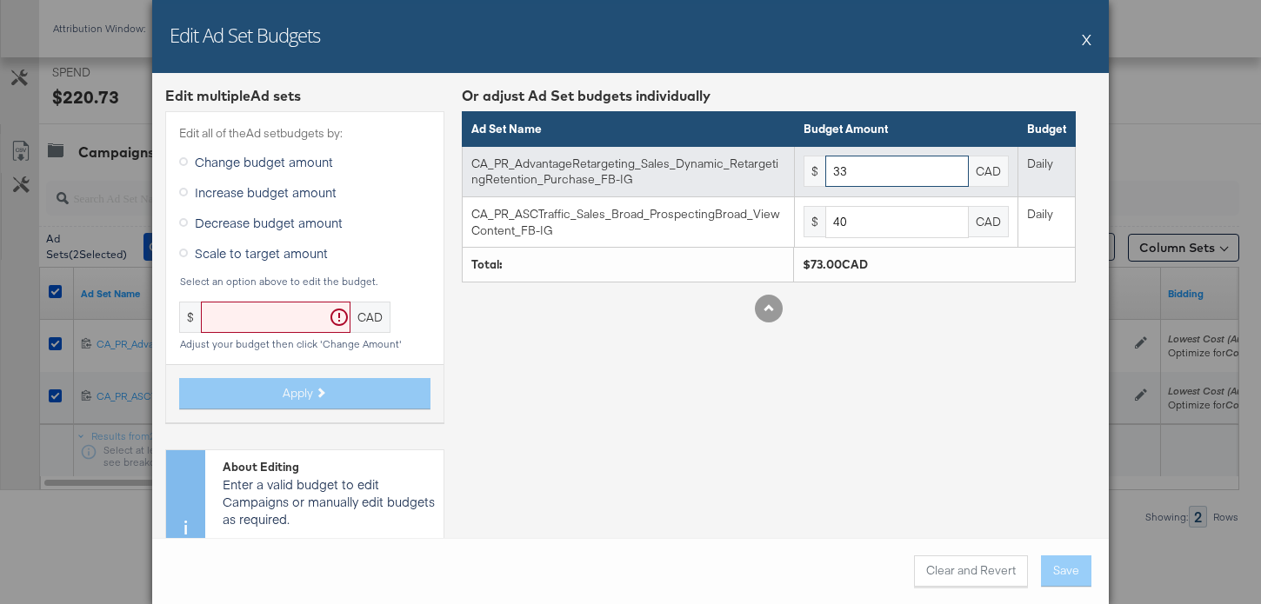
click at [876, 178] on input "33" at bounding box center [896, 172] width 143 height 32
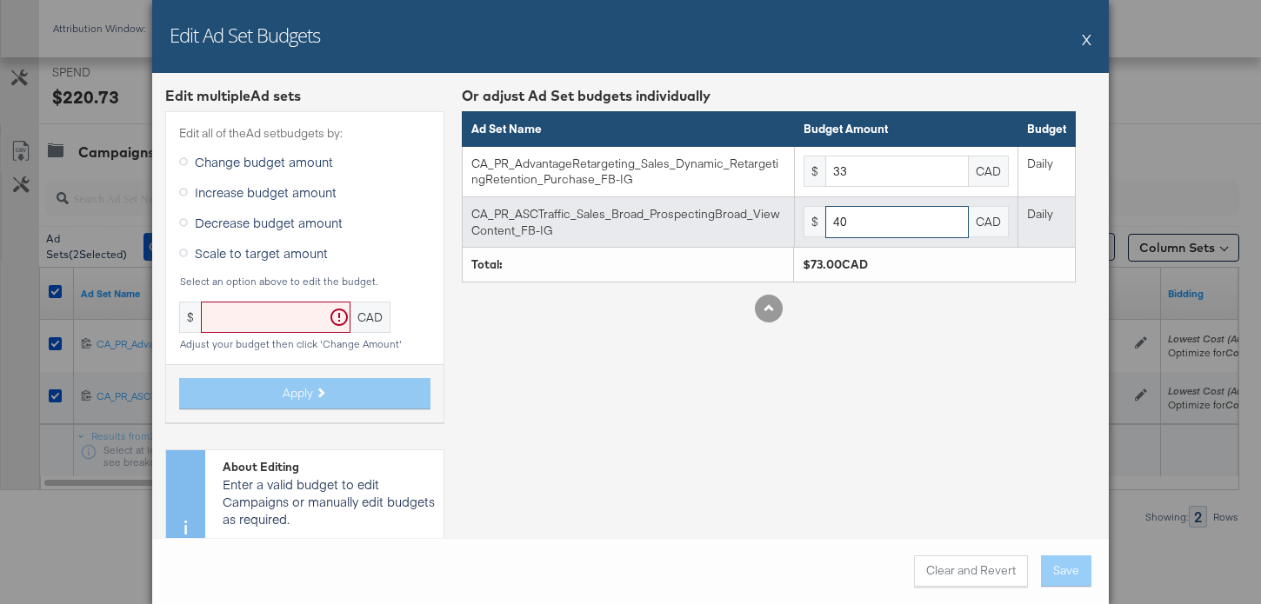
click at [874, 207] on input "40" at bounding box center [896, 222] width 143 height 32
click at [874, 222] on input "40" at bounding box center [896, 222] width 143 height 32
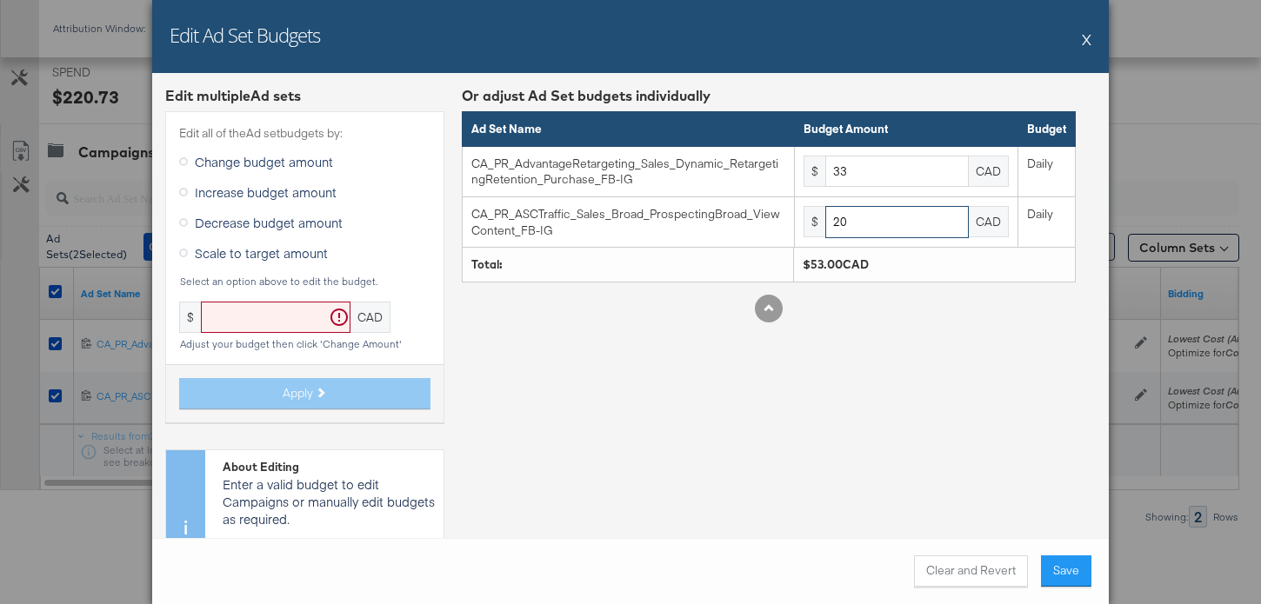
type input "20"
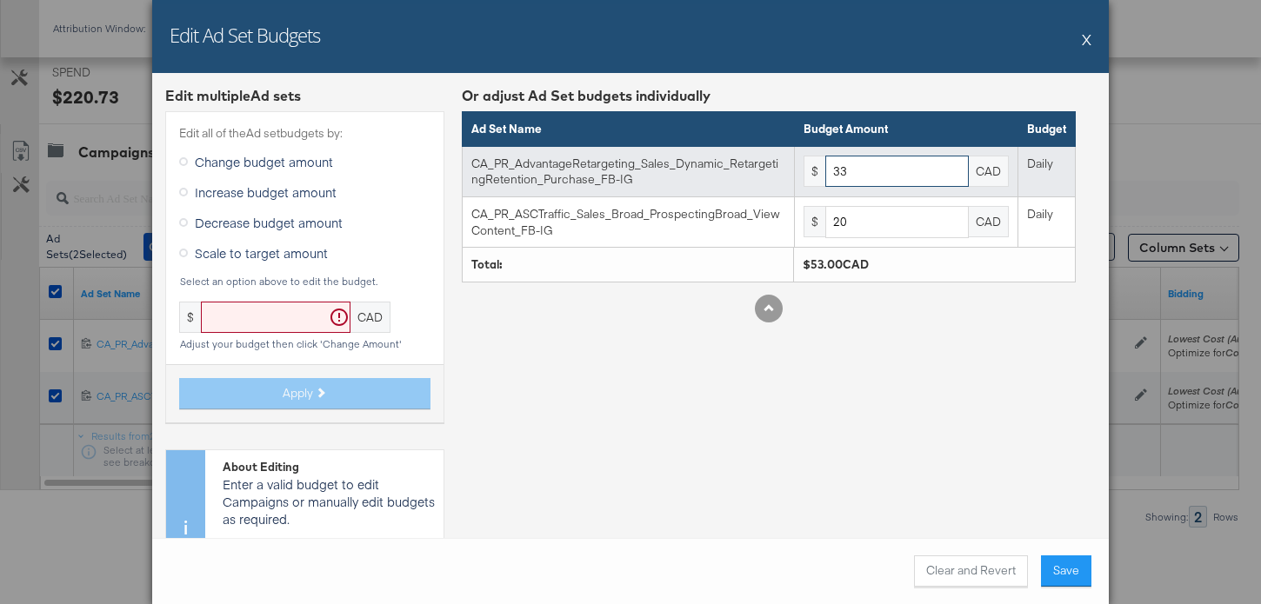
click at [886, 174] on input "33" at bounding box center [896, 172] width 143 height 32
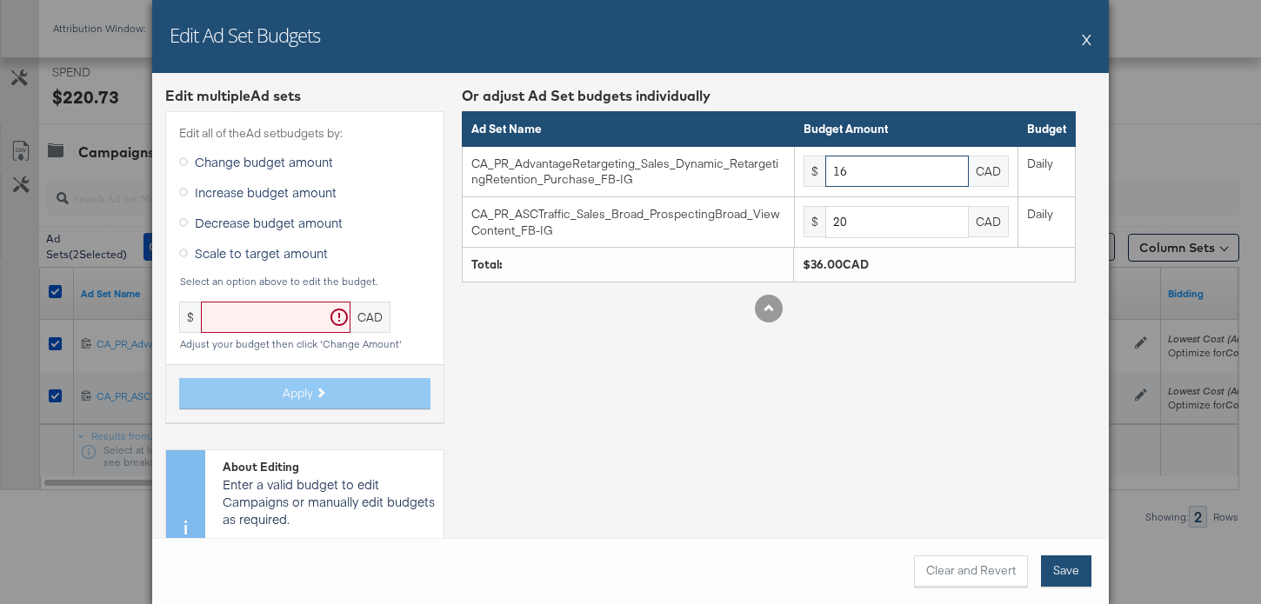
type input "16"
click at [1077, 567] on button "Save" at bounding box center [1066, 571] width 50 height 31
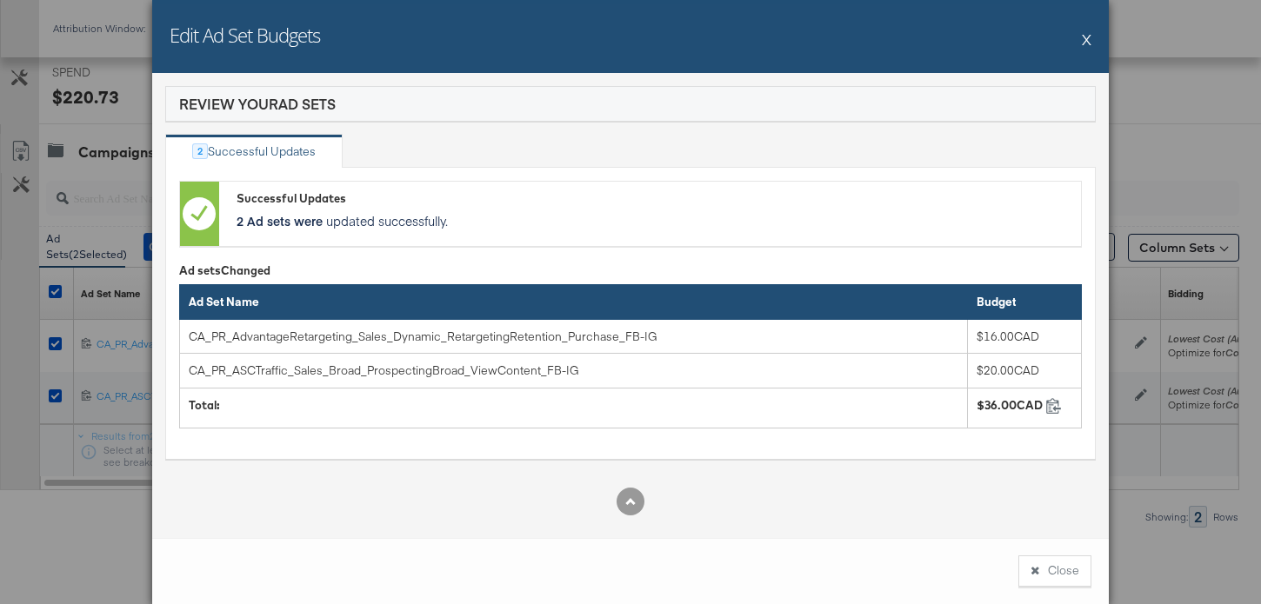
click at [1077, 567] on button "Close" at bounding box center [1054, 571] width 73 height 31
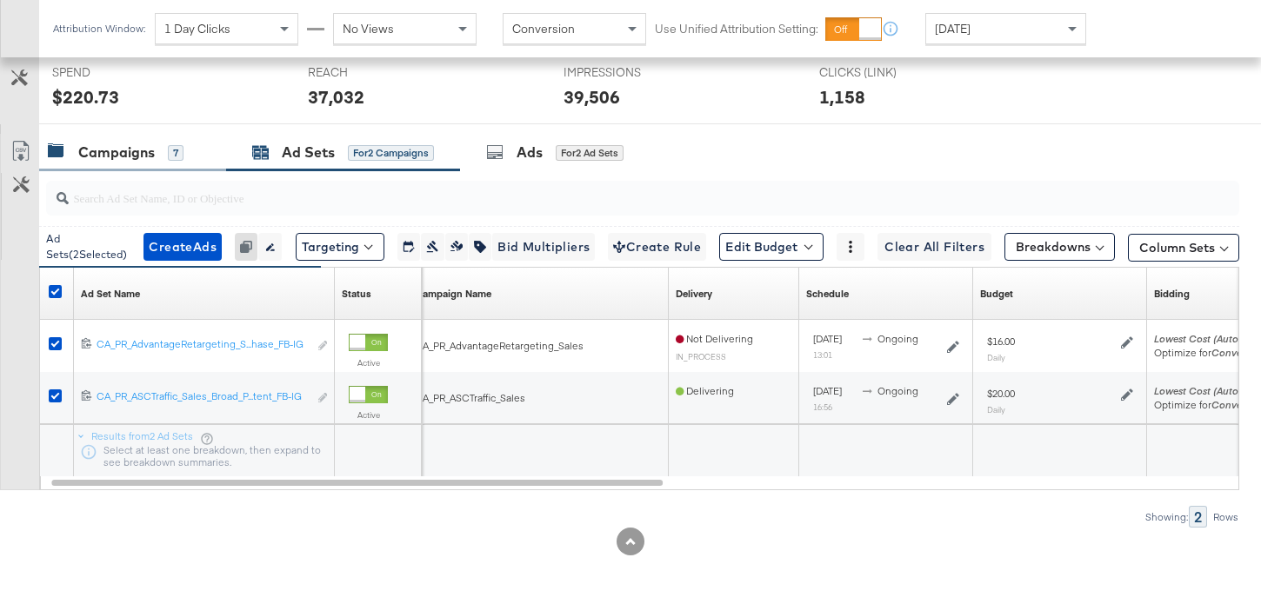
click at [170, 162] on div "Campaigns 7" at bounding box center [116, 153] width 136 height 20
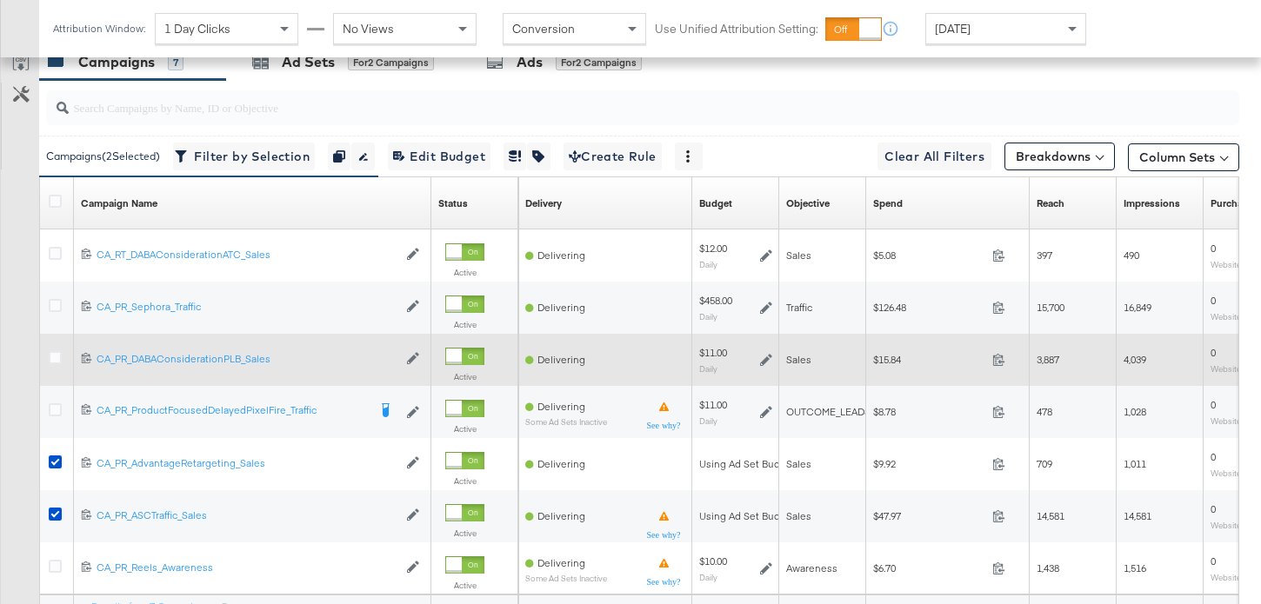
scroll to position [843, 0]
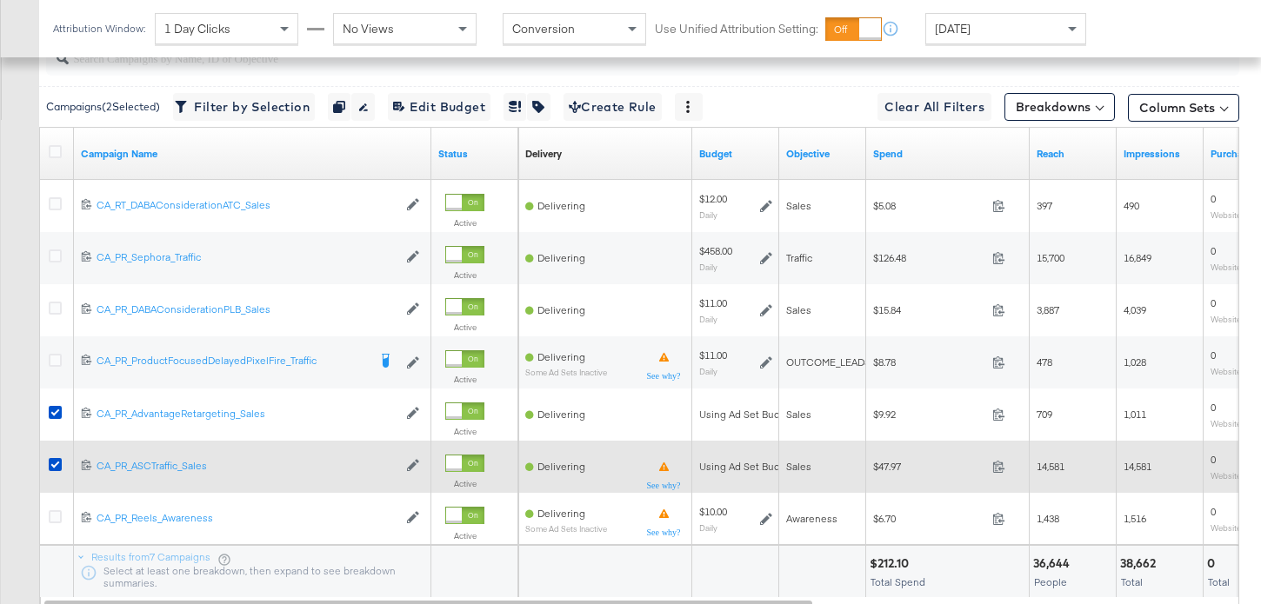
drag, startPoint x: 52, startPoint y: 463, endPoint x: 62, endPoint y: 461, distance: 9.7
click at [52, 463] on icon at bounding box center [55, 464] width 13 height 13
click at [0, 0] on input "checkbox" at bounding box center [0, 0] width 0 height 0
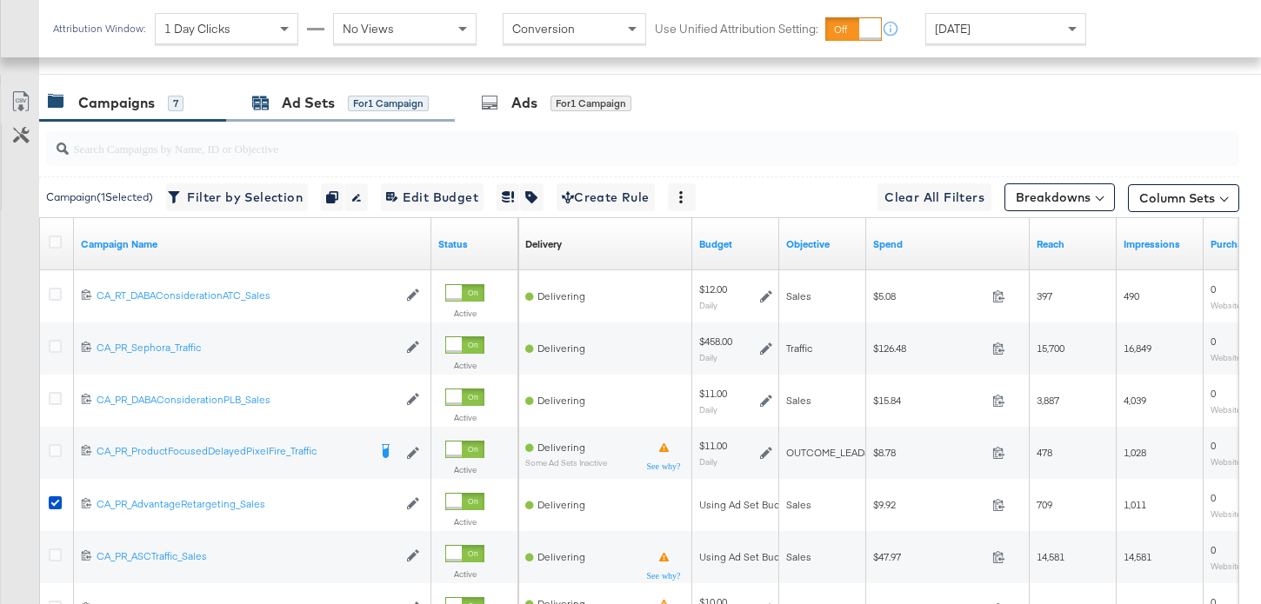
click at [363, 104] on div "for 1 Campaign" at bounding box center [388, 104] width 81 height 16
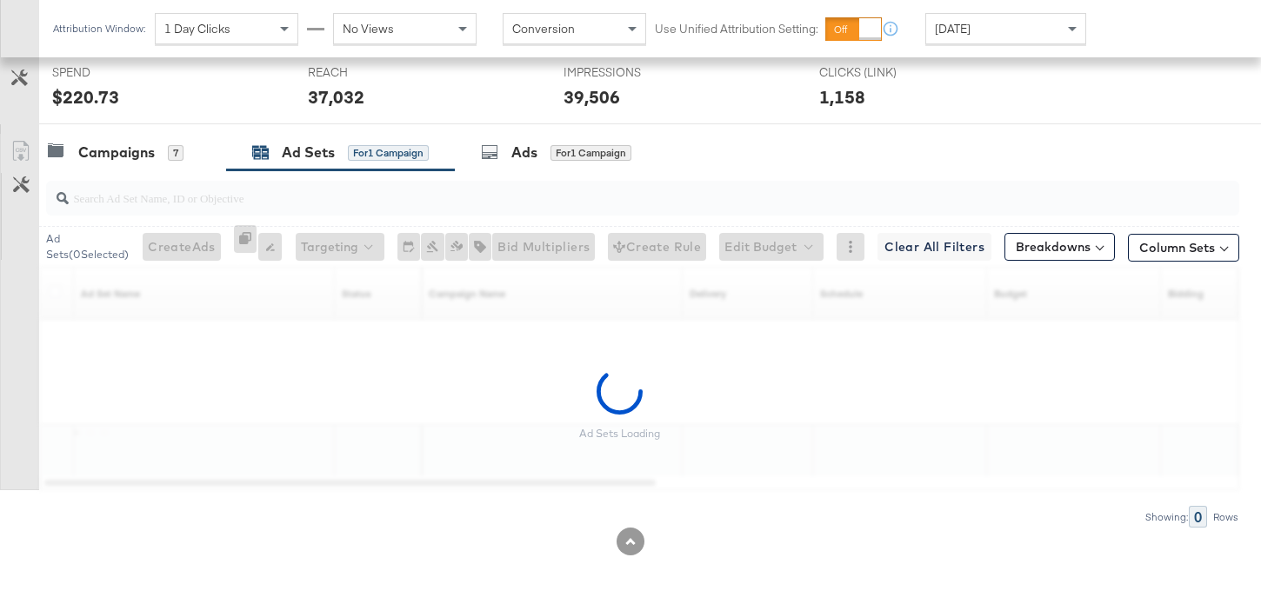
scroll to position [650, 0]
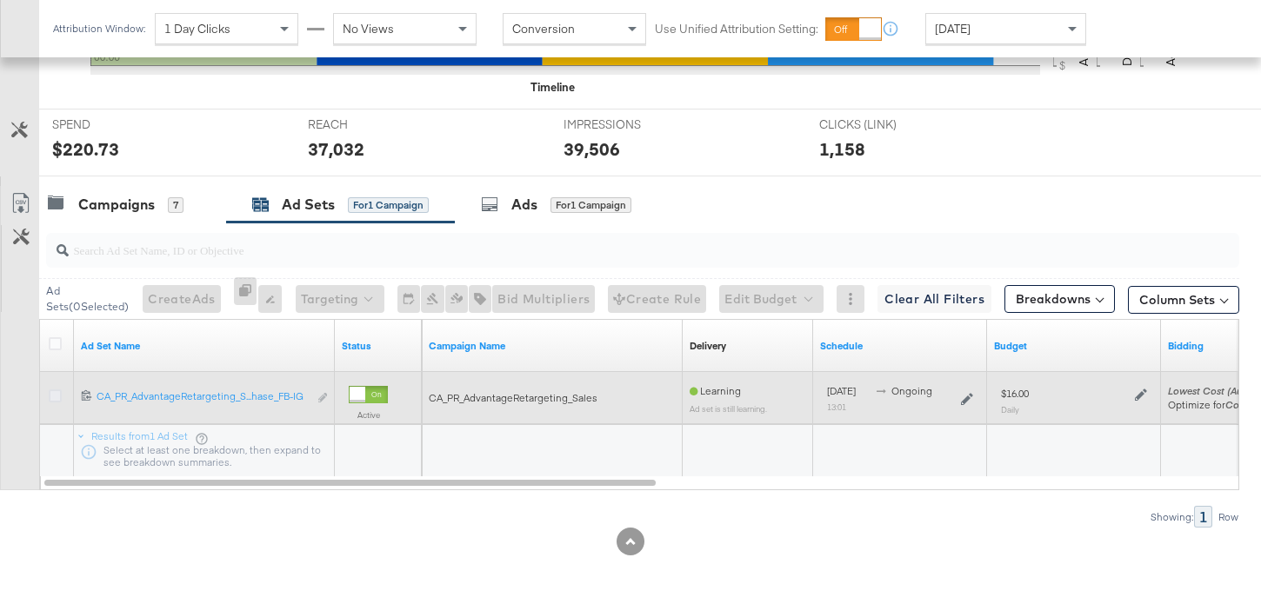
click at [55, 396] on icon at bounding box center [55, 396] width 13 height 13
click at [0, 0] on input "checkbox" at bounding box center [0, 0] width 0 height 0
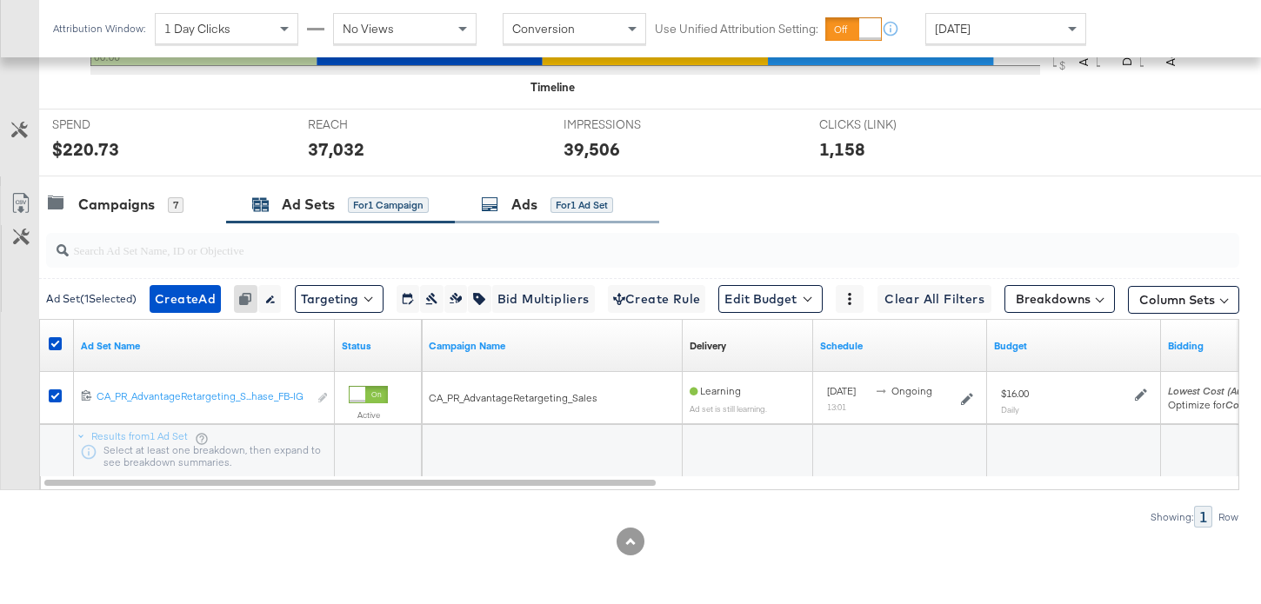
click at [503, 211] on div "Ads for 1 Ad Set" at bounding box center [547, 205] width 132 height 20
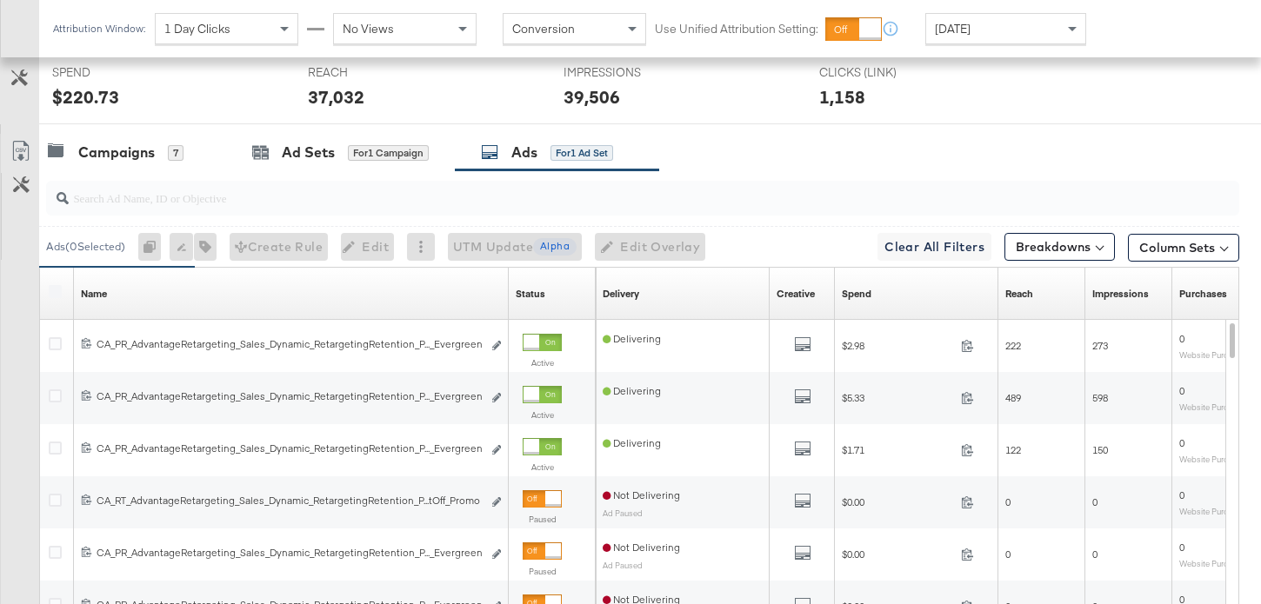
scroll to position [752, 0]
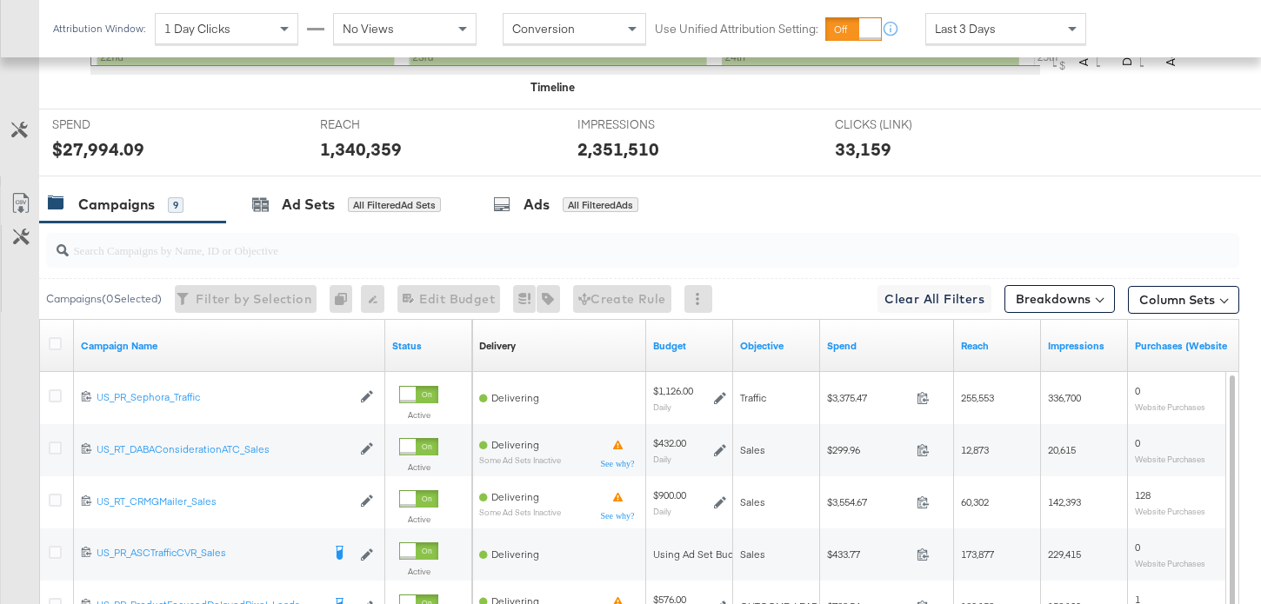
scroll to position [824, 0]
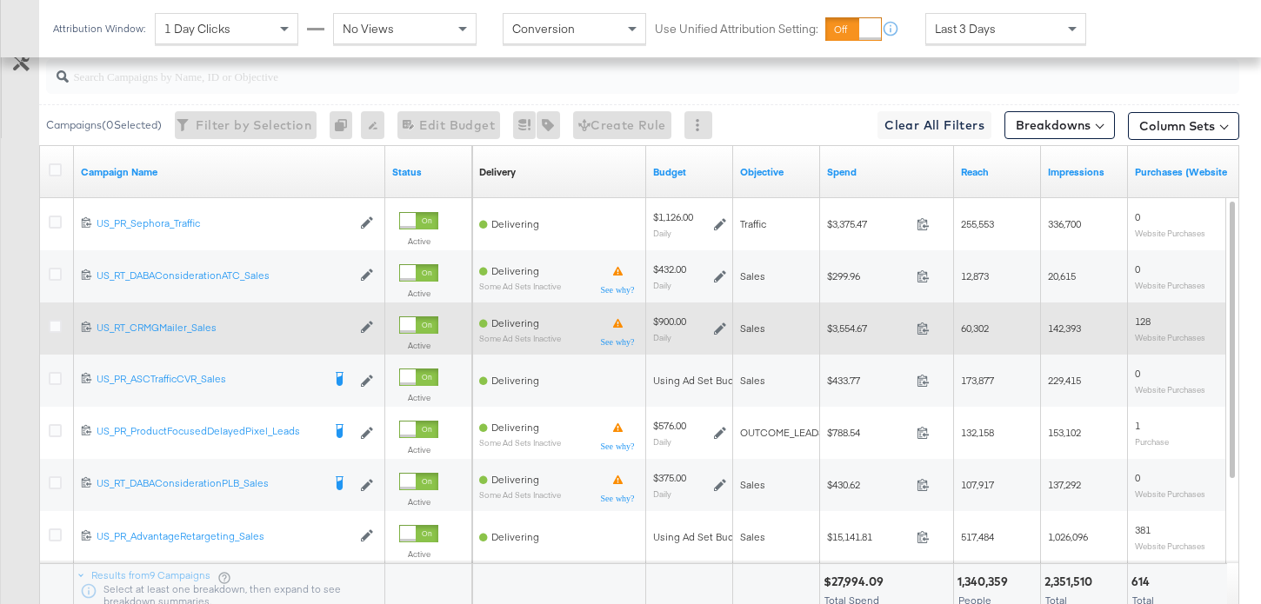
click at [48, 326] on div at bounding box center [58, 328] width 32 height 31
click at [54, 326] on icon at bounding box center [55, 326] width 13 height 13
click at [0, 0] on input "checkbox" at bounding box center [0, 0] width 0 height 0
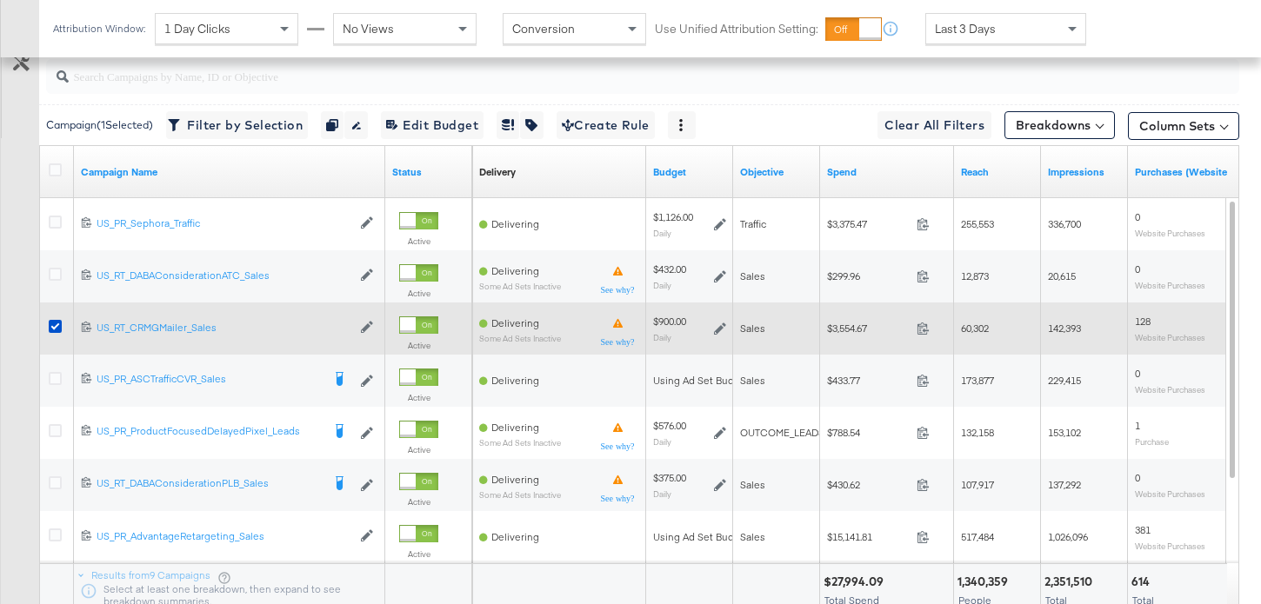
click at [417, 329] on div at bounding box center [418, 325] width 39 height 17
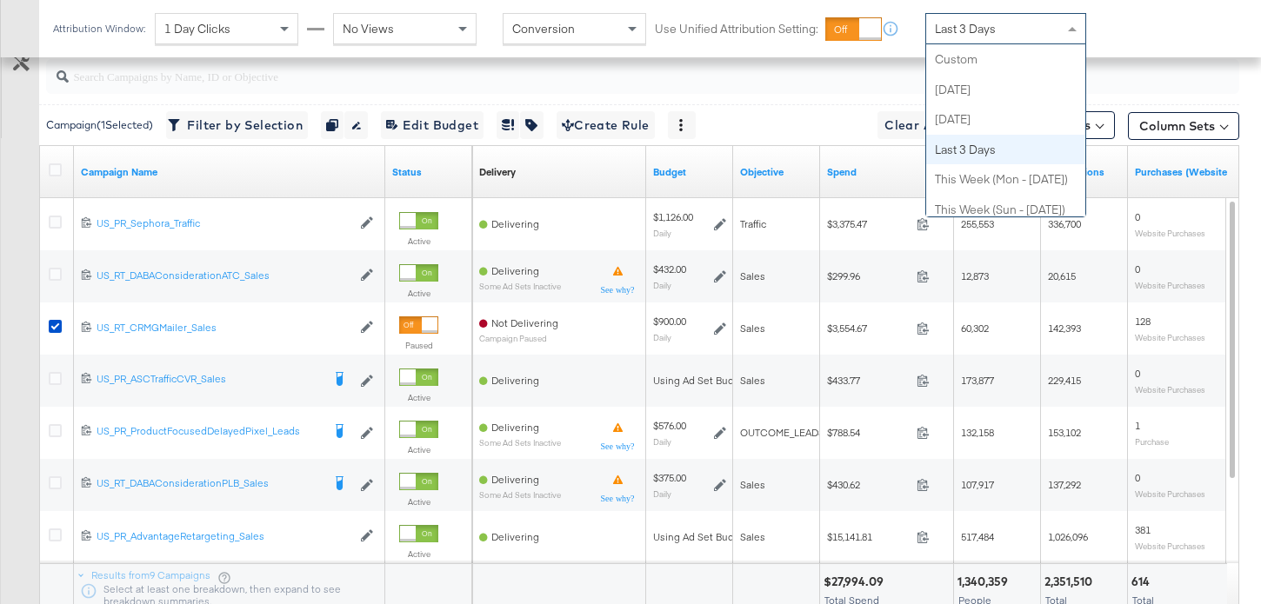
click at [964, 31] on span "Last 3 Days" at bounding box center [965, 29] width 61 height 16
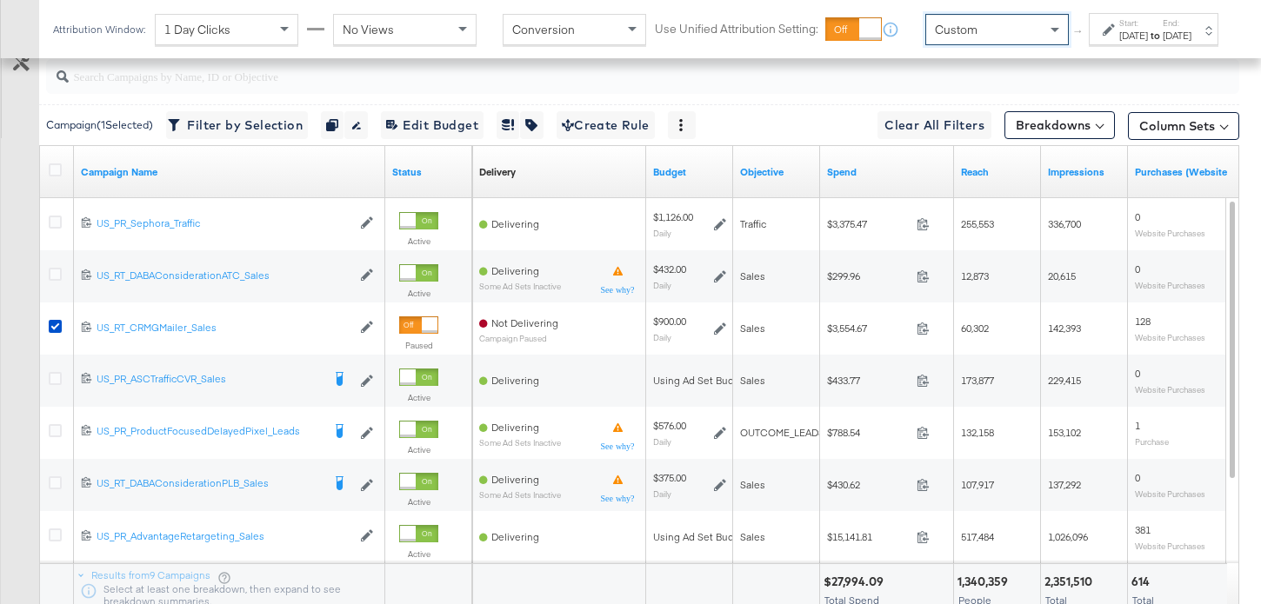
click at [1119, 29] on label "Start:" at bounding box center [1133, 22] width 29 height 11
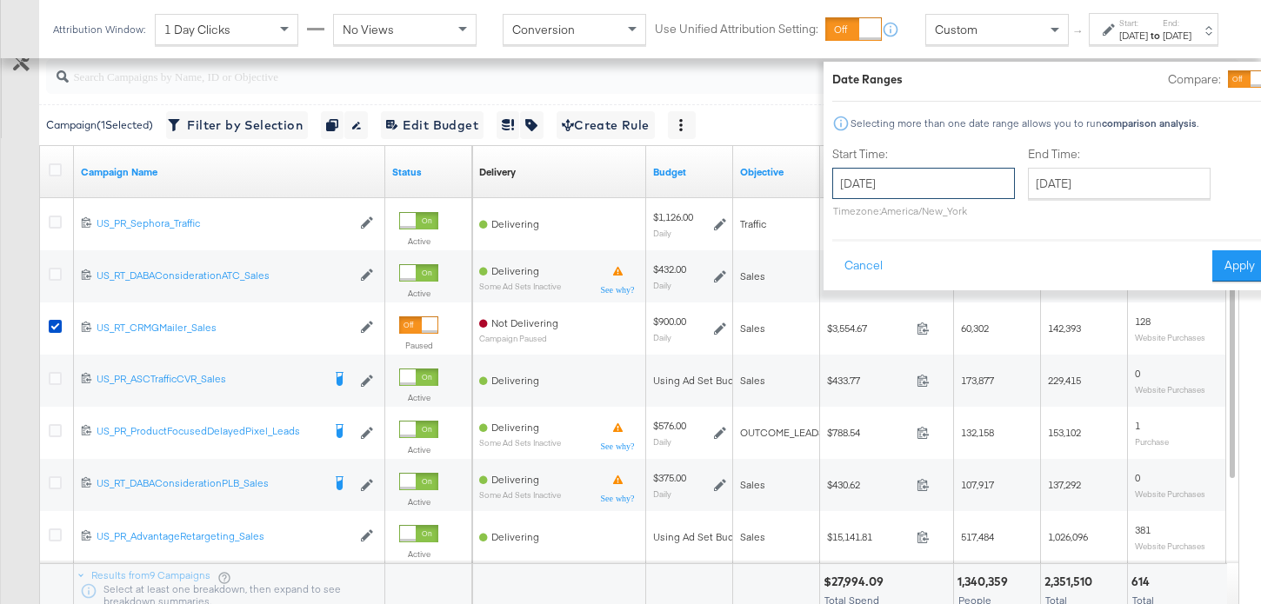
click at [896, 186] on input "September 25th 2025" at bounding box center [923, 183] width 183 height 31
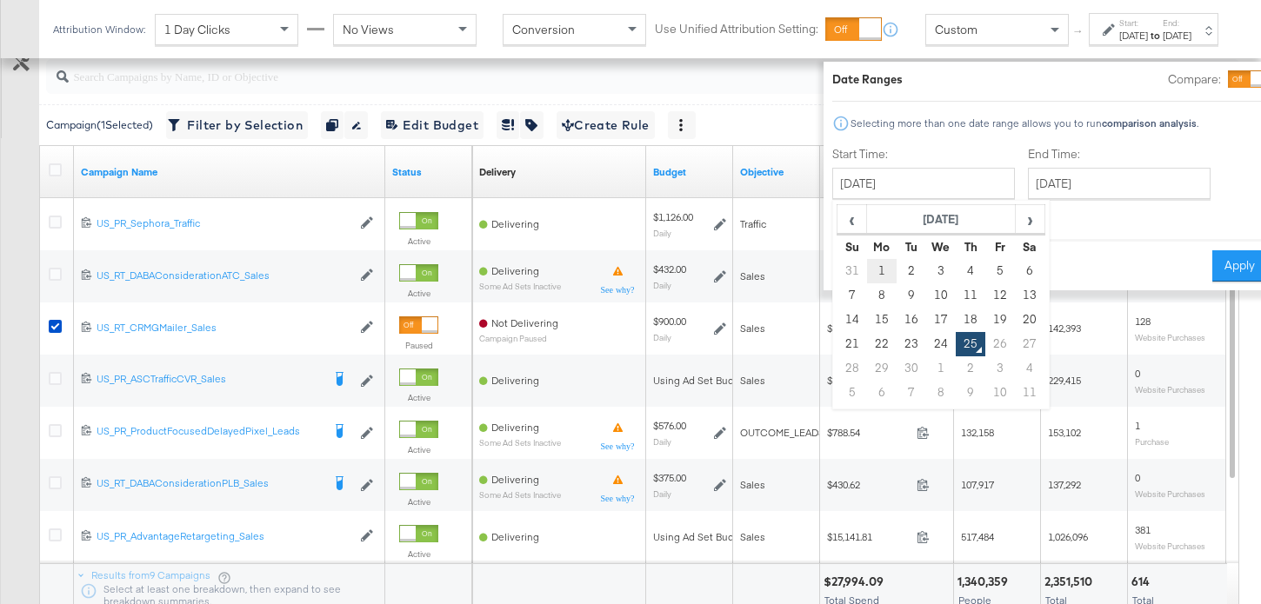
click at [867, 270] on td "1" at bounding box center [882, 271] width 30 height 24
type input "September 1st 2025"
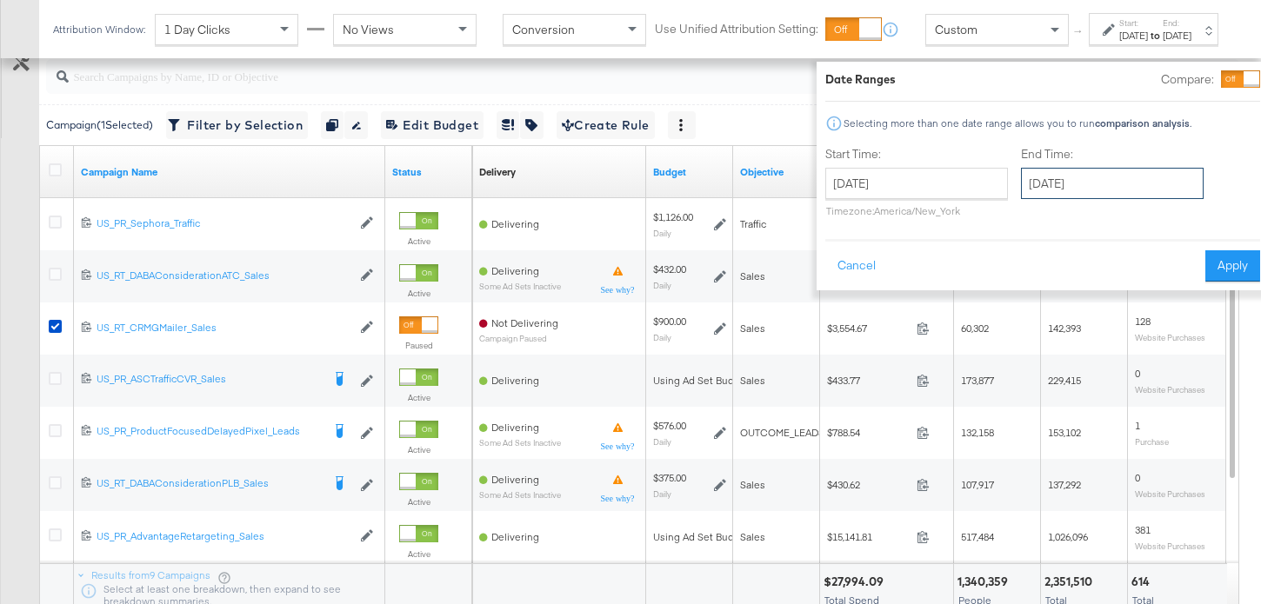
click at [1079, 176] on input "September 25th 2025" at bounding box center [1112, 183] width 183 height 31
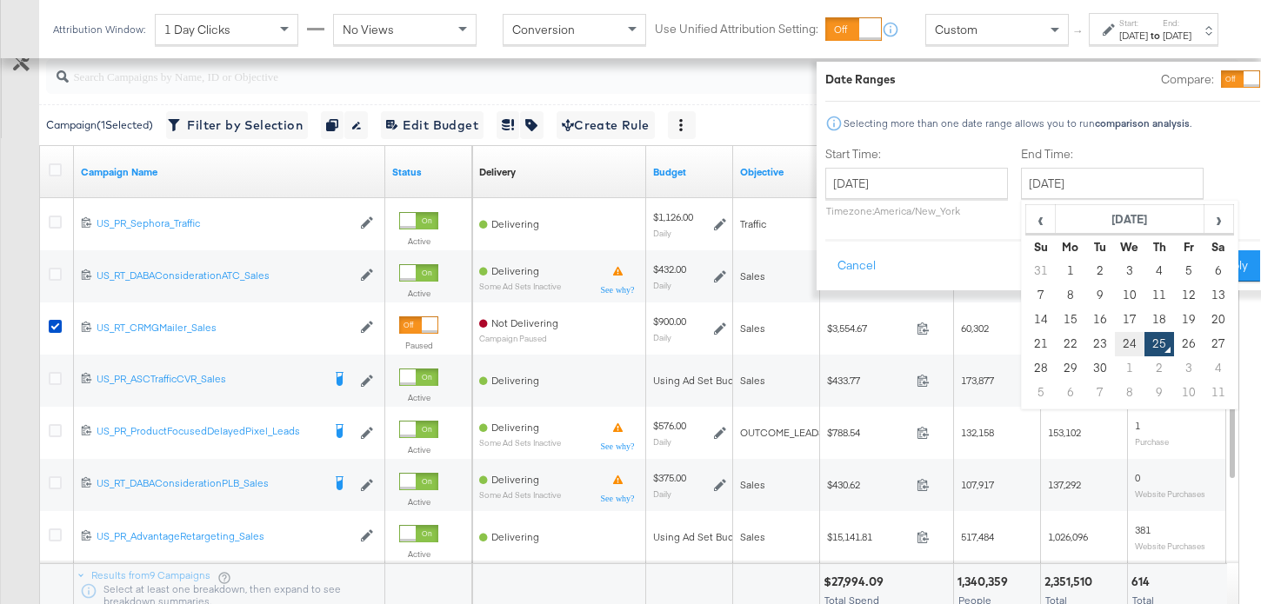
click at [1115, 350] on td "24" at bounding box center [1130, 344] width 30 height 24
type input "September 24th 2025"
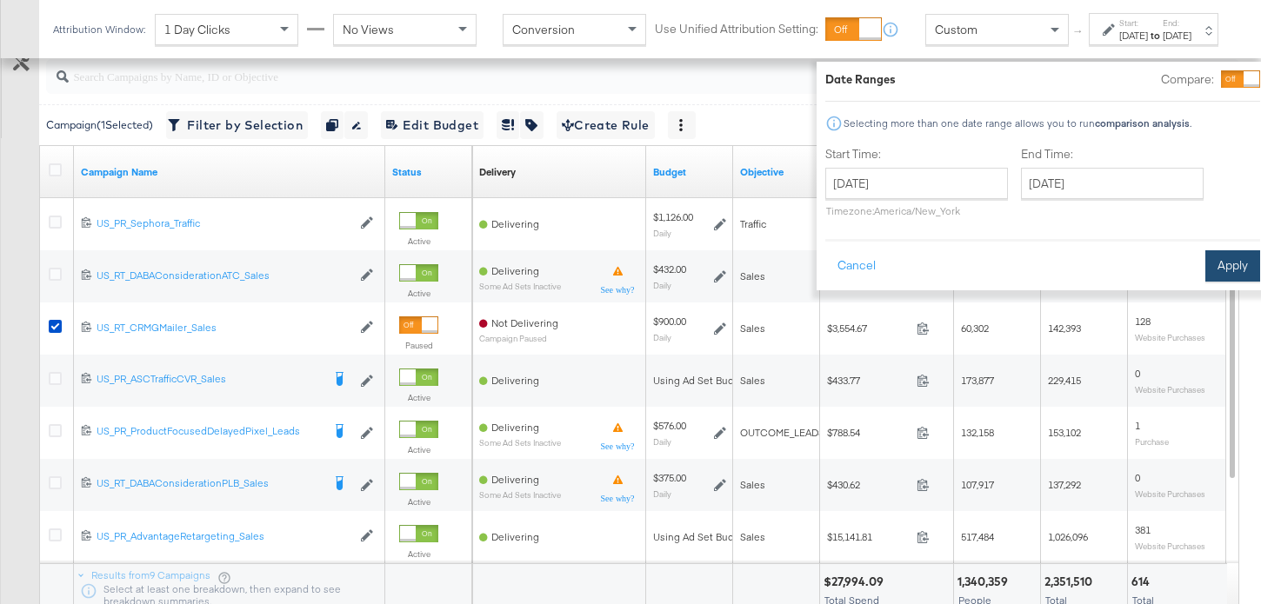
click at [1211, 262] on button "Apply" at bounding box center [1232, 265] width 55 height 31
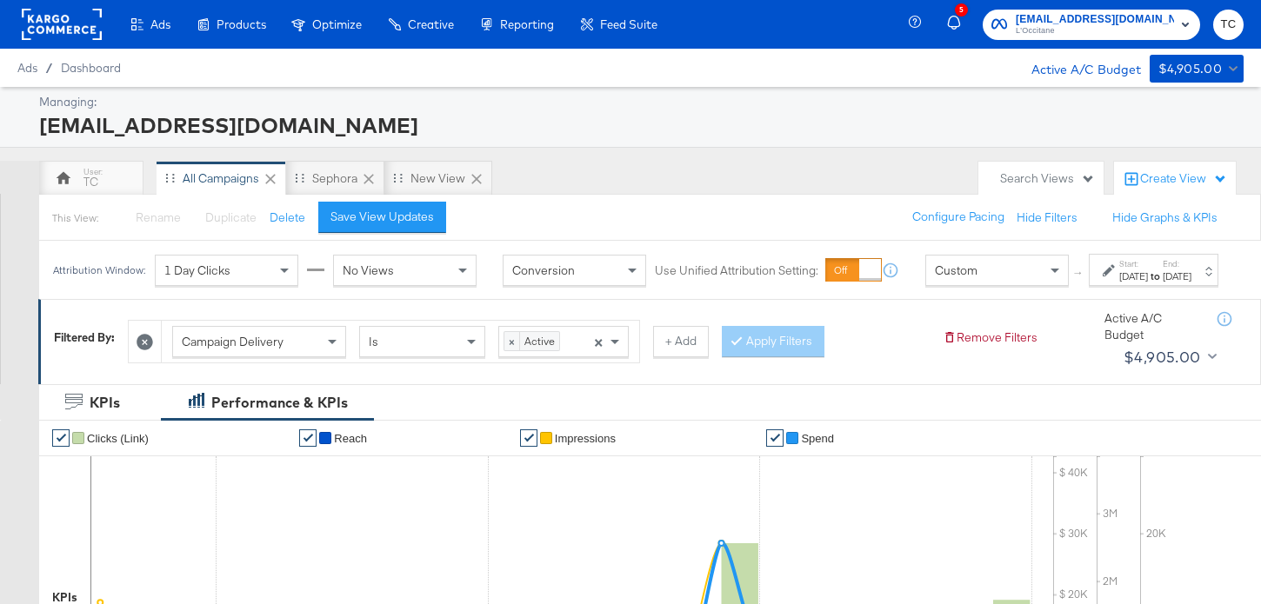
click at [1112, 20] on span "social@us.loccitane.com" at bounding box center [1095, 19] width 158 height 18
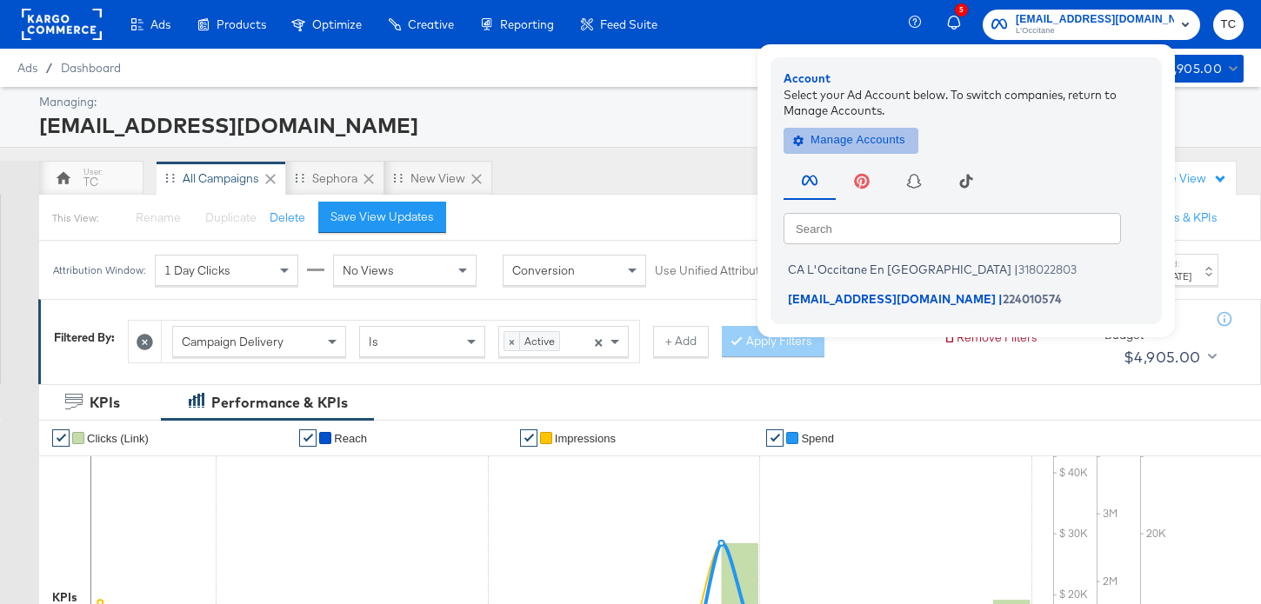
click at [905, 142] on span "Manage Accounts" at bounding box center [851, 140] width 109 height 20
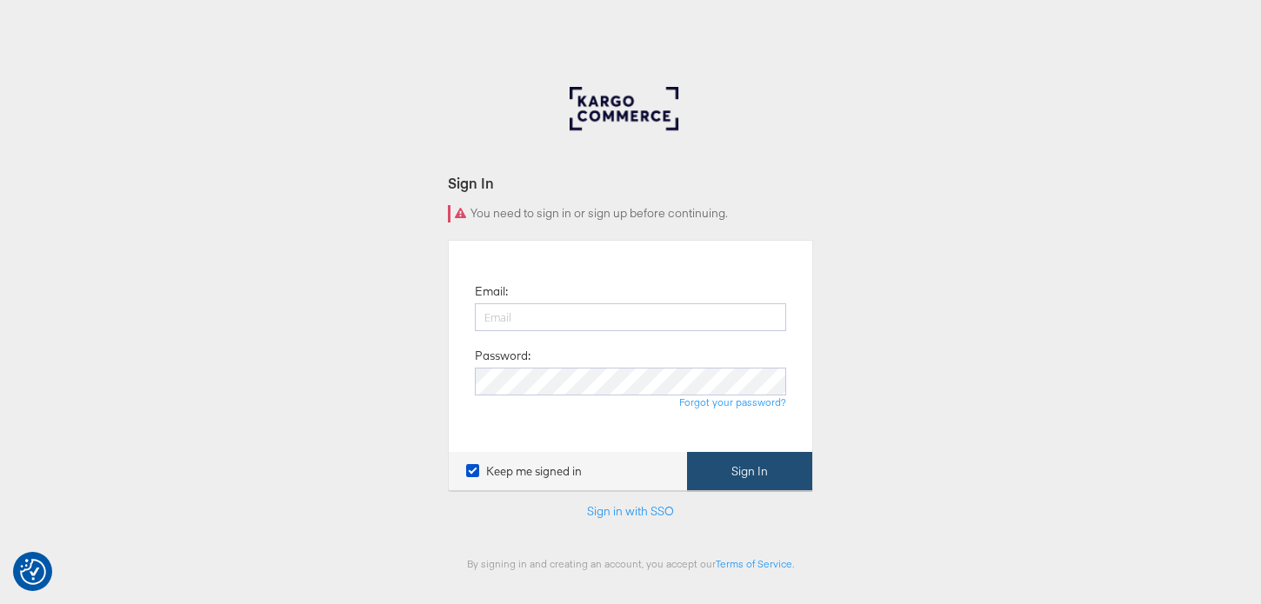
type input "[PERSON_NAME][EMAIL_ADDRESS][PERSON_NAME][DOMAIN_NAME]"
click at [745, 458] on button "Sign In" at bounding box center [749, 471] width 125 height 39
